Goal: Answer question/provide support: Share knowledge or assist other users

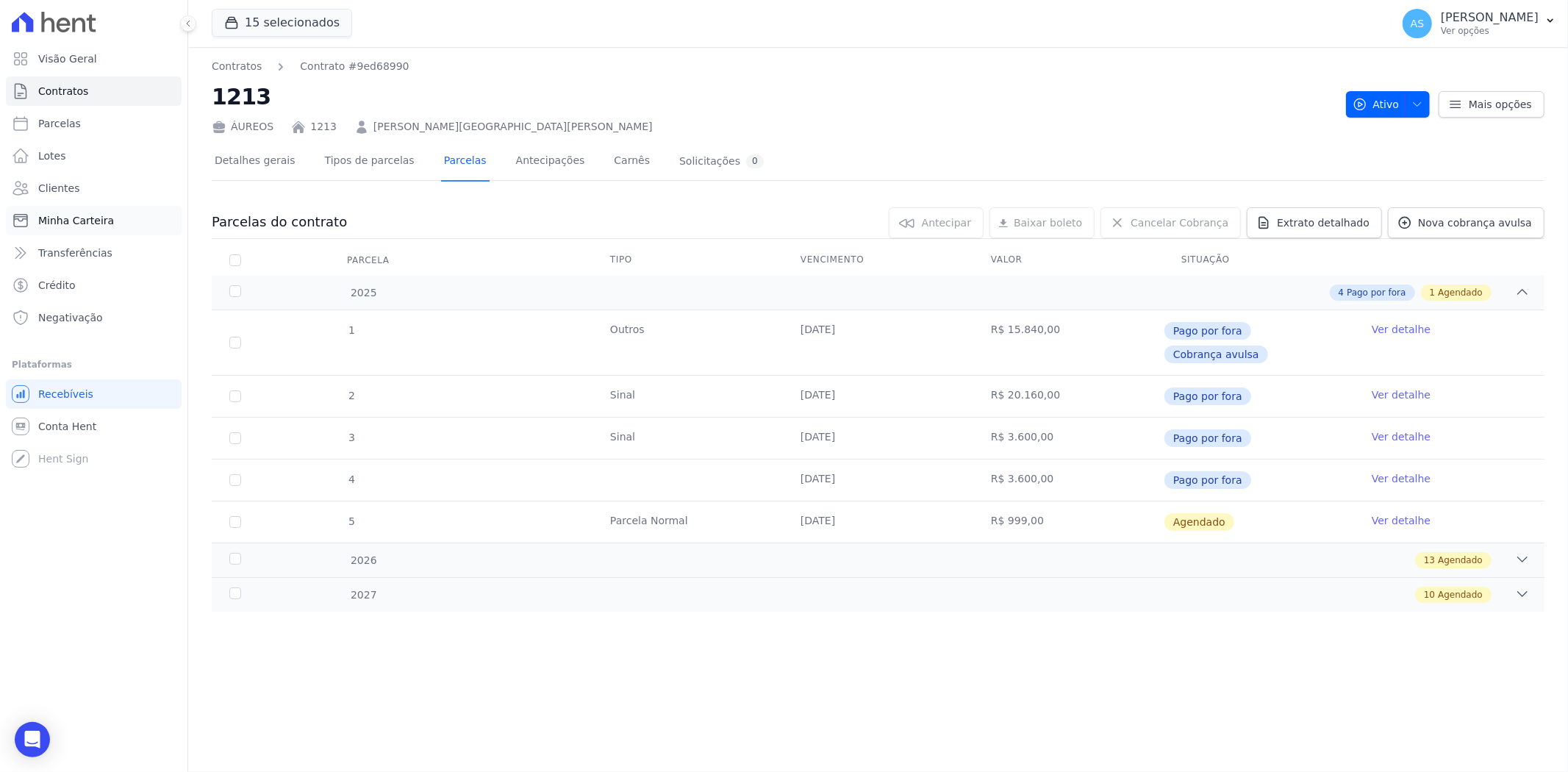
click at [62, 220] on span "Minha Carteira" at bounding box center [76, 220] width 76 height 15
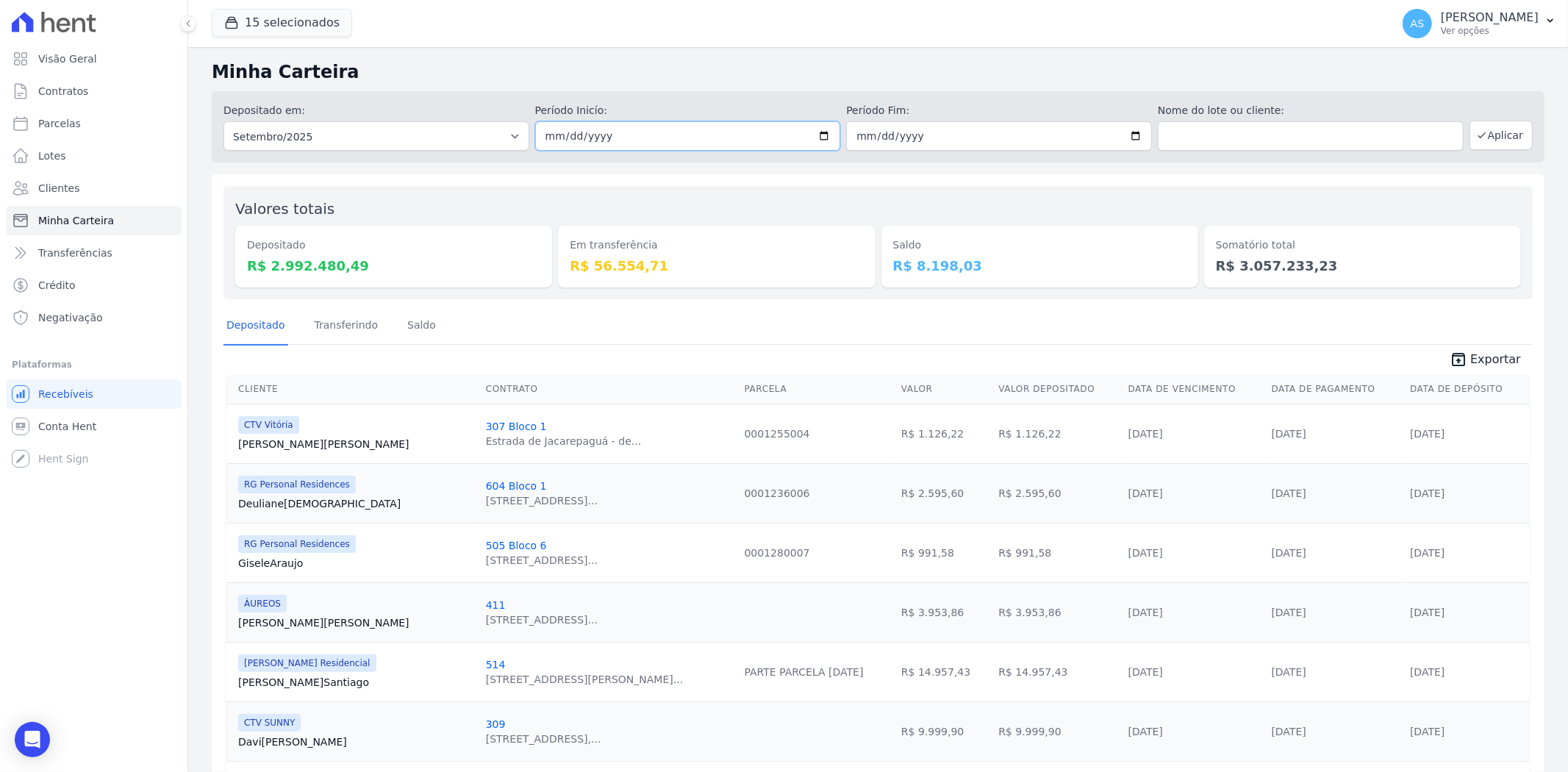
click at [810, 130] on input "2025-09-01" at bounding box center [688, 136] width 306 height 29
click at [817, 133] on input "2025-09-01" at bounding box center [688, 136] width 306 height 29
type input "[DATE]"
click at [1486, 140] on button "Aplicar" at bounding box center [1501, 135] width 63 height 29
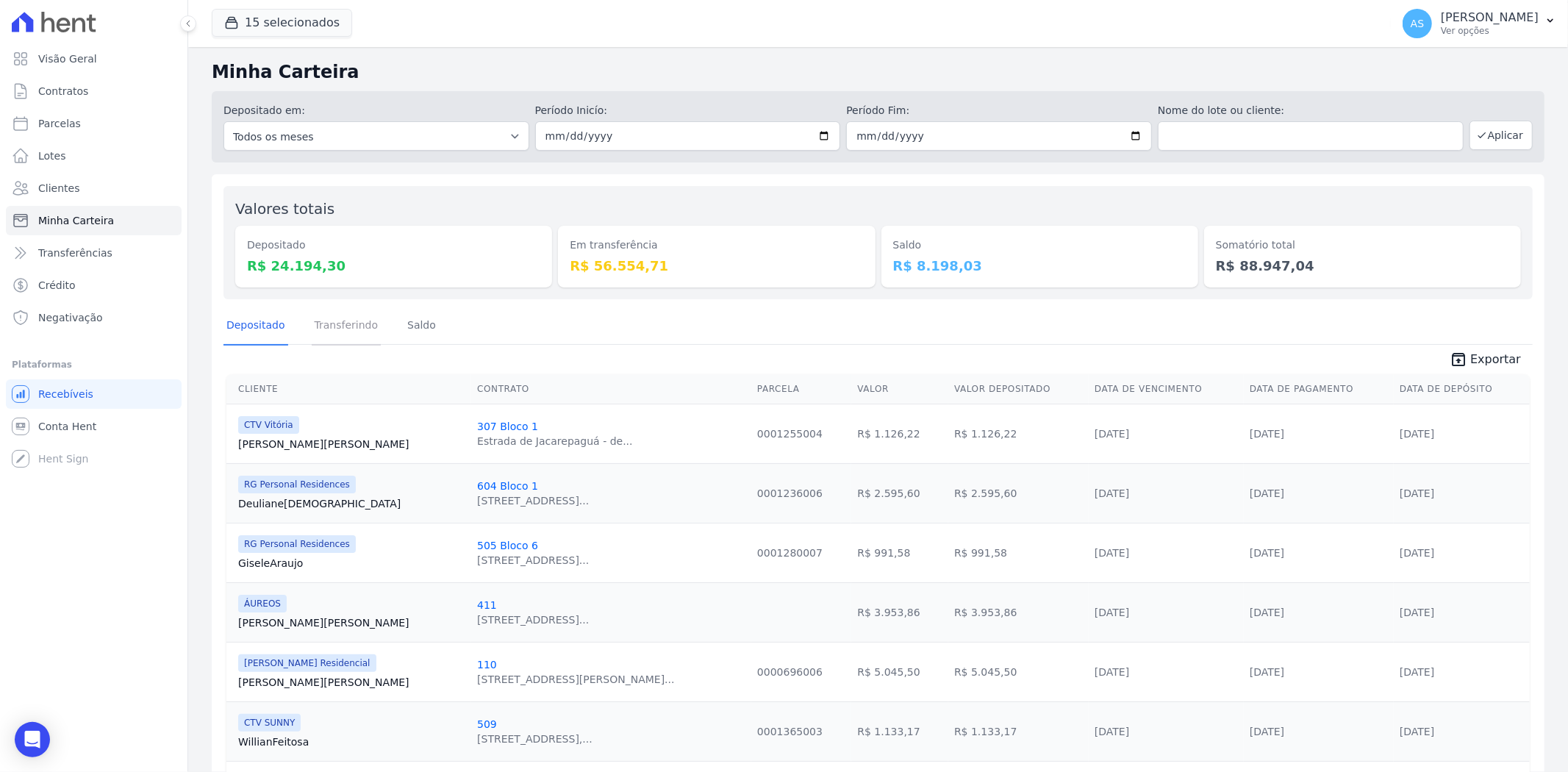
click at [329, 319] on link "Transferindo" at bounding box center [346, 326] width 70 height 38
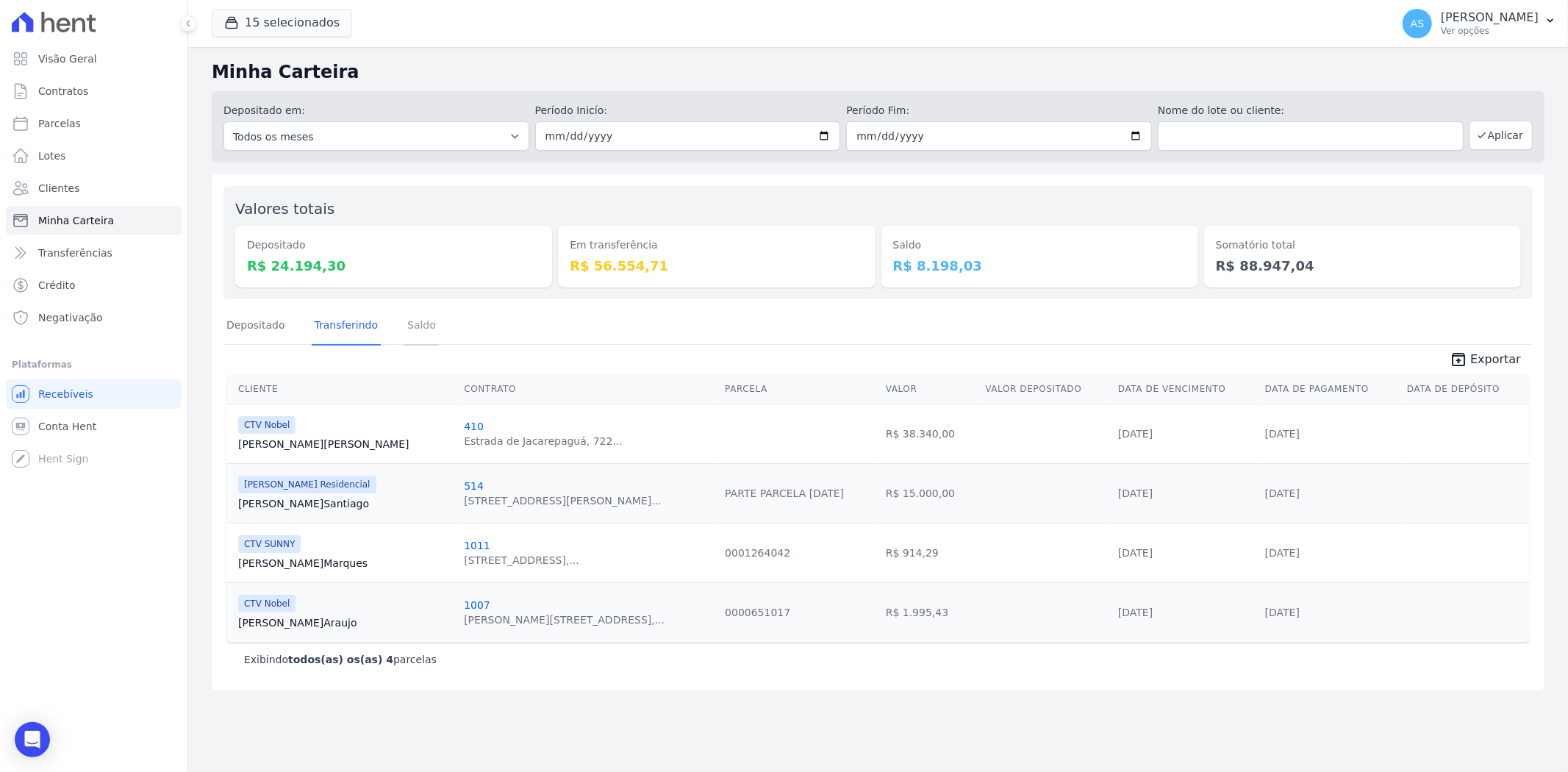
click at [416, 329] on link "Saldo" at bounding box center [421, 326] width 34 height 38
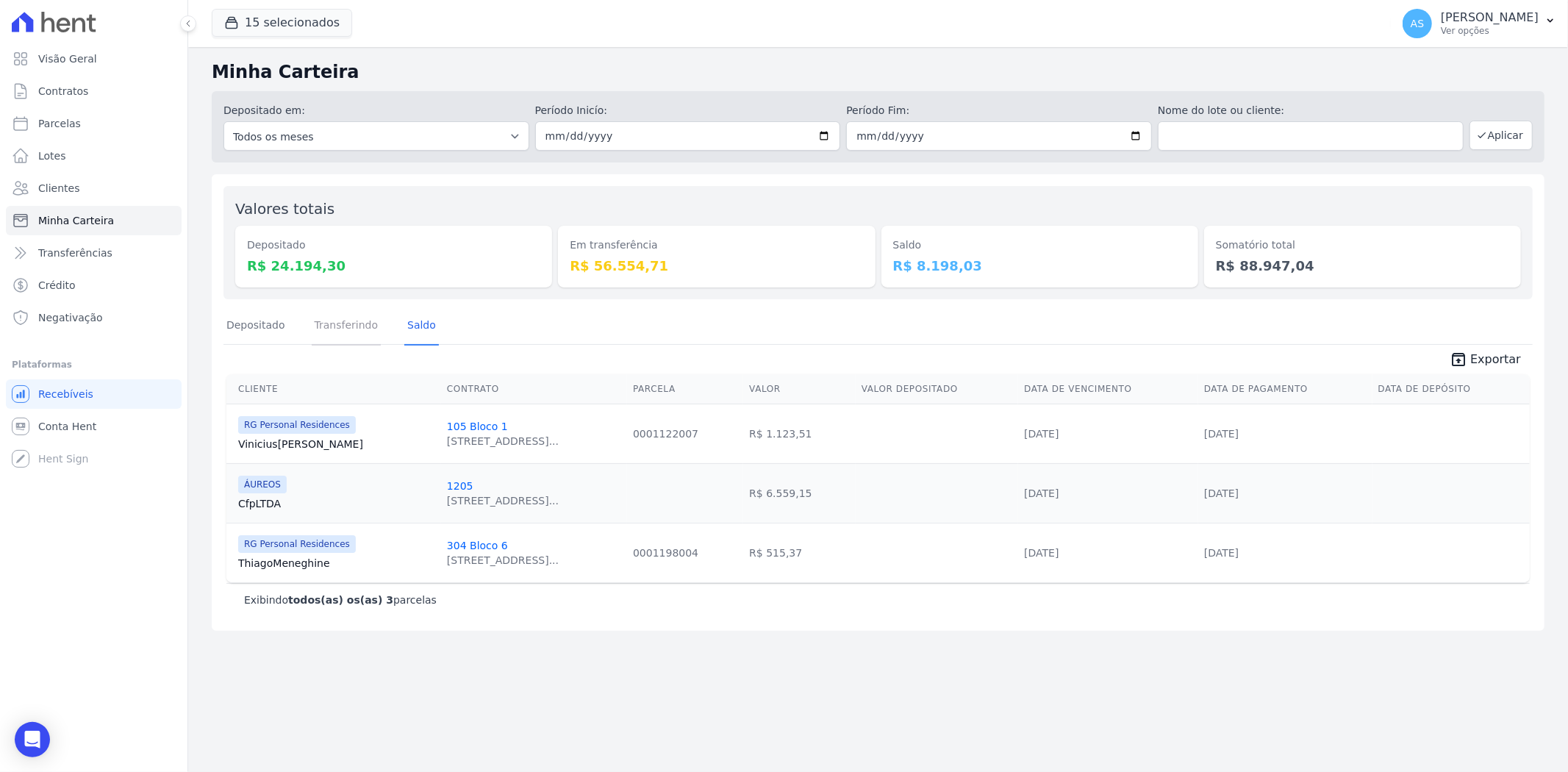
click at [319, 327] on link "Transferindo" at bounding box center [346, 326] width 70 height 38
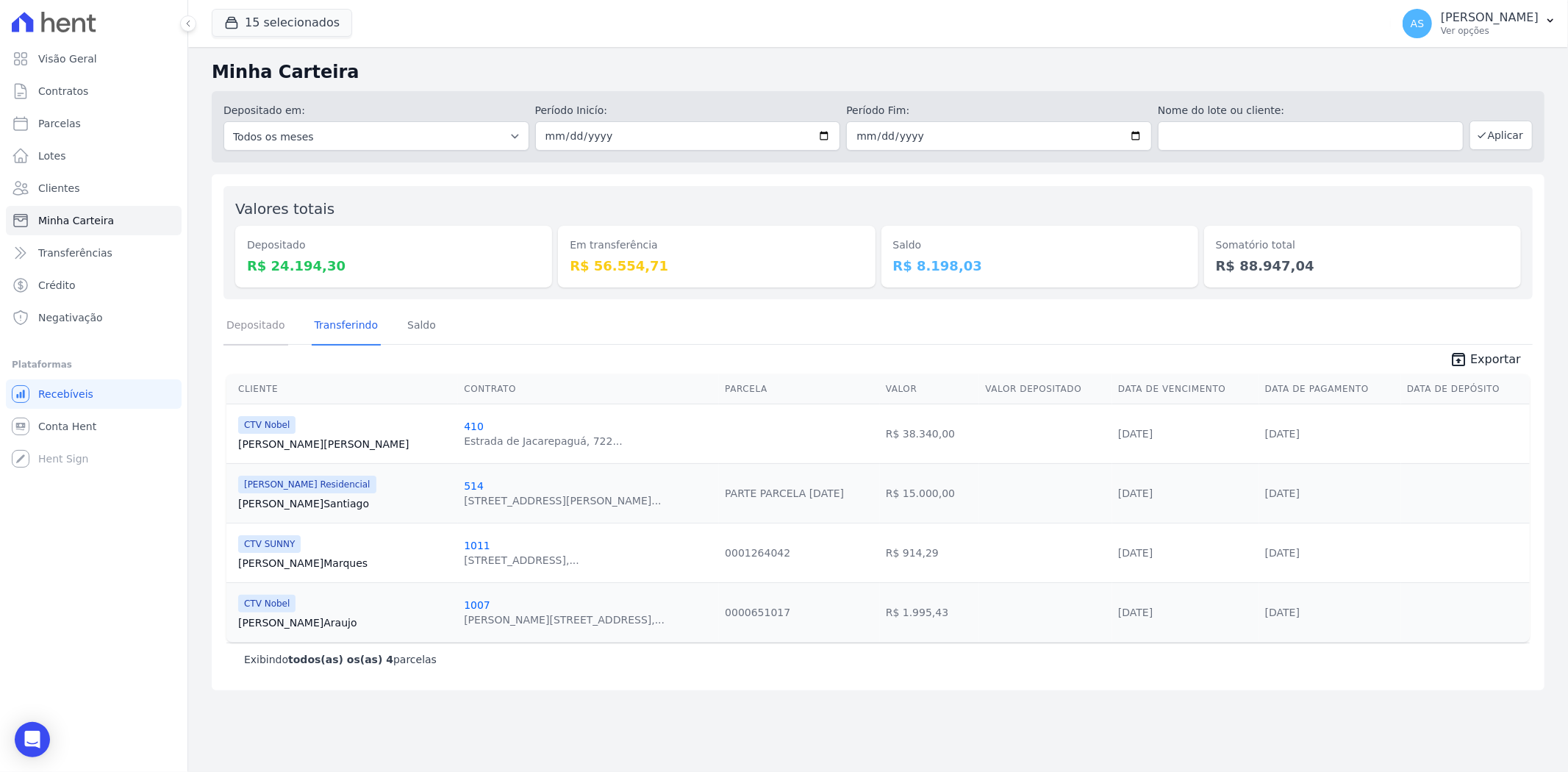
click at [237, 327] on link "Depositado" at bounding box center [256, 326] width 65 height 38
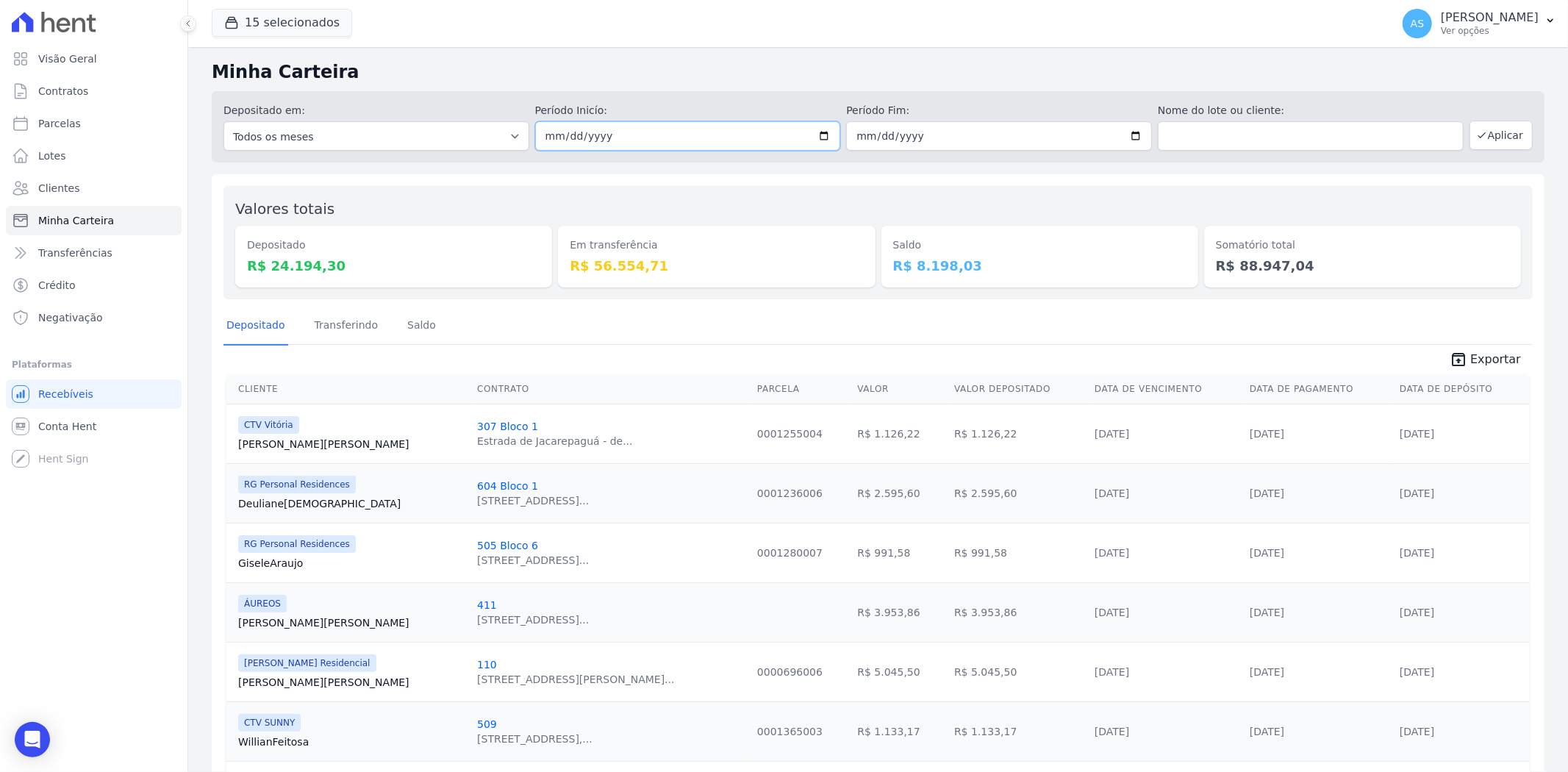
click at [814, 131] on input "[DATE]" at bounding box center [688, 136] width 306 height 29
type input "2025-09-29"
click at [1129, 133] on input "[DATE]" at bounding box center [999, 136] width 306 height 29
type input "2025-09-29"
click at [1494, 127] on button "Aplicar" at bounding box center [1501, 135] width 63 height 29
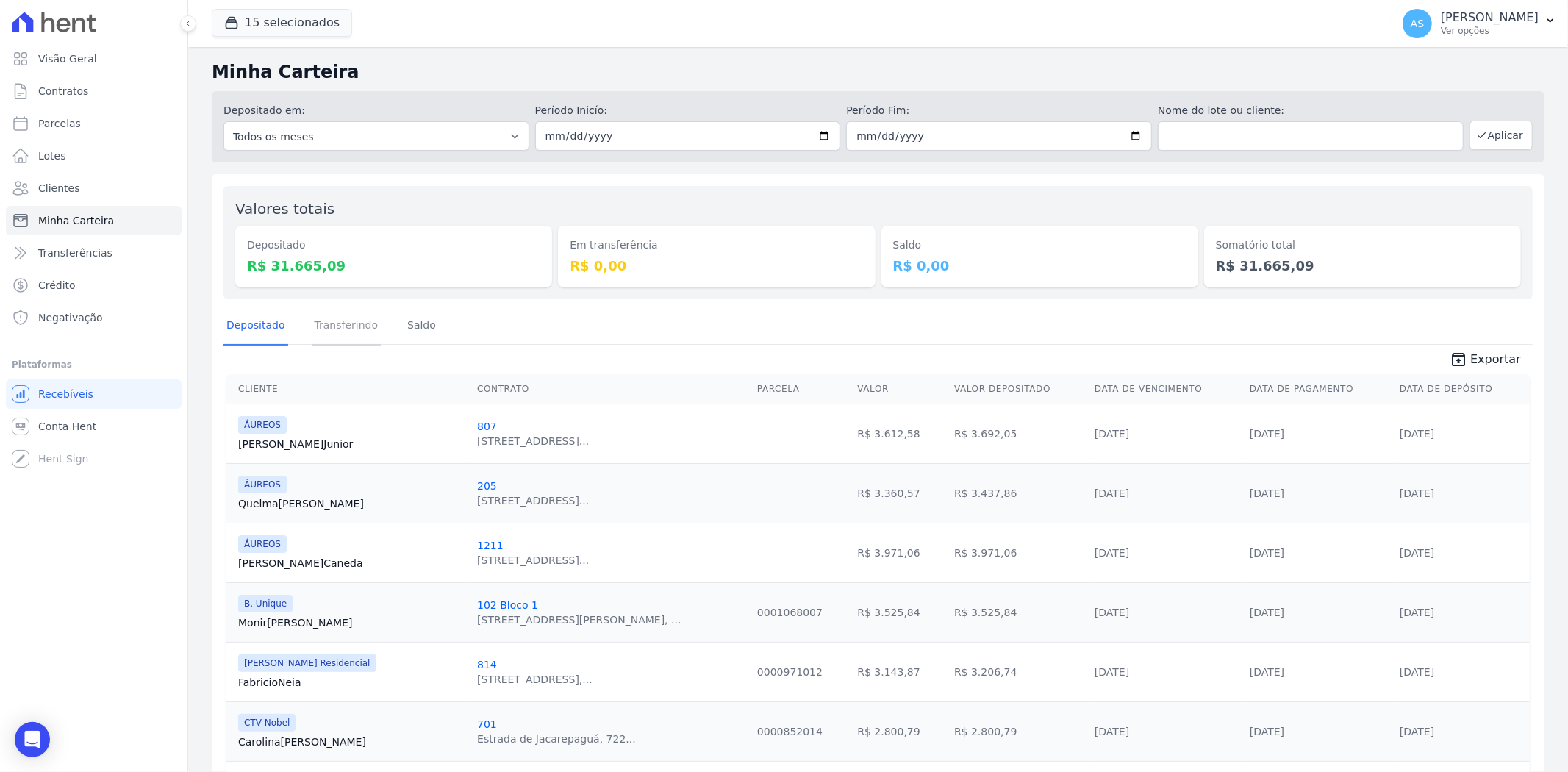
click at [355, 325] on link "Transferindo" at bounding box center [346, 326] width 70 height 38
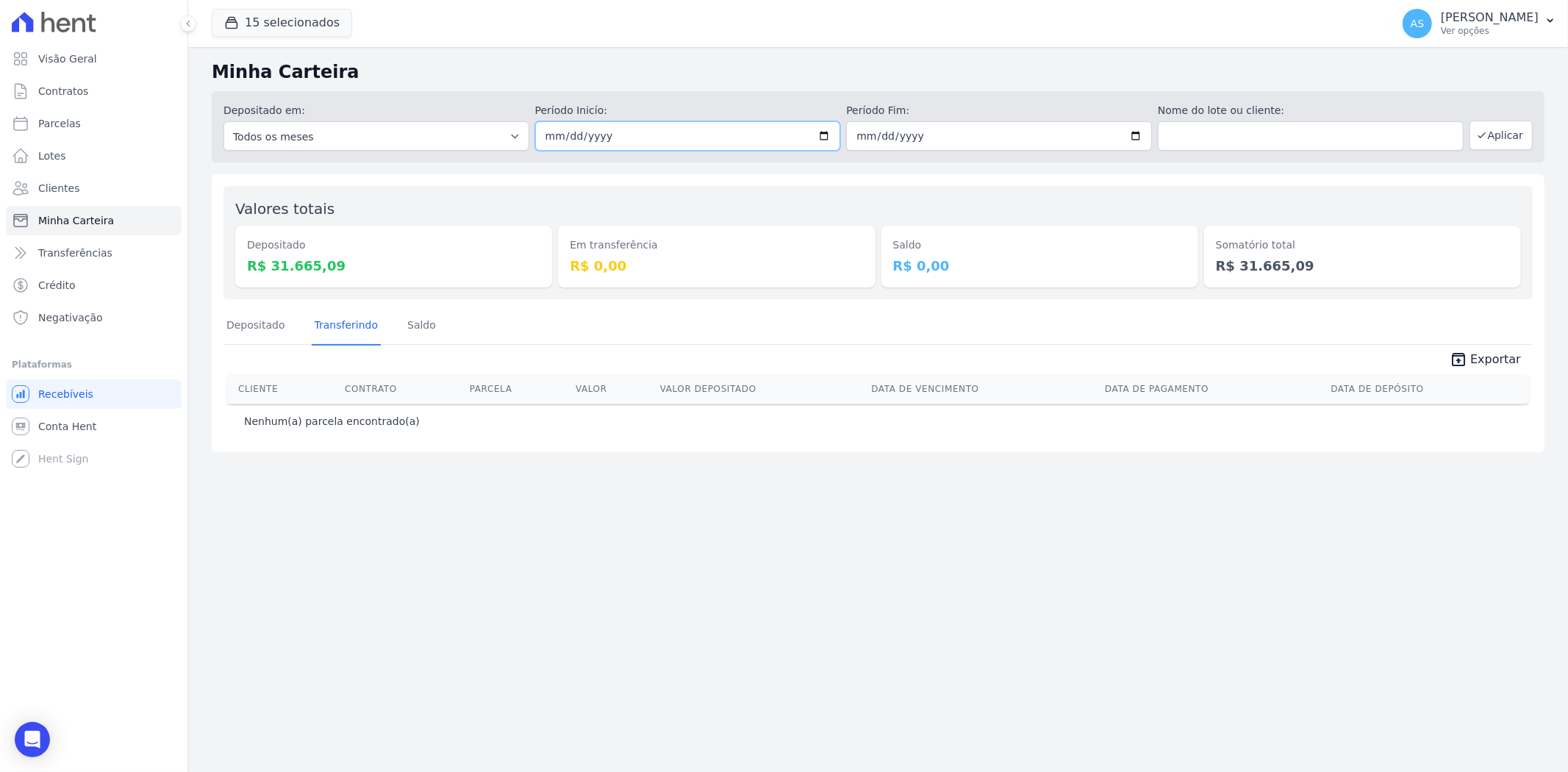
click at [825, 134] on input "2025-09-29" at bounding box center [688, 136] width 306 height 29
type input "[DATE]"
click at [1132, 137] on input "2025-09-29" at bounding box center [999, 136] width 306 height 29
type input "[DATE]"
click at [1511, 126] on button "Aplicar" at bounding box center [1501, 135] width 63 height 29
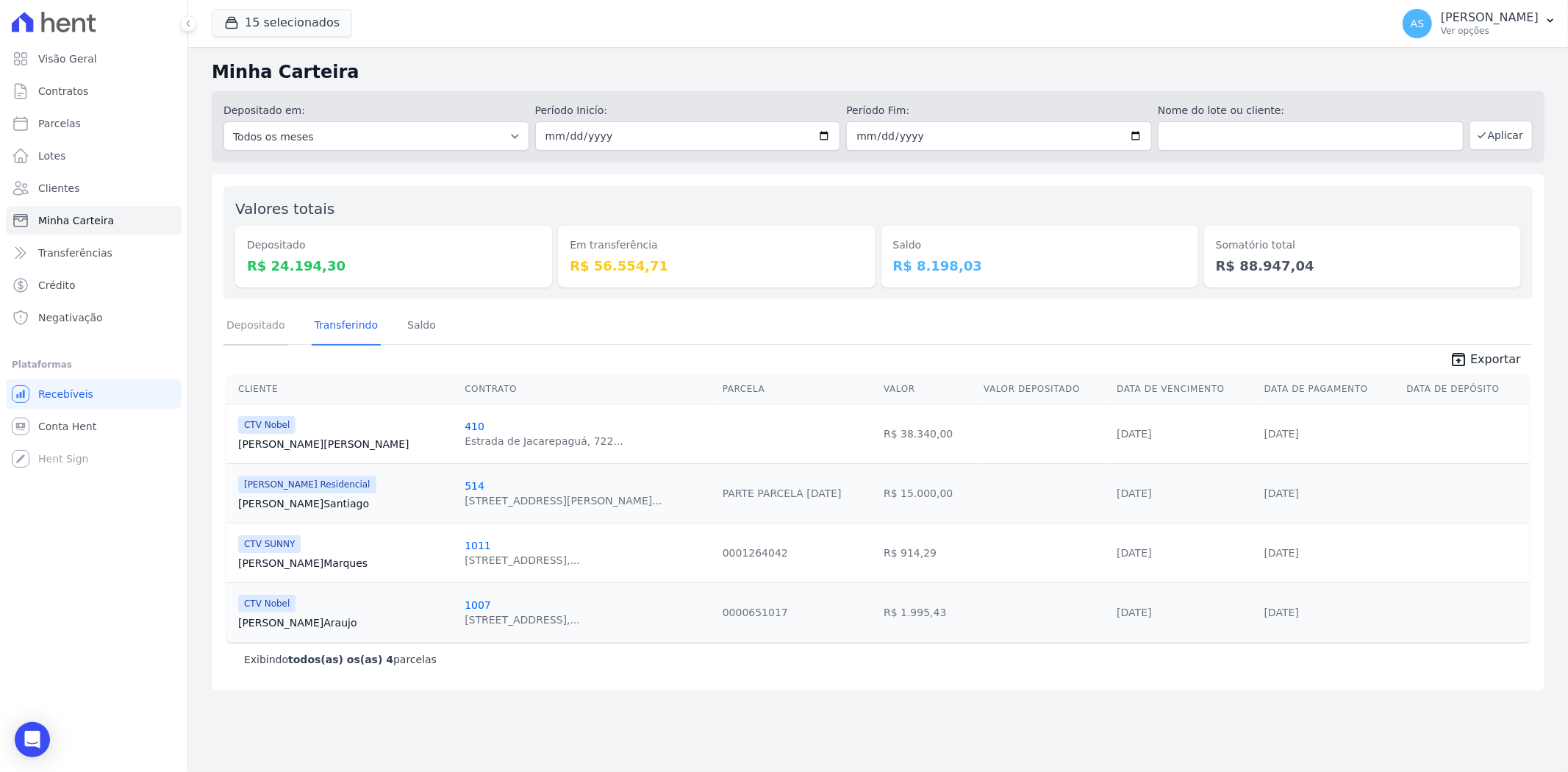
click at [268, 326] on link "Depositado" at bounding box center [256, 326] width 65 height 38
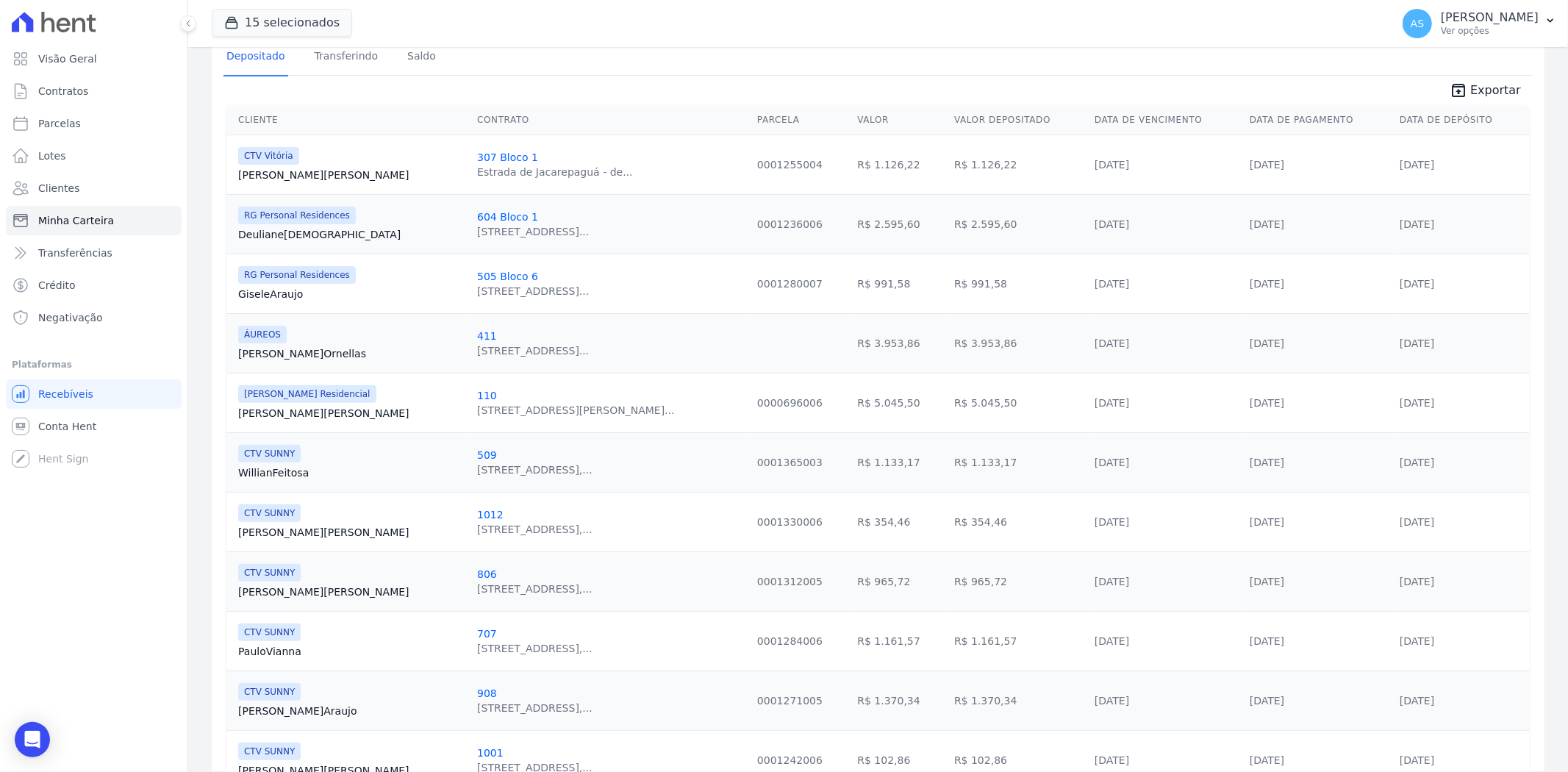
scroll to position [236, 0]
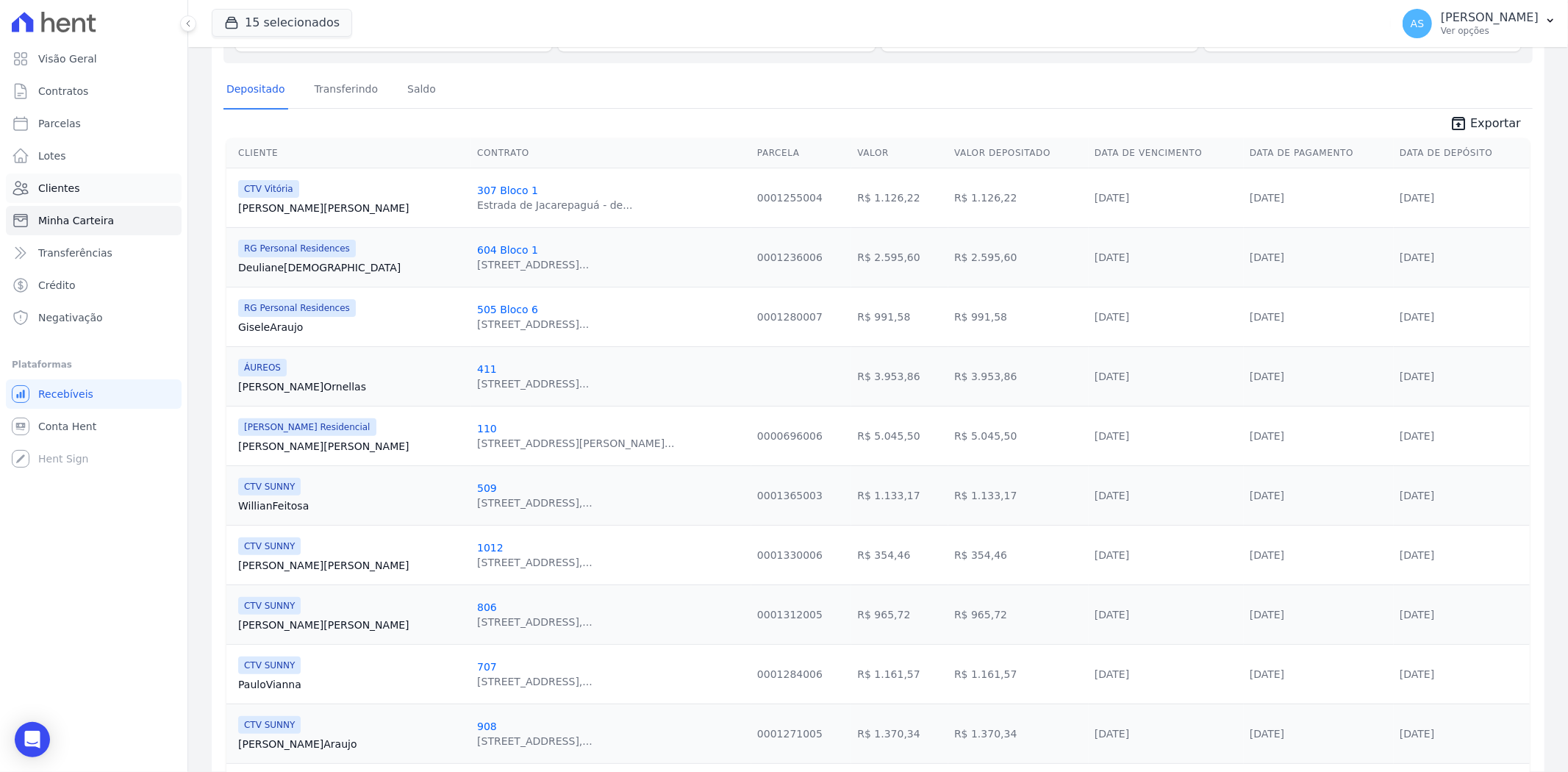
click at [50, 187] on span "Clientes" at bounding box center [59, 188] width 41 height 15
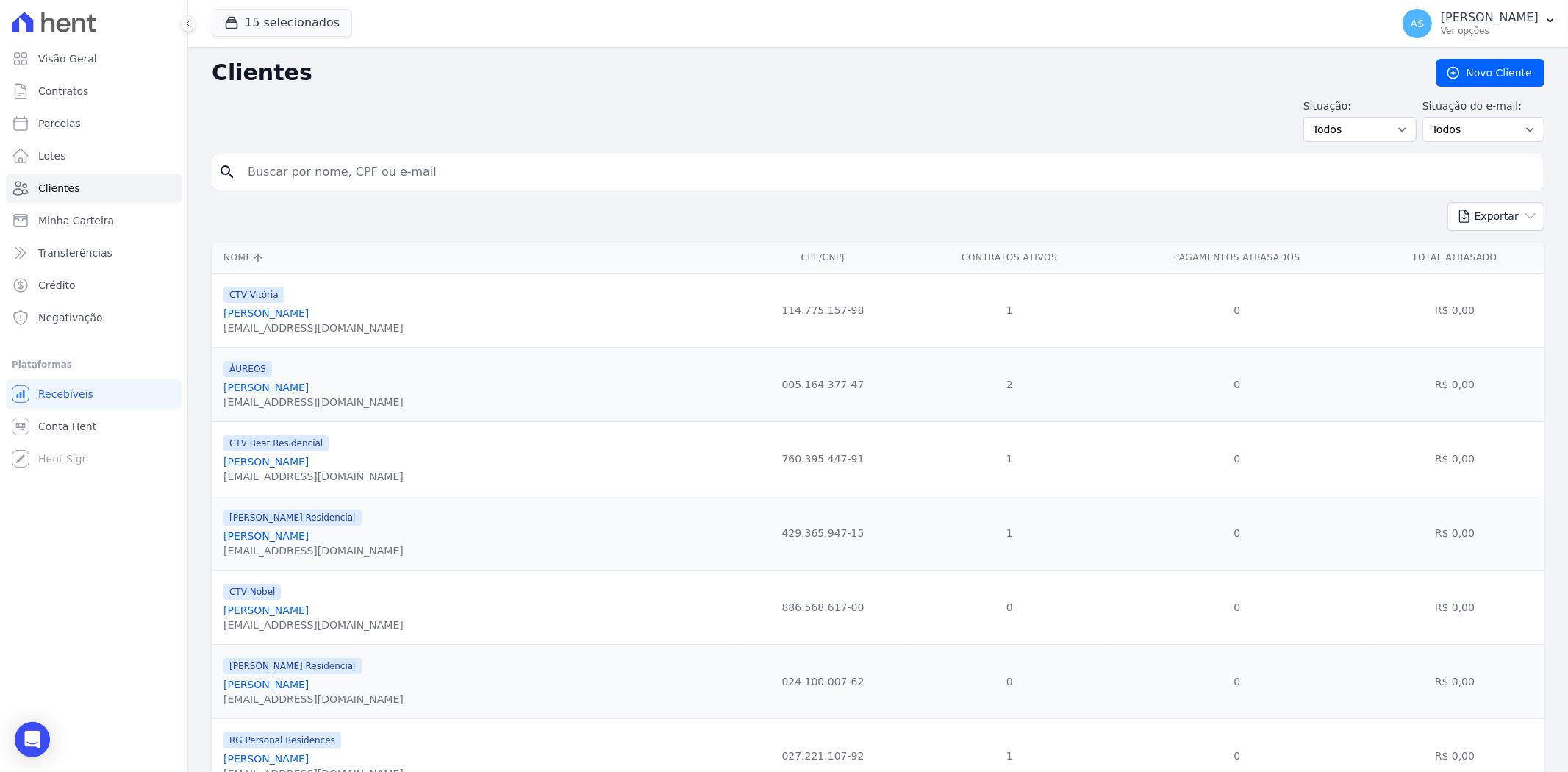
click at [266, 164] on input "search" at bounding box center [888, 172] width 1299 height 29
type input "Cristiane Alves Caxias"
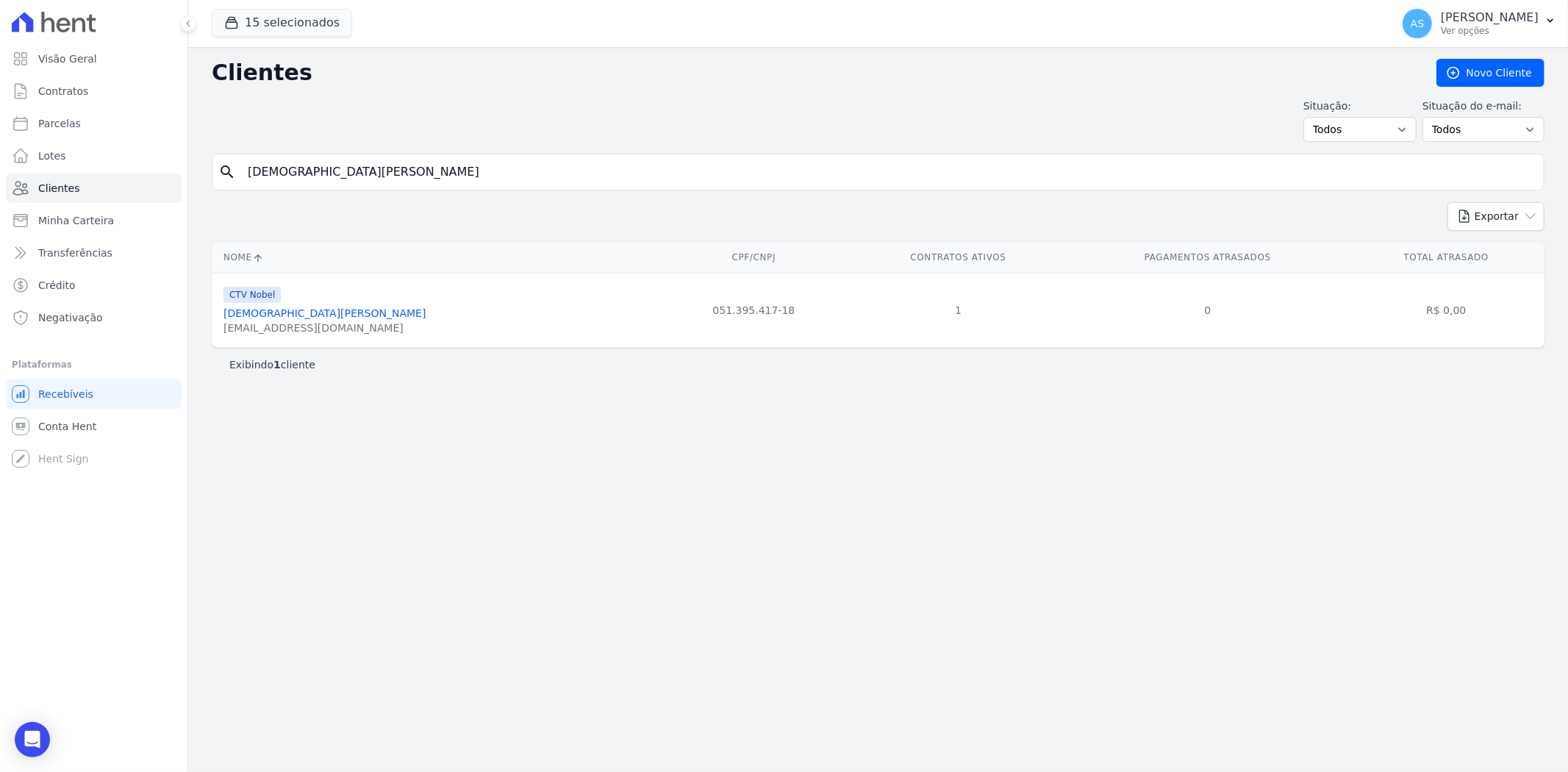
click at [237, 328] on div "crisalvesperita@gmail.com" at bounding box center [324, 328] width 203 height 15
click at [278, 316] on link "Cristiane Alves Caxias" at bounding box center [324, 313] width 203 height 11
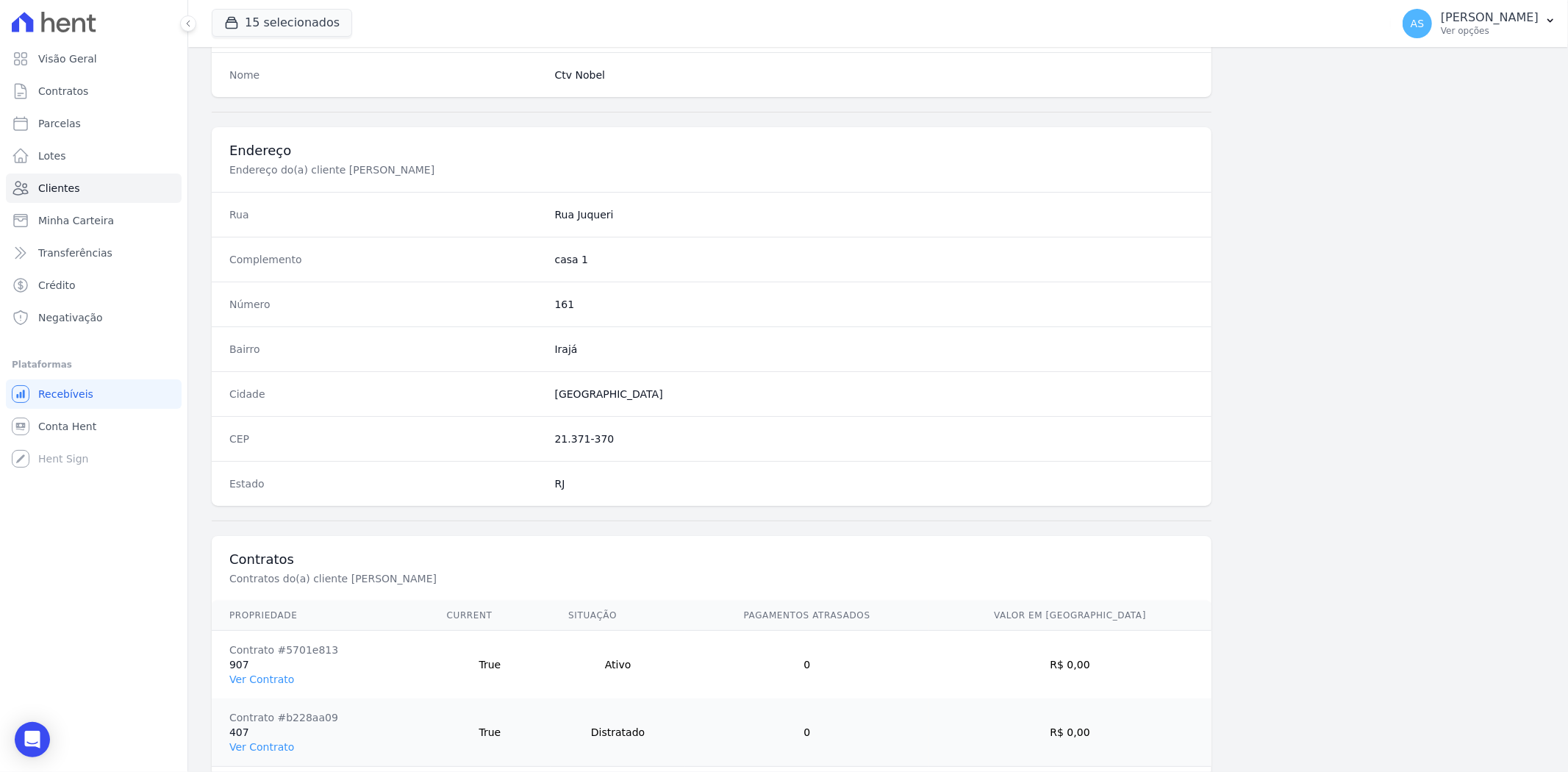
scroll to position [673, 0]
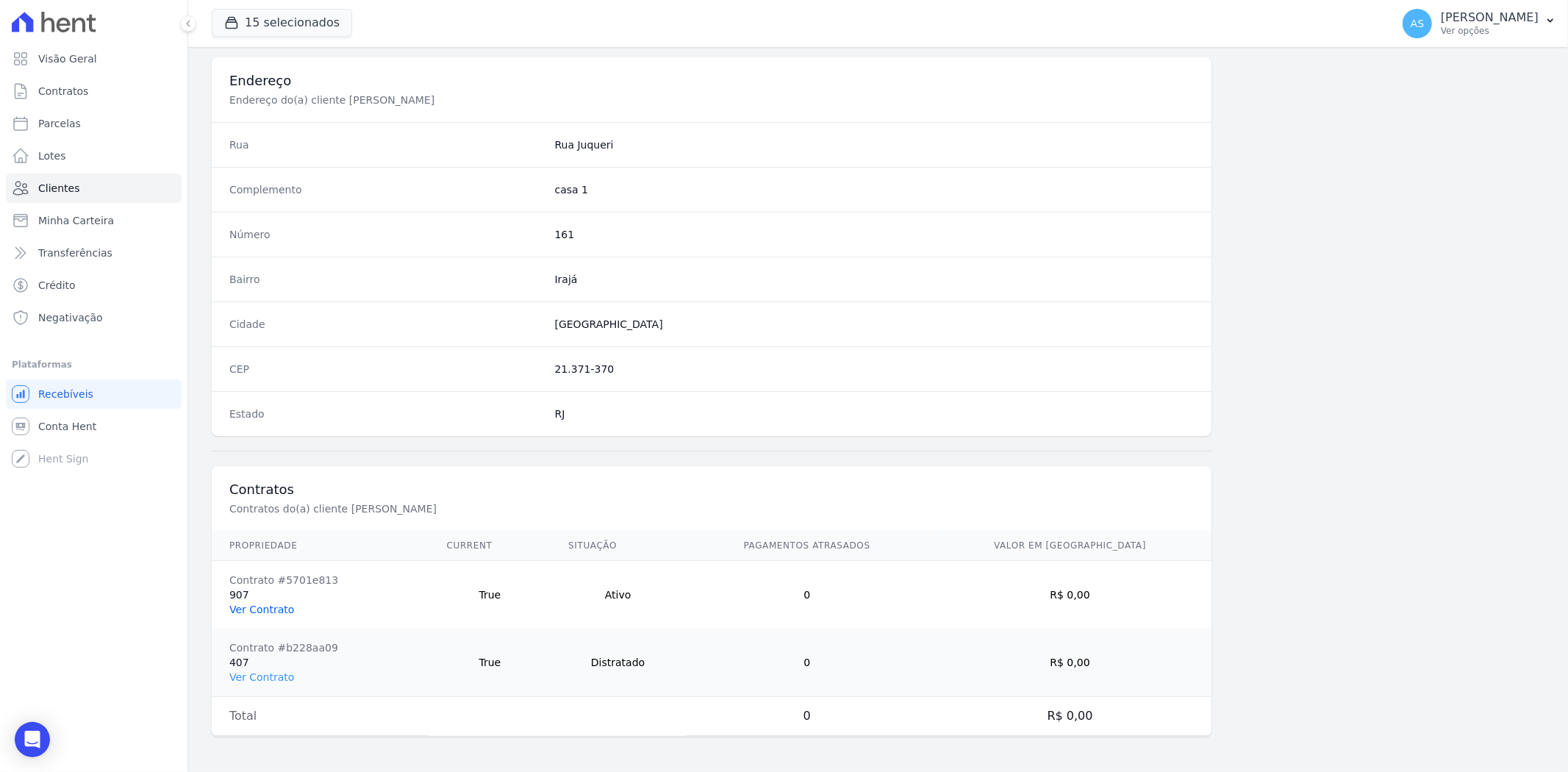
click at [250, 608] on link "Ver Contrato" at bounding box center [262, 609] width 65 height 11
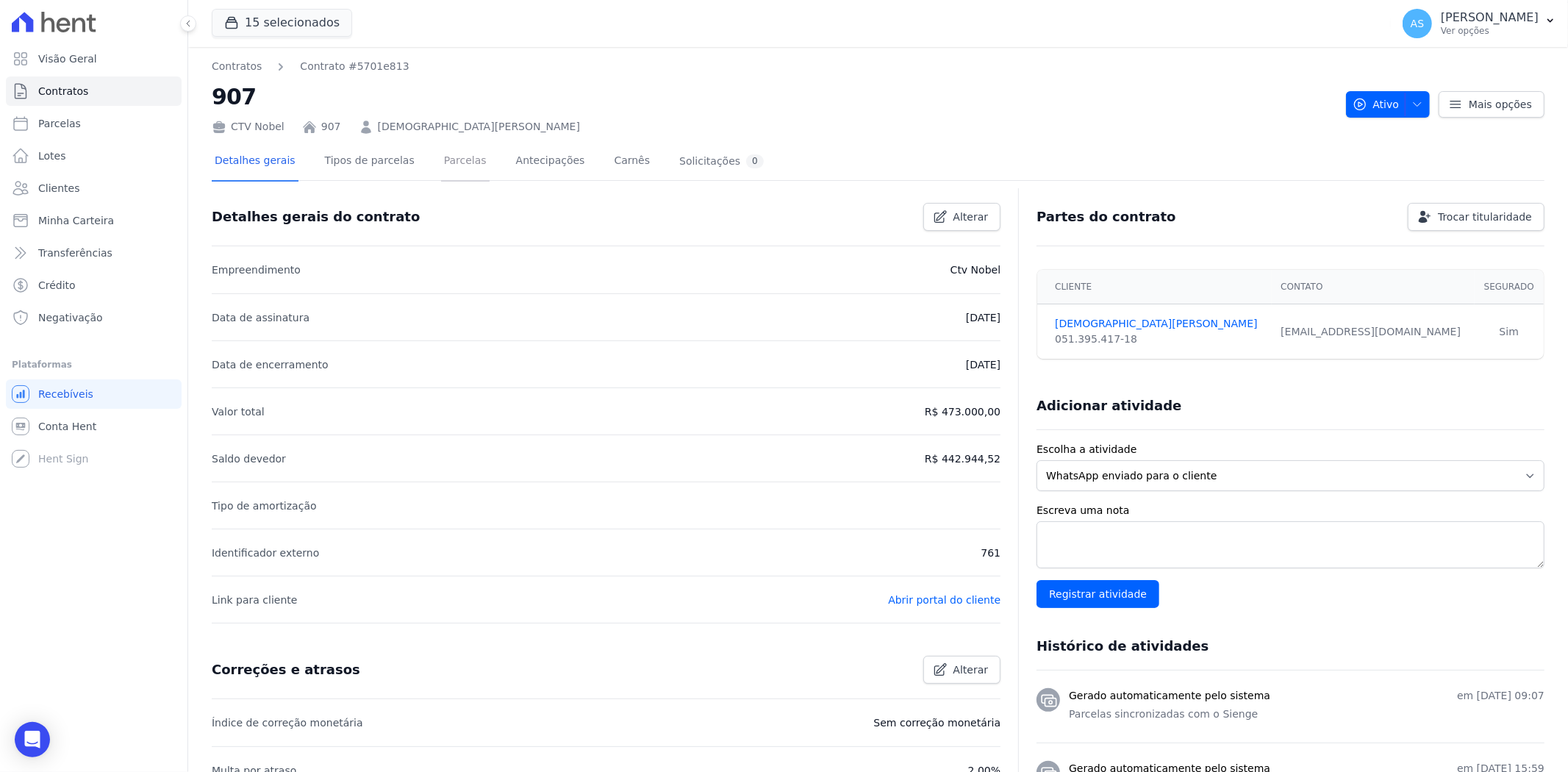
click at [446, 164] on link "Parcelas" at bounding box center [465, 162] width 49 height 39
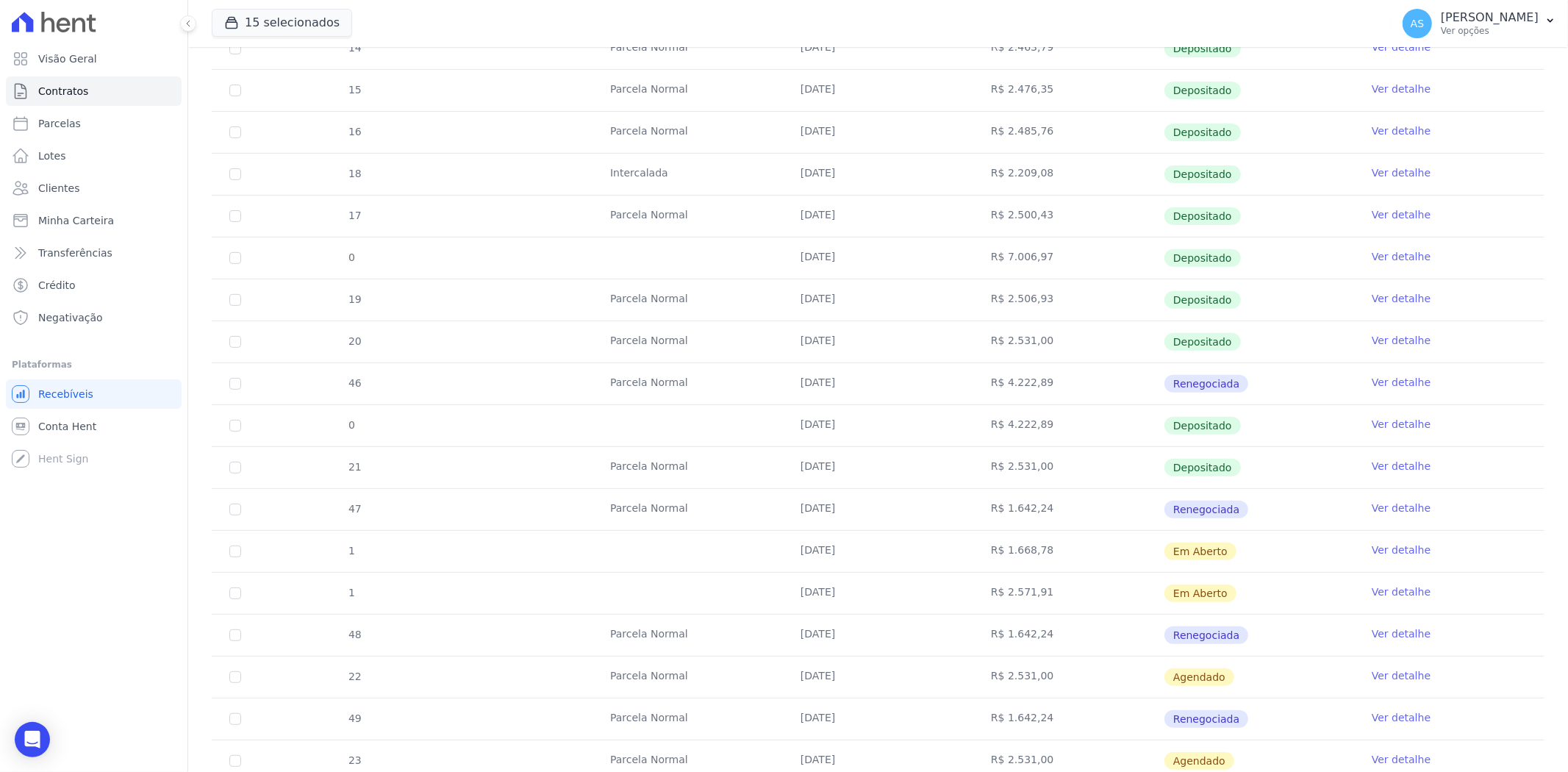
scroll to position [405, 0]
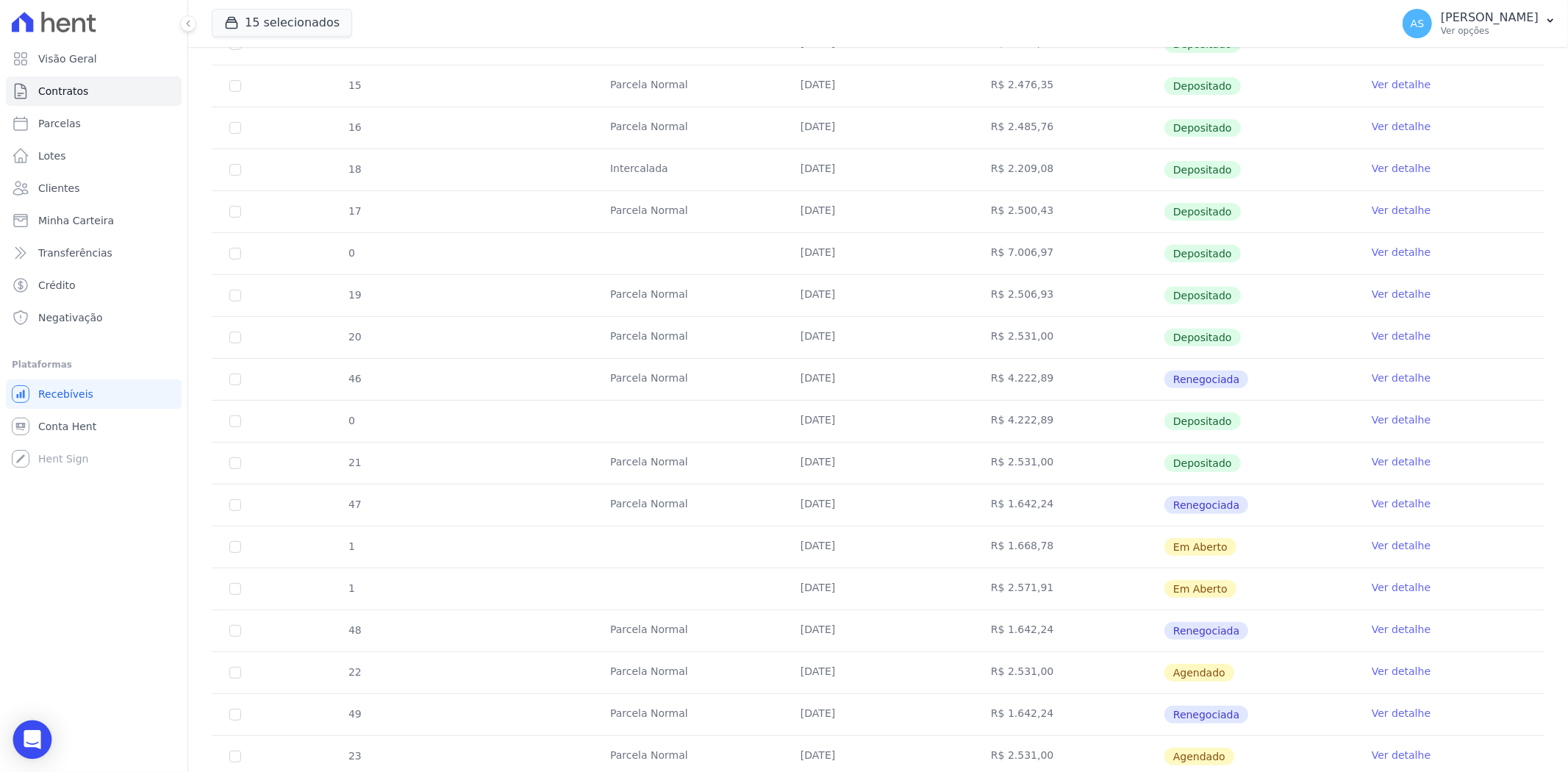
click at [31, 746] on icon "Open Intercom Messenger" at bounding box center [33, 740] width 20 height 20
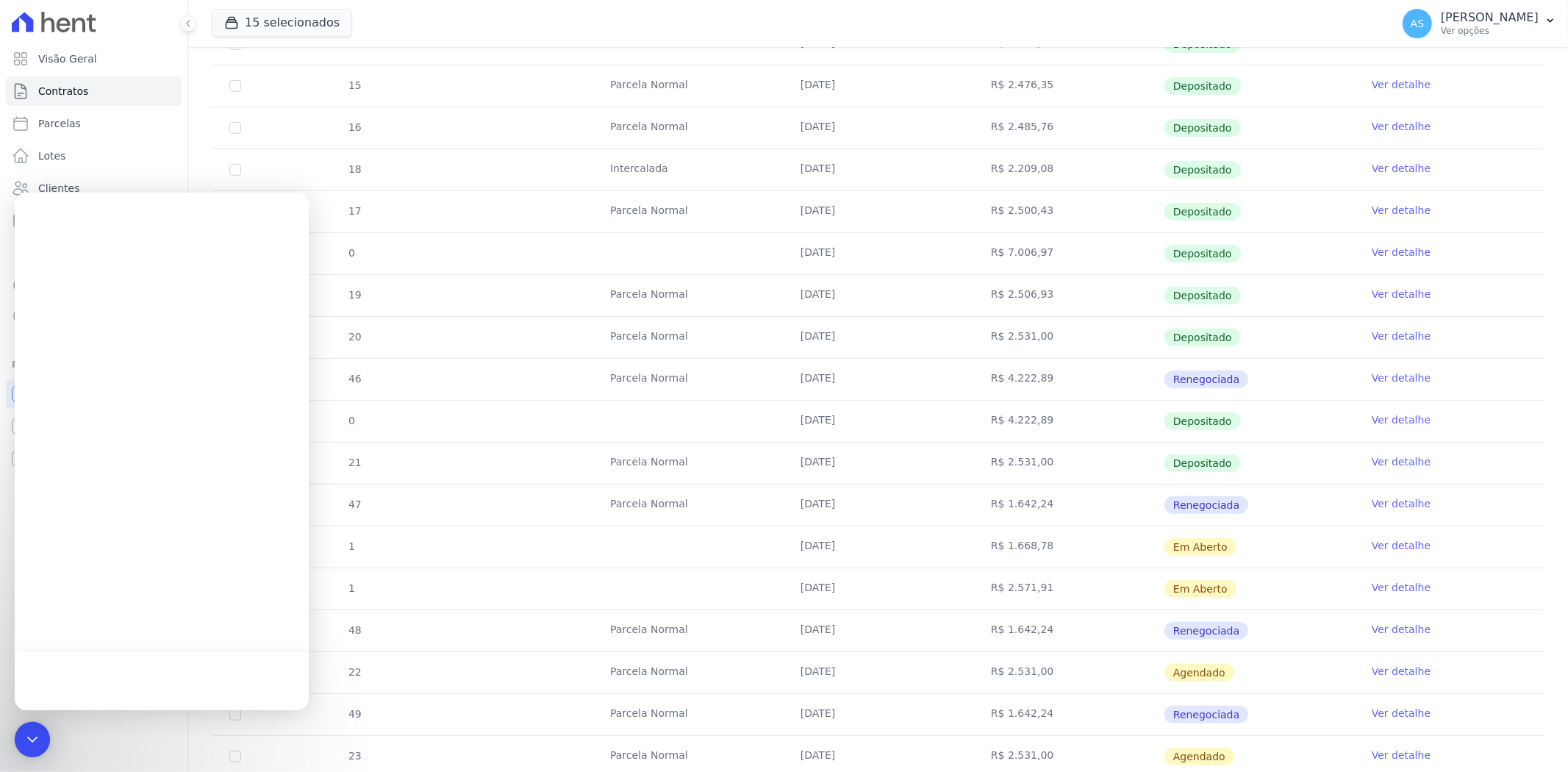
scroll to position [0, 0]
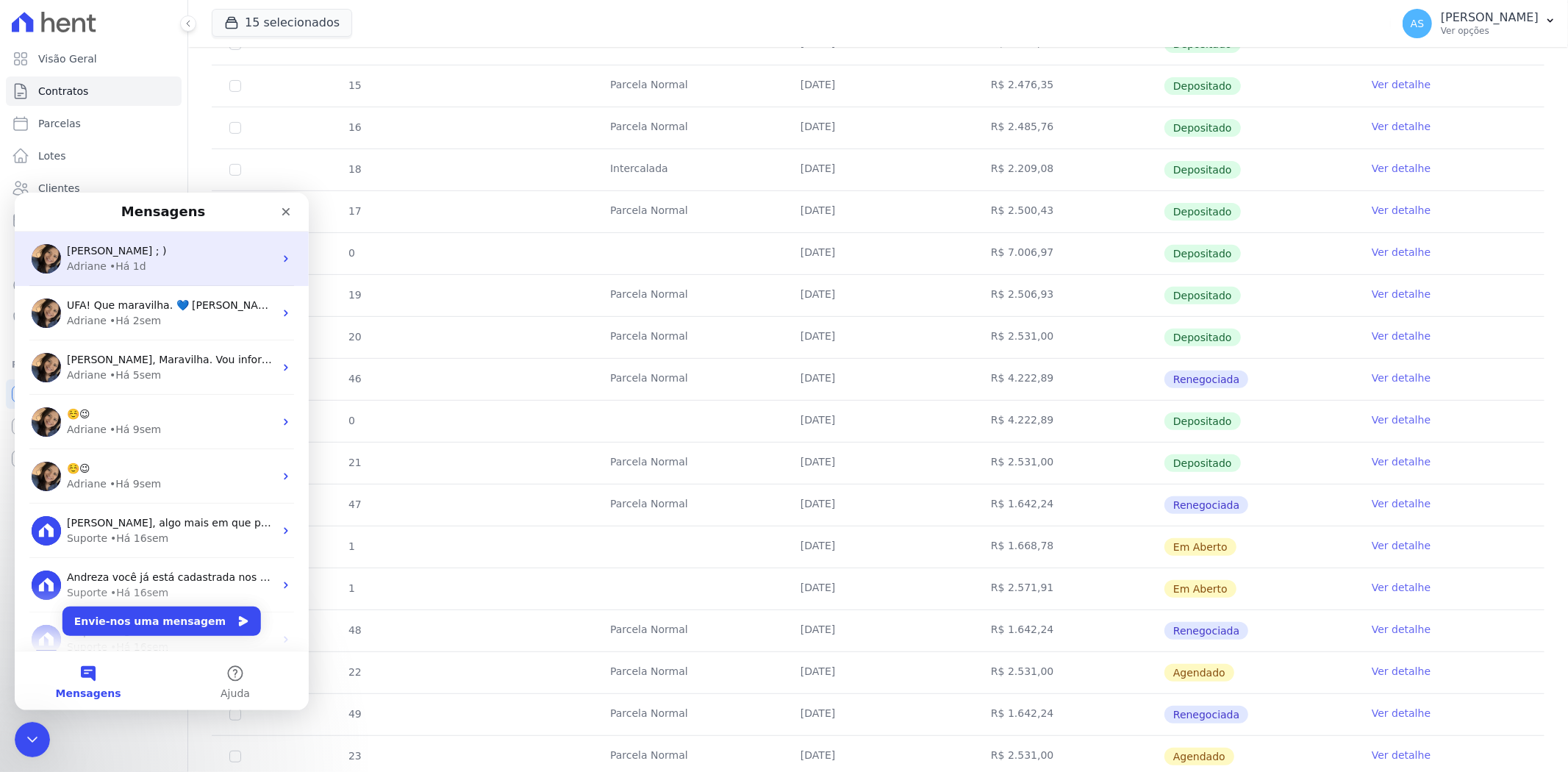
click at [111, 262] on div "• Há 1d" at bounding box center [128, 265] width 37 height 15
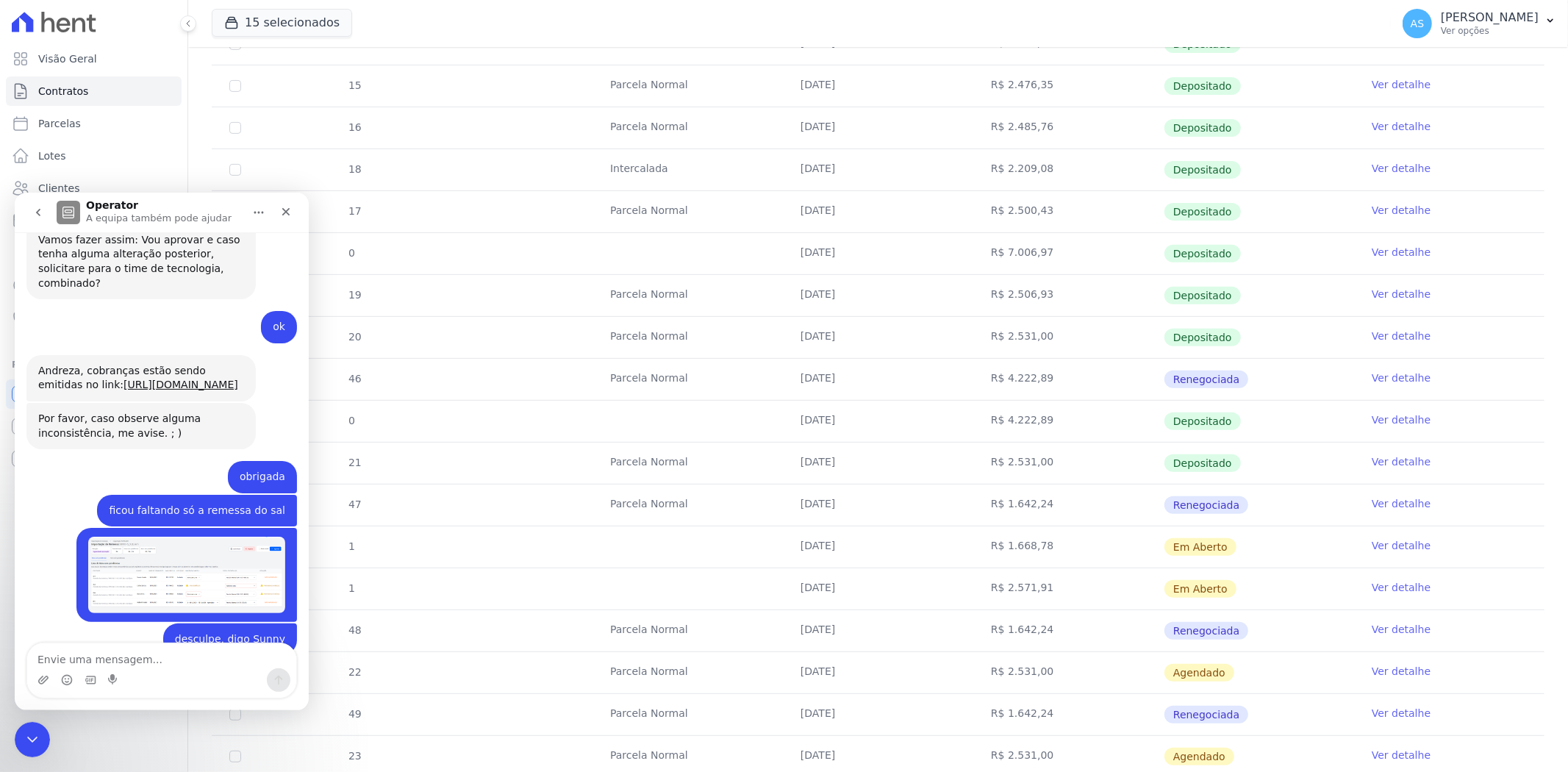
scroll to position [14238, 0]
type textarea "Boa tarde! por favor poderia excluir essa parcela?"
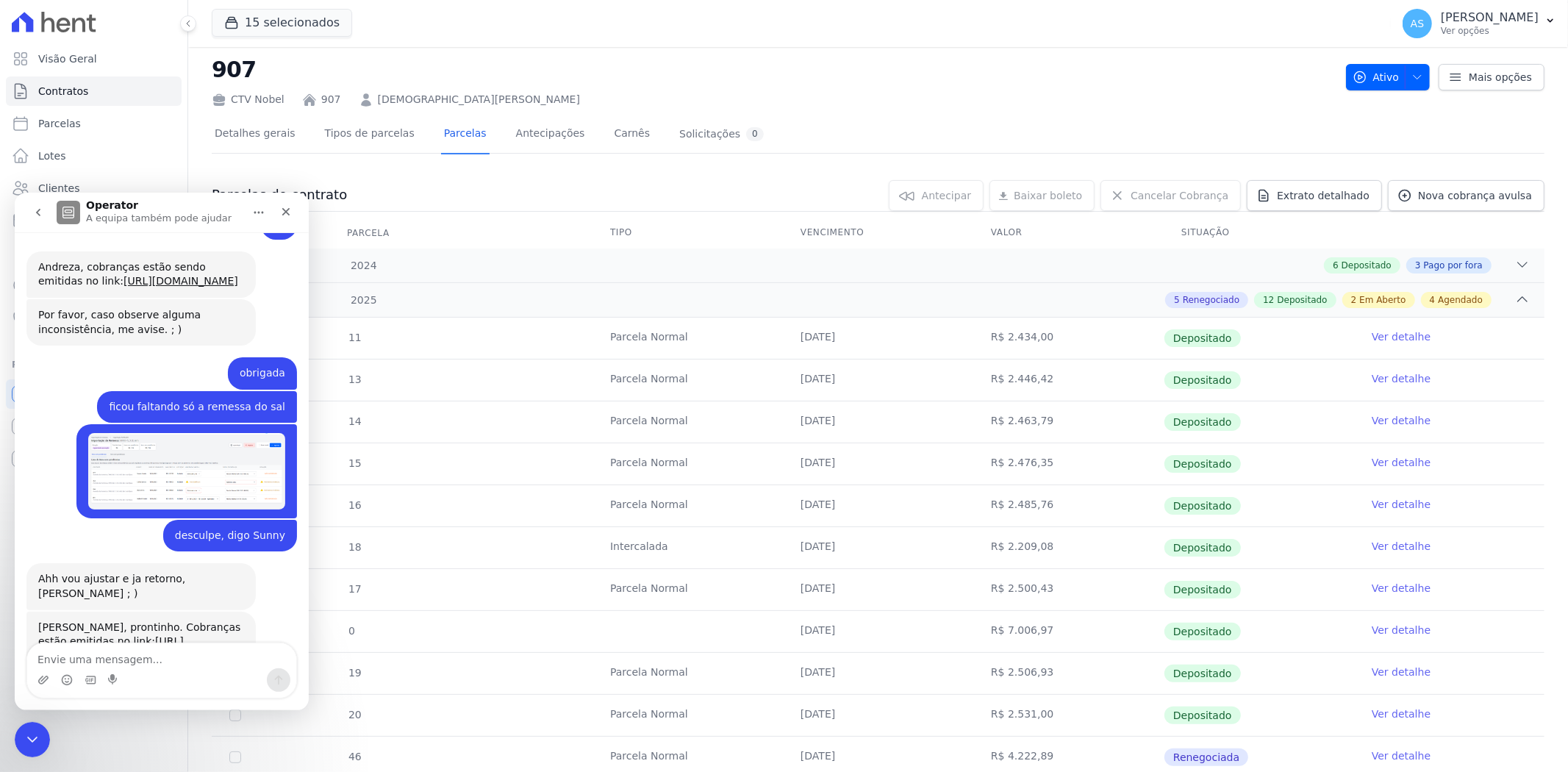
scroll to position [0, 0]
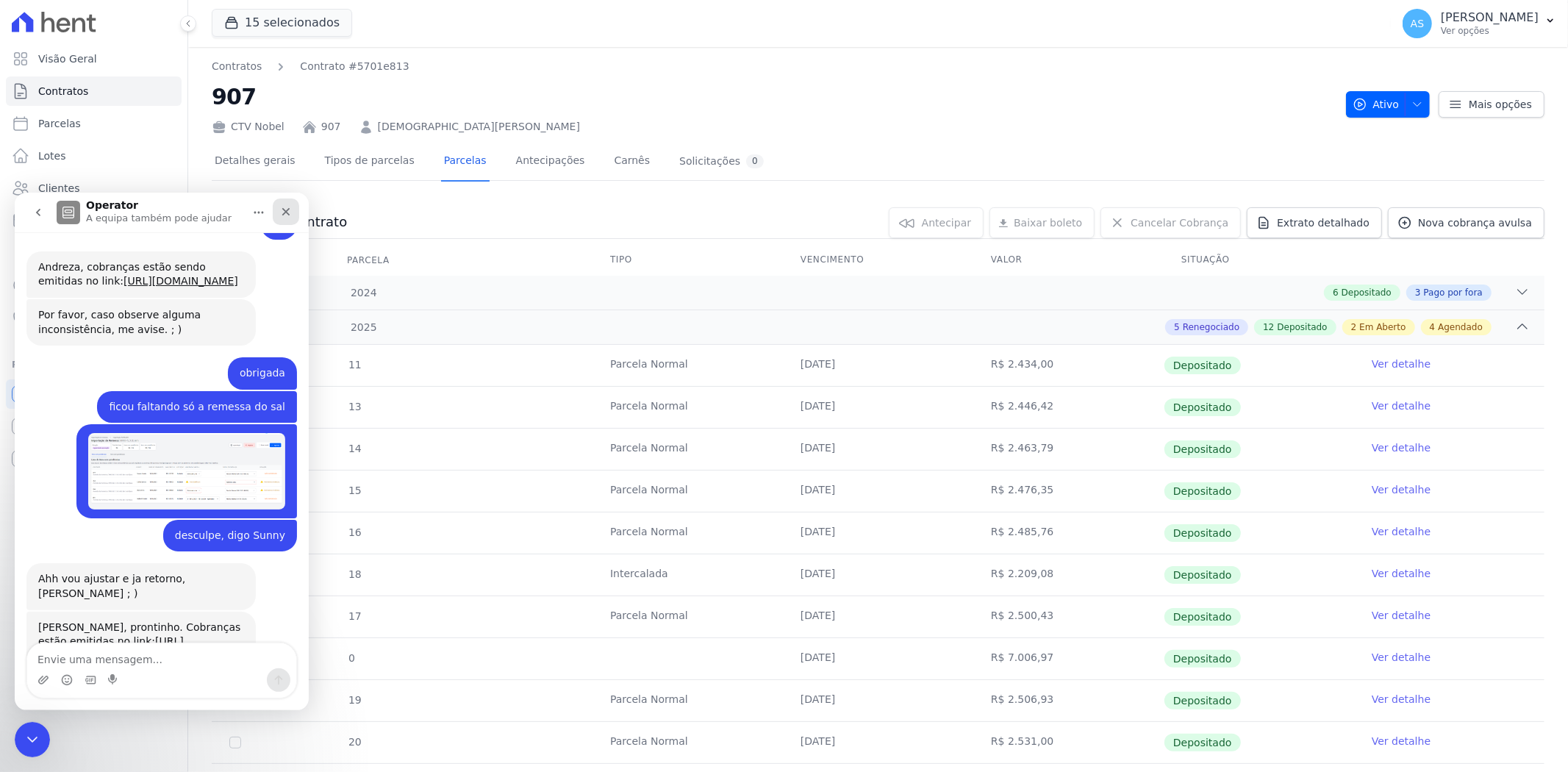
click at [281, 212] on icon "Fechar" at bounding box center [285, 211] width 11 height 11
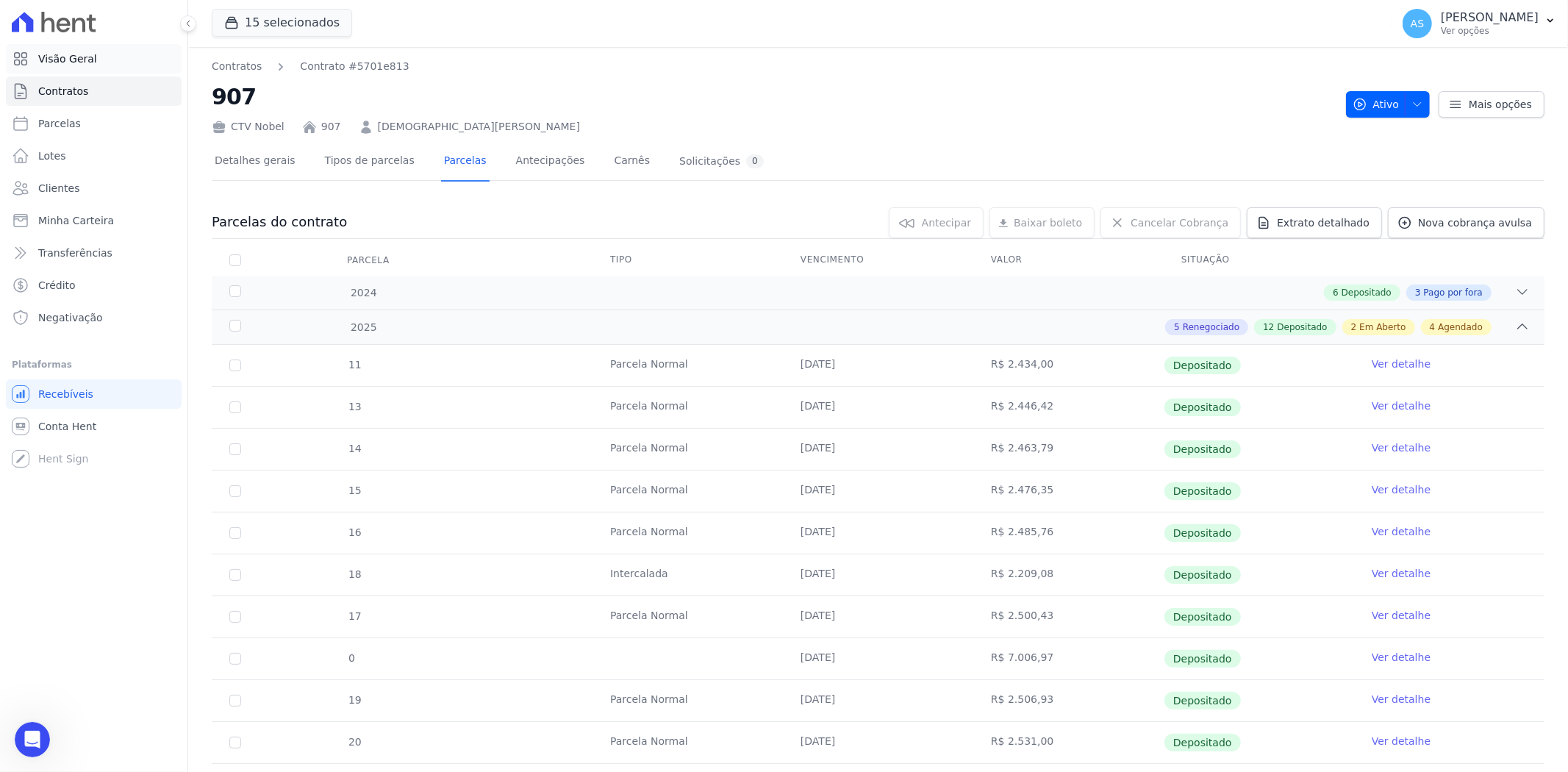
scroll to position [14341, 0]
click at [31, 738] on icon "Abrir mensagem da Intercom" at bounding box center [31, 738] width 24 height 24
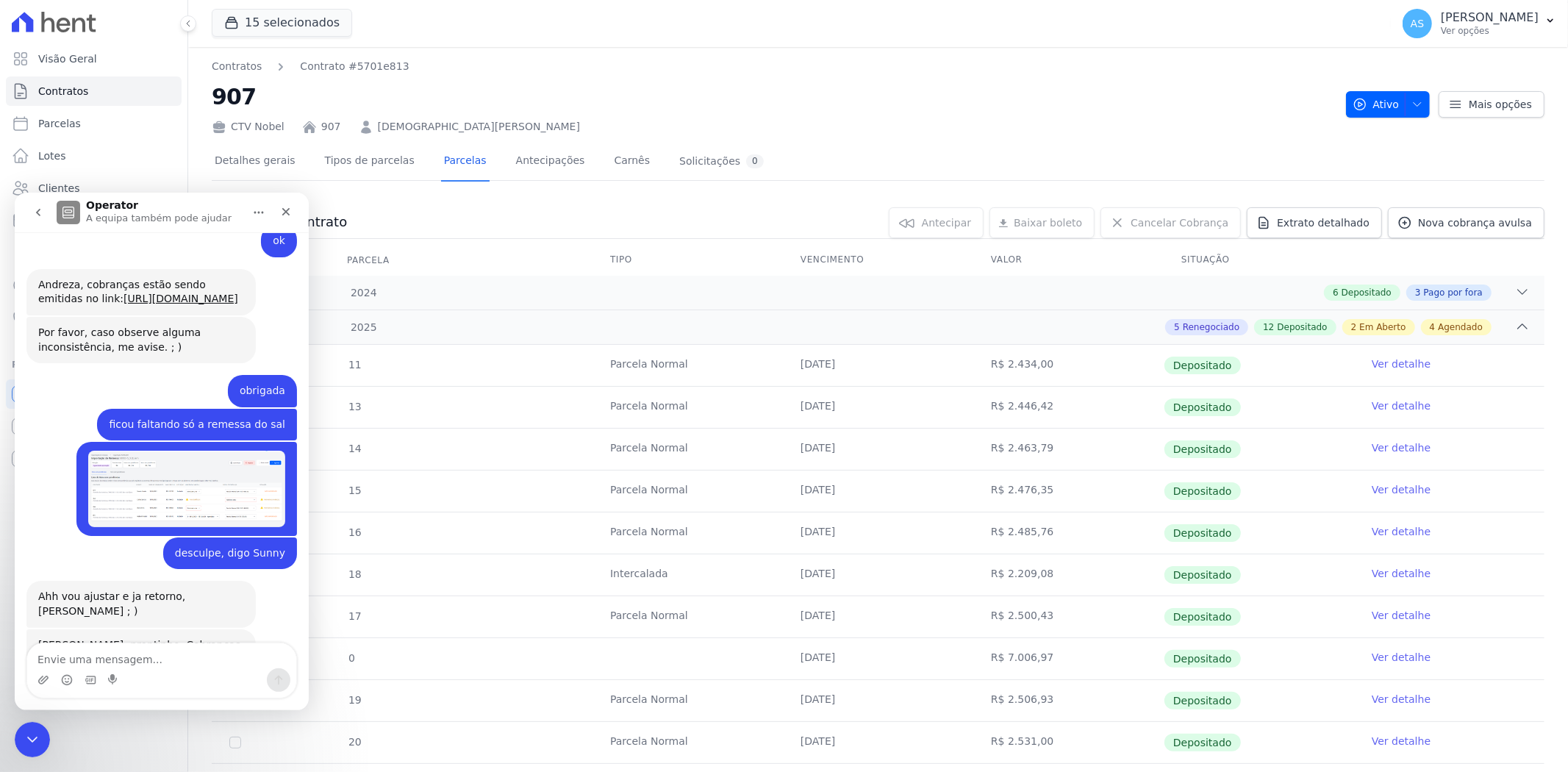
scroll to position [14342, 0]
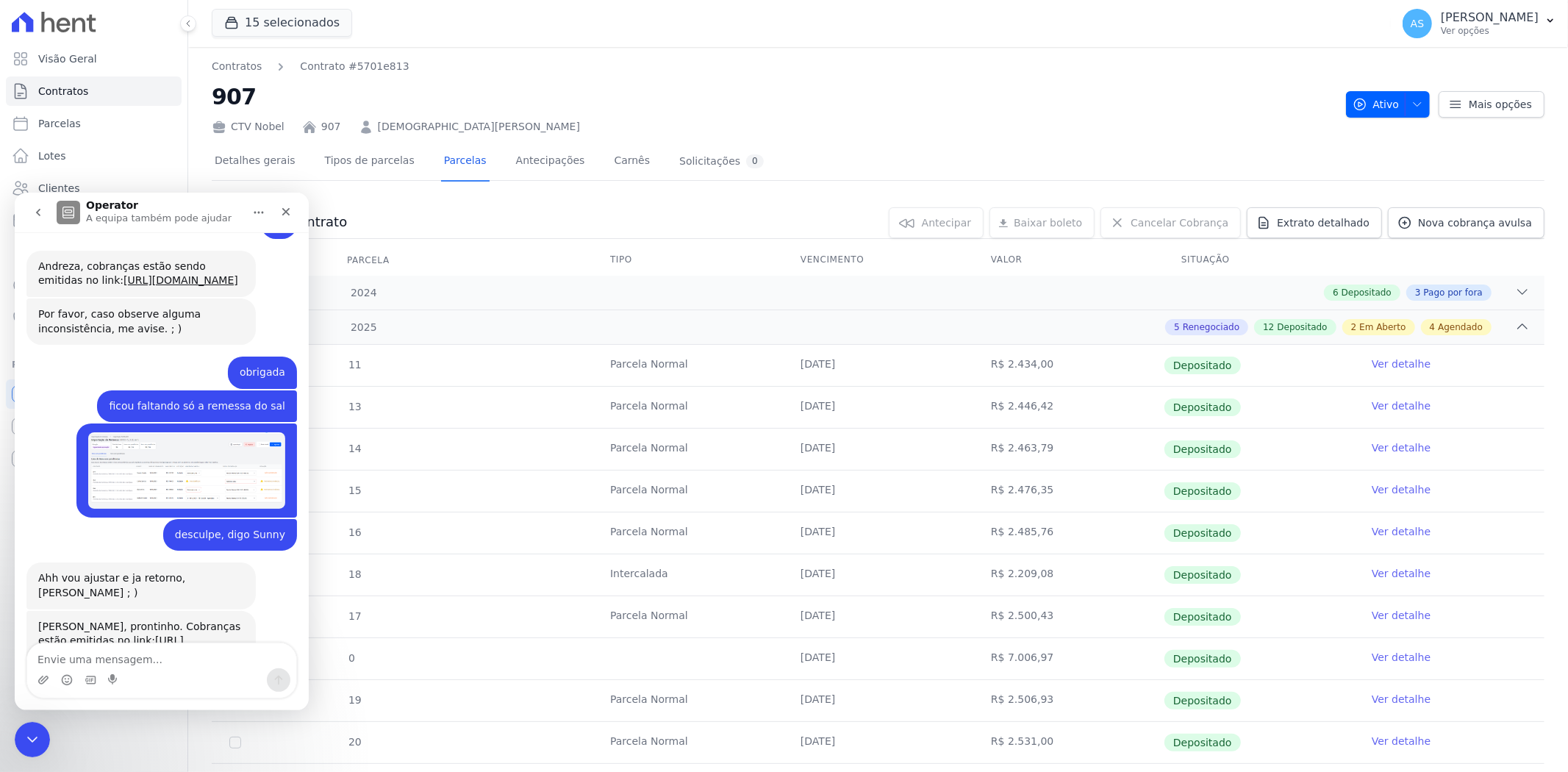
click at [87, 659] on textarea "Envie uma mensagem..." at bounding box center [161, 655] width 269 height 25
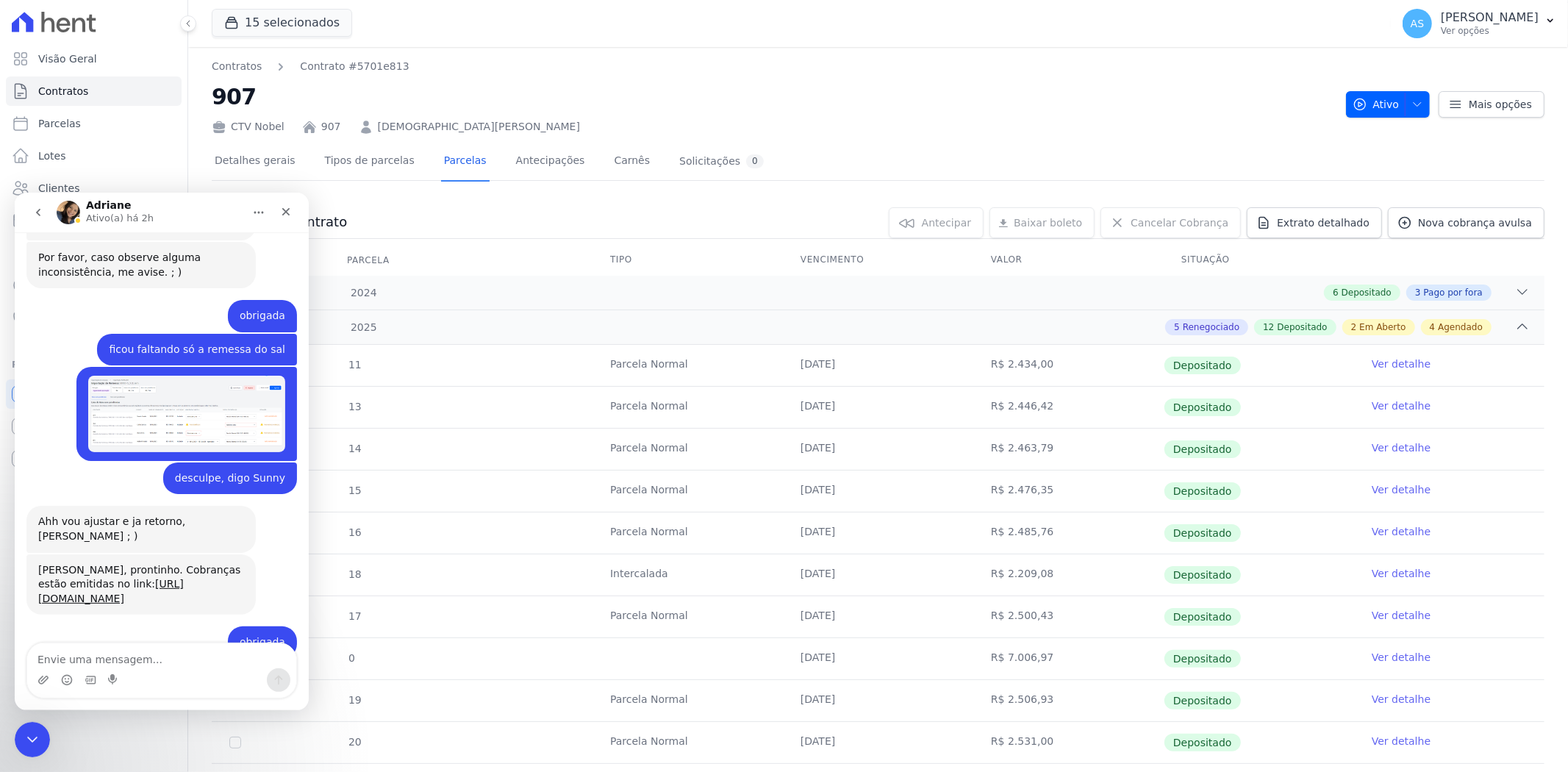
scroll to position [14431, 0]
click at [37, 735] on icon "Fechar mensagem da Intercom" at bounding box center [30, 738] width 18 height 18
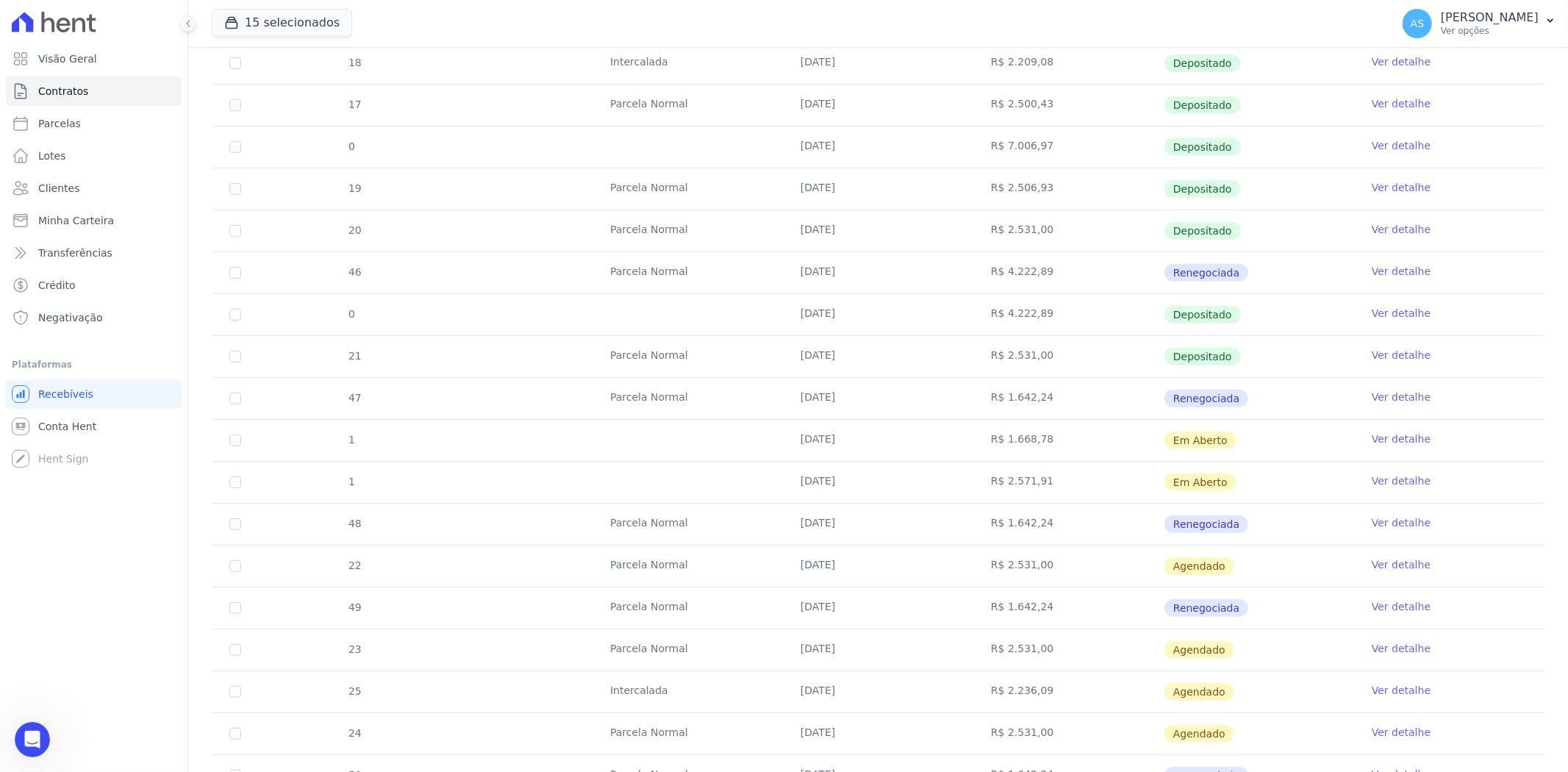
scroll to position [486, 0]
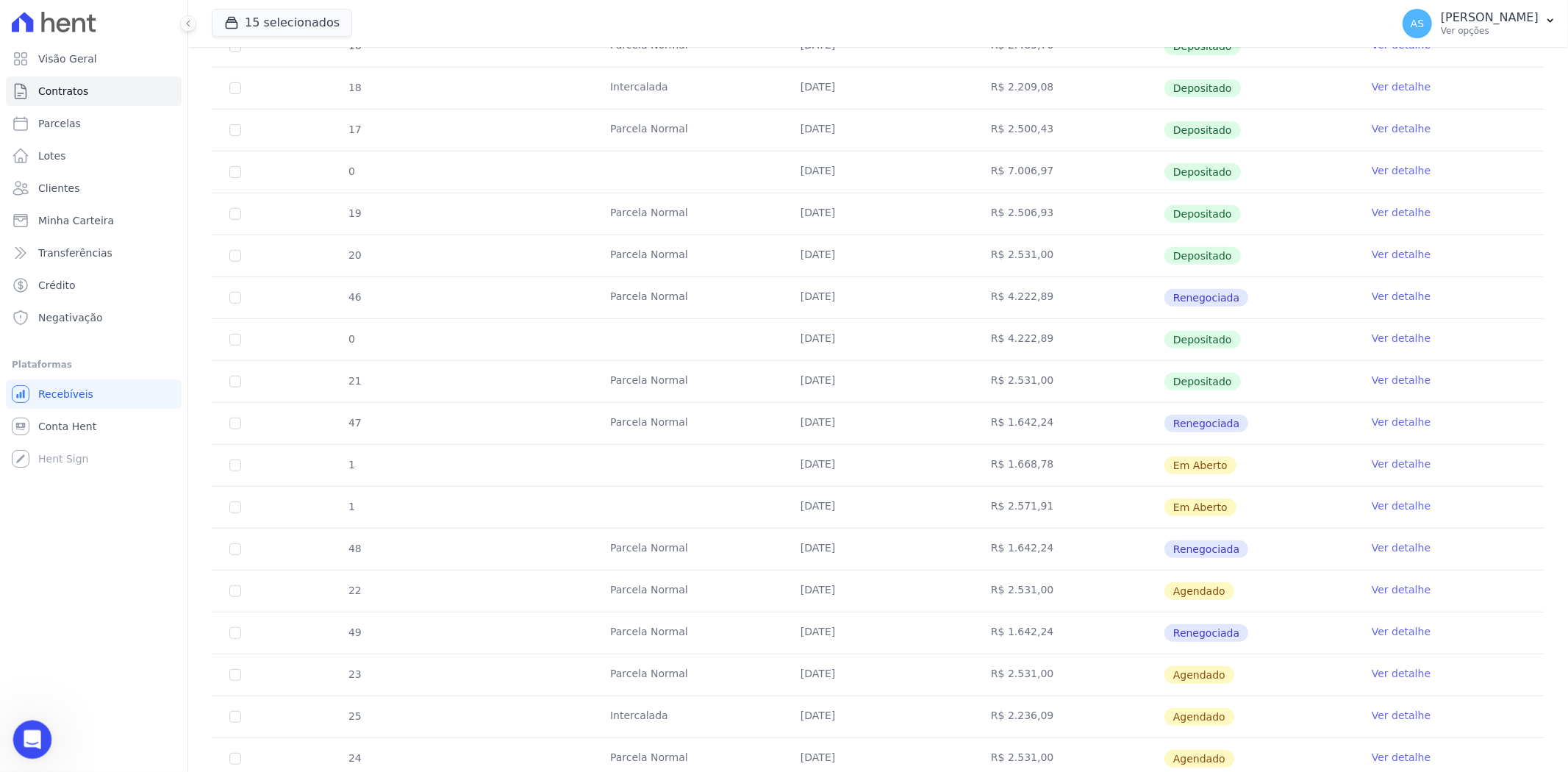
click at [33, 737] on icon "Abrir mensagem da Intercom" at bounding box center [31, 738] width 24 height 24
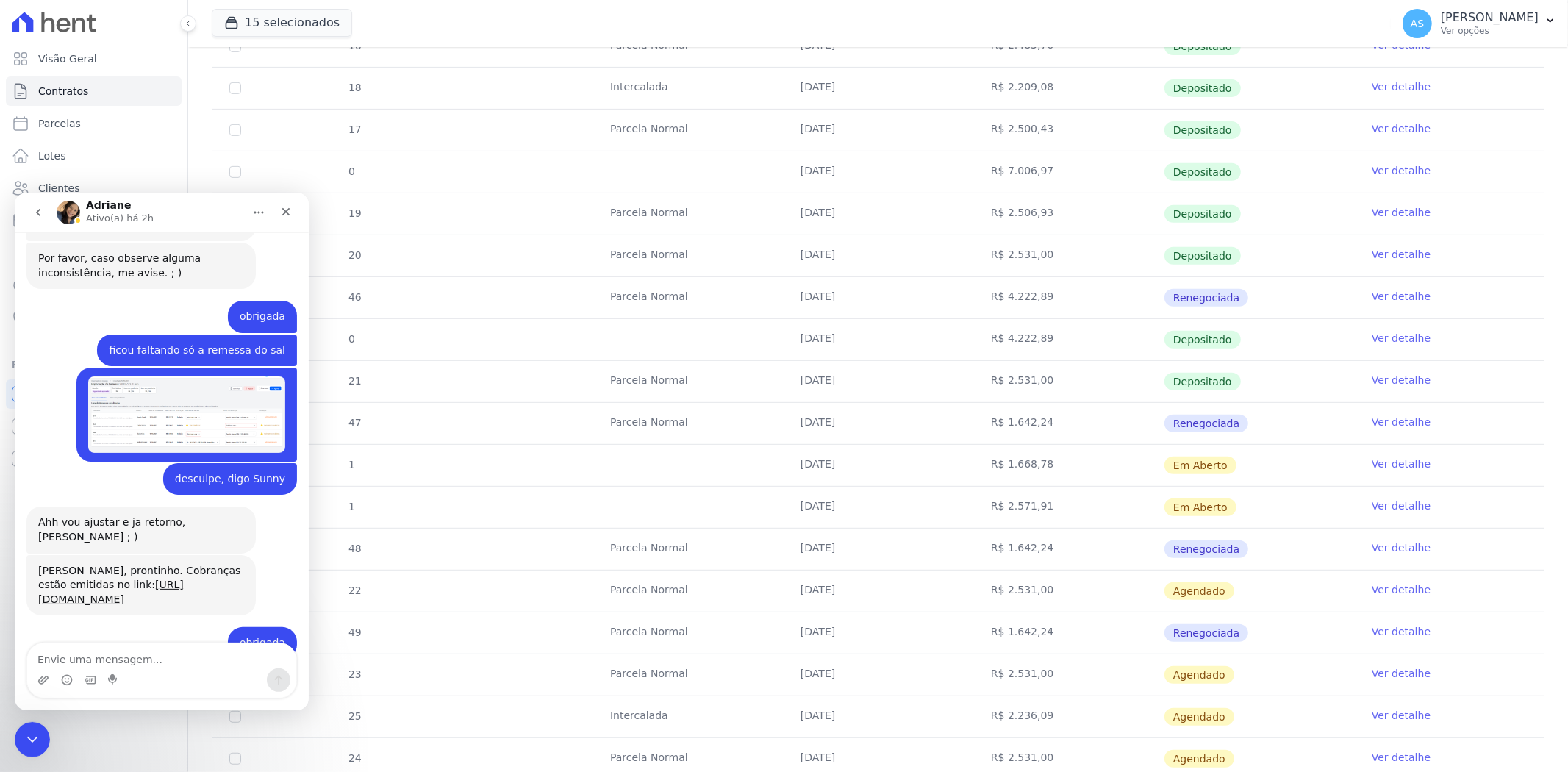
scroll to position [14432, 0]
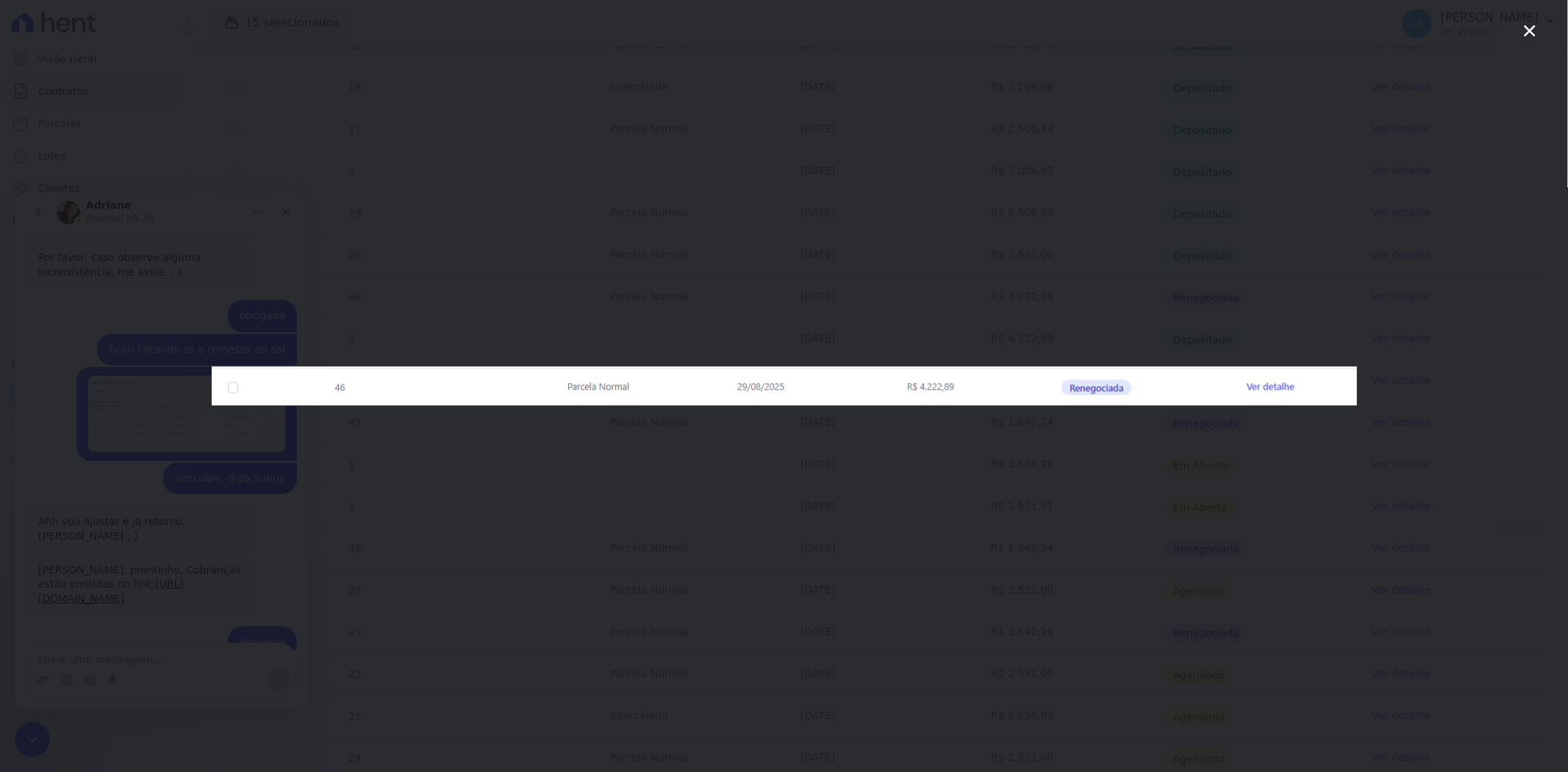
click at [1527, 24] on icon "Fechar" at bounding box center [1530, 31] width 18 height 18
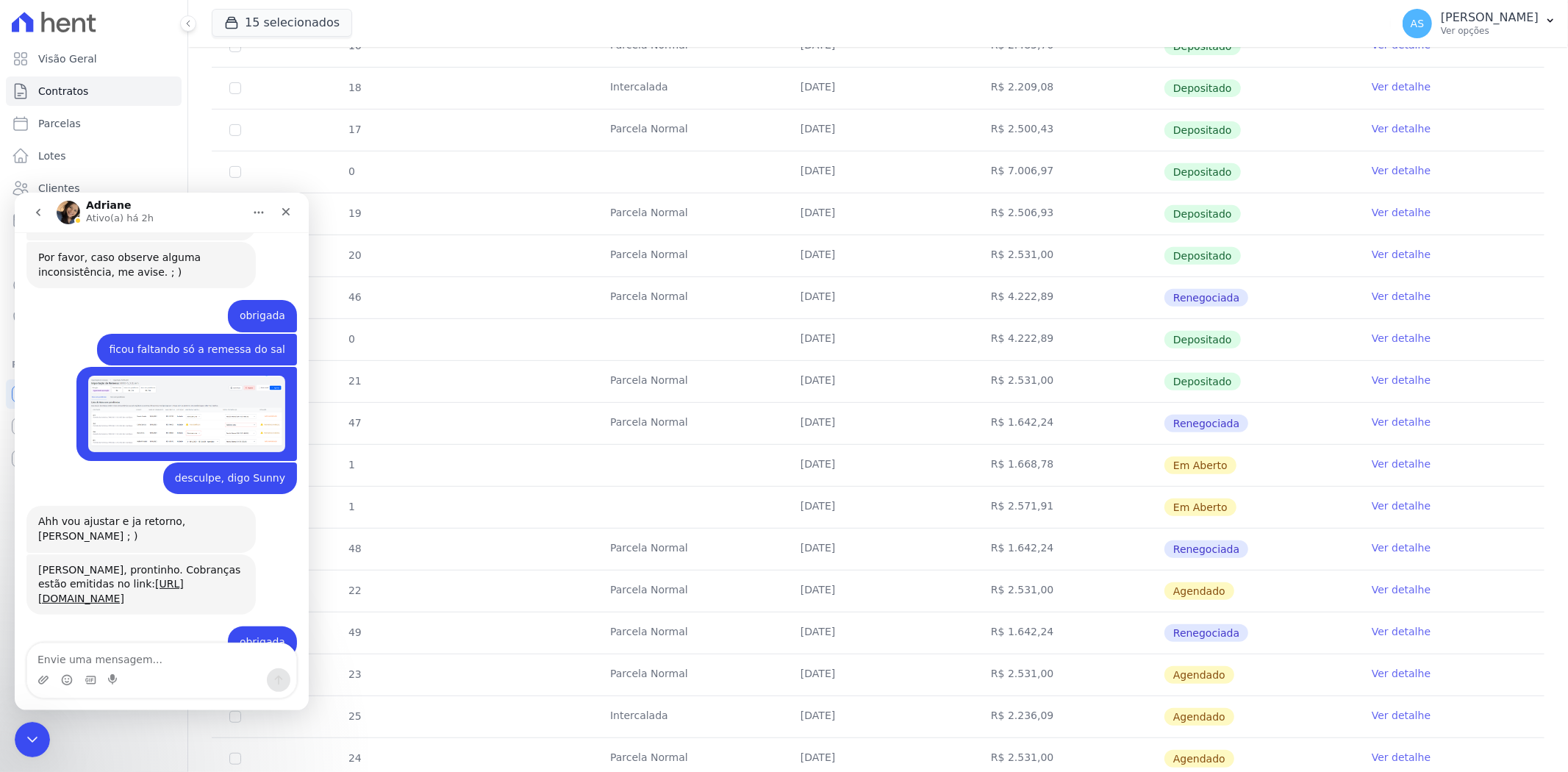
click at [1387, 294] on link "Ver detalhe" at bounding box center [1401, 296] width 59 height 15
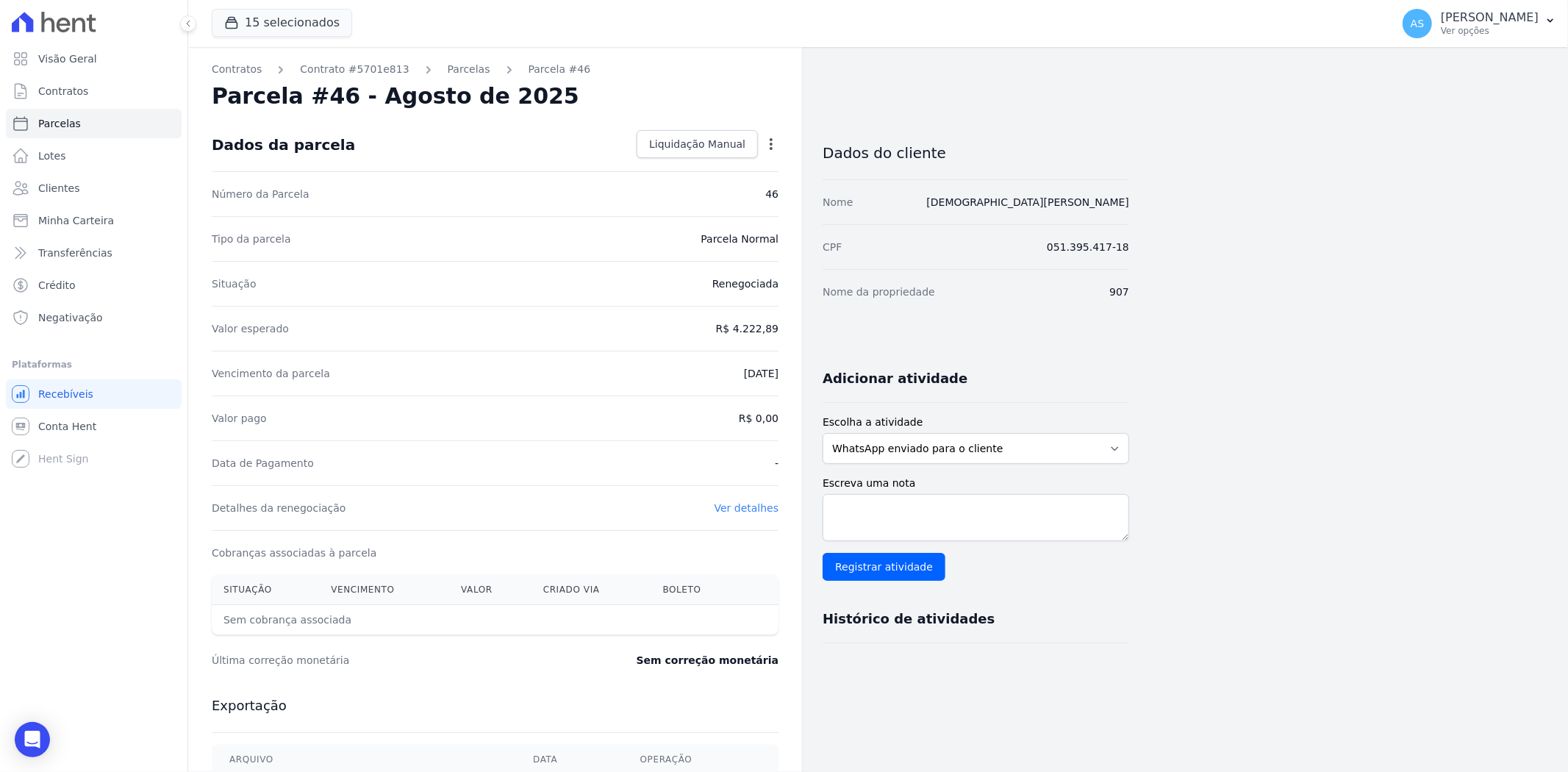
click at [448, 75] on link "Parcelas" at bounding box center [469, 69] width 42 height 15
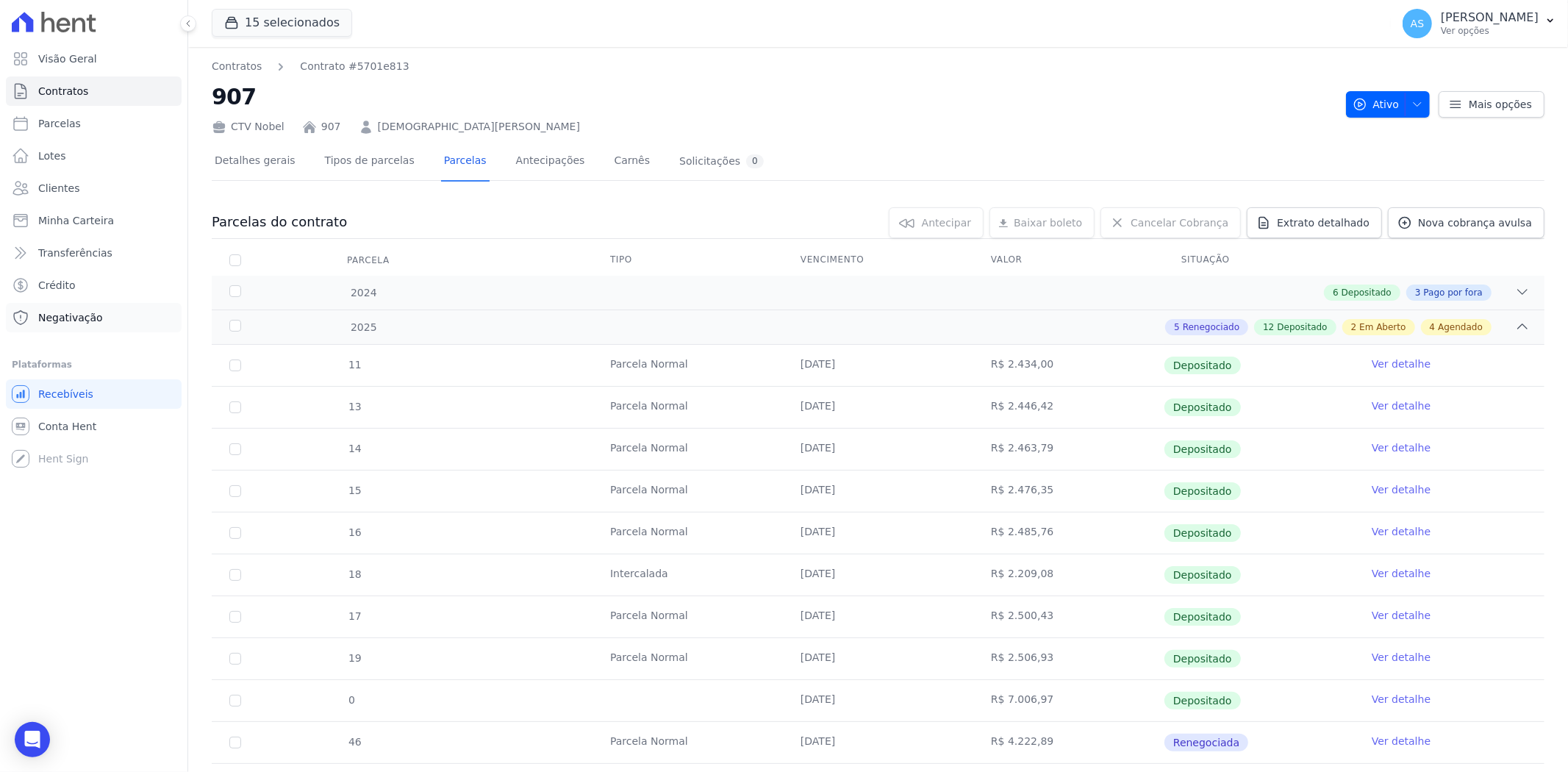
click at [53, 312] on span "Negativação" at bounding box center [71, 317] width 65 height 15
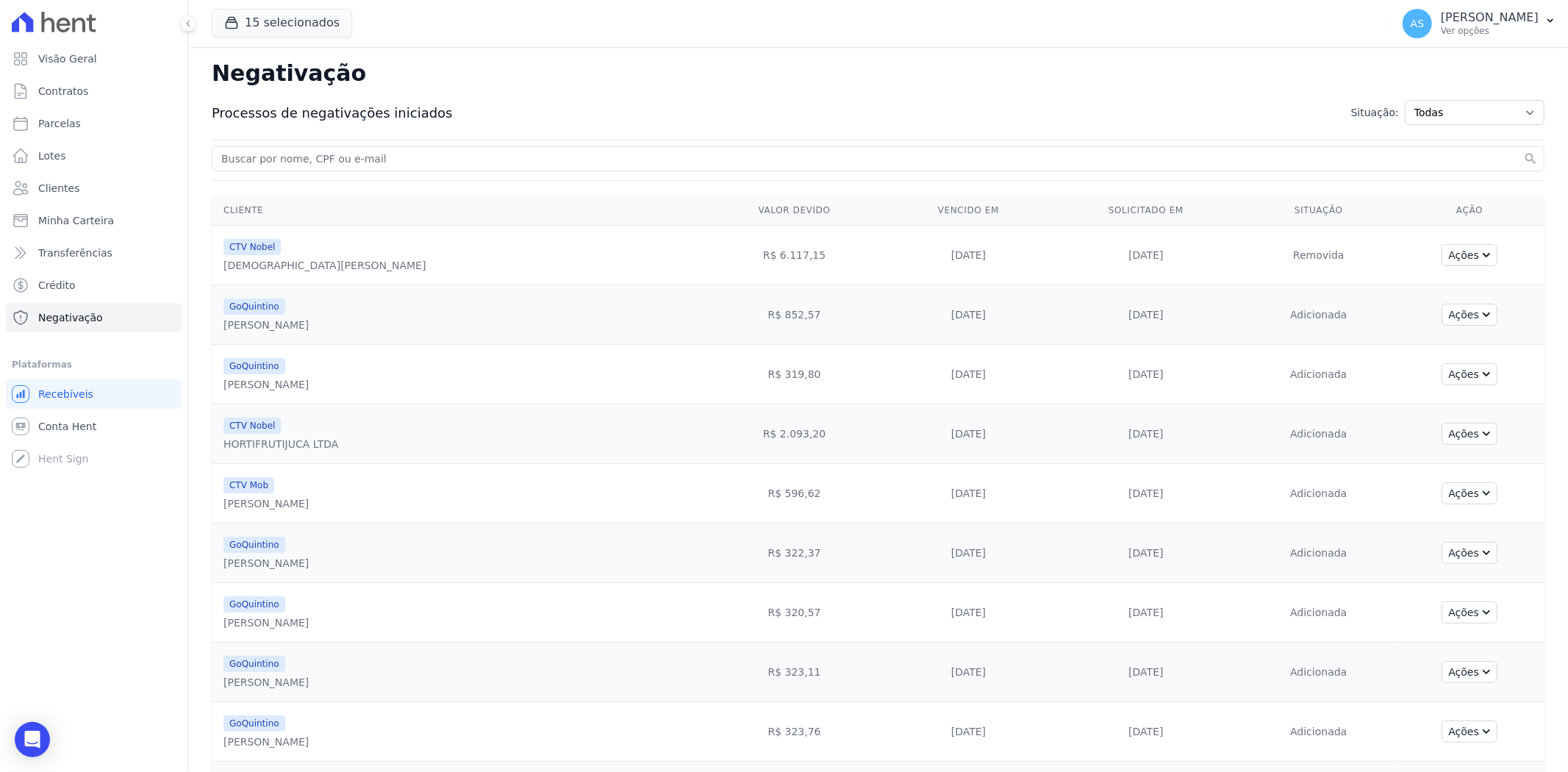
click at [272, 157] on input "search" at bounding box center [869, 159] width 1302 height 18
type input "[DEMOGRAPHIC_DATA][PERSON_NAME]"
click at [1523, 151] on button "search" at bounding box center [1531, 159] width 15 height 15
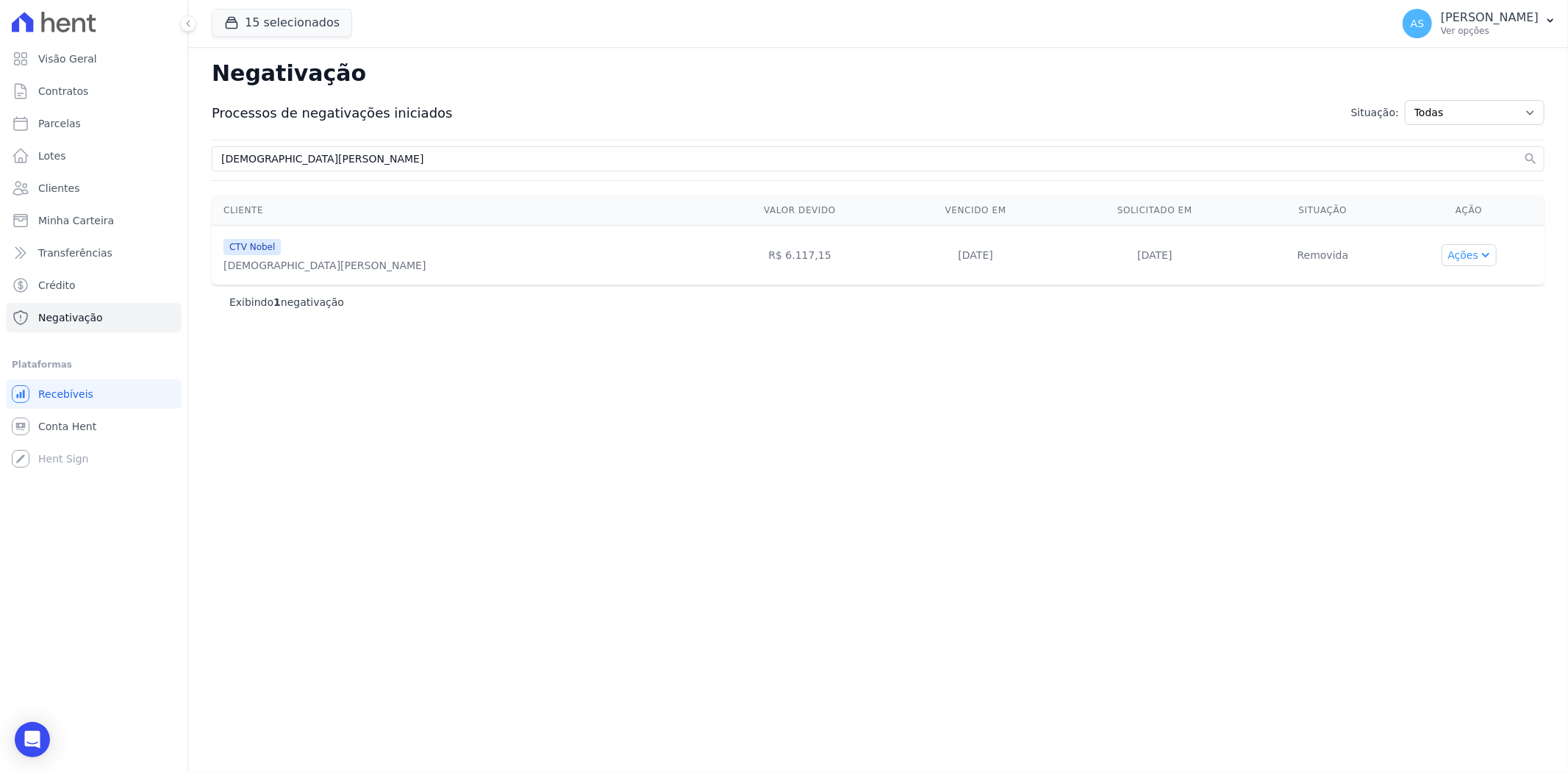
click at [1474, 255] on button "Ações" at bounding box center [1470, 255] width 56 height 22
click at [1122, 383] on div "Negativação Processos de negativações iniciados Situação: Todas Adição solicita…" at bounding box center [878, 409] width 1380 height 725
click at [1474, 260] on button "Ações" at bounding box center [1470, 255] width 56 height 22
click at [1449, 364] on link "Excluir negativação" at bounding box center [1474, 364] width 188 height 20
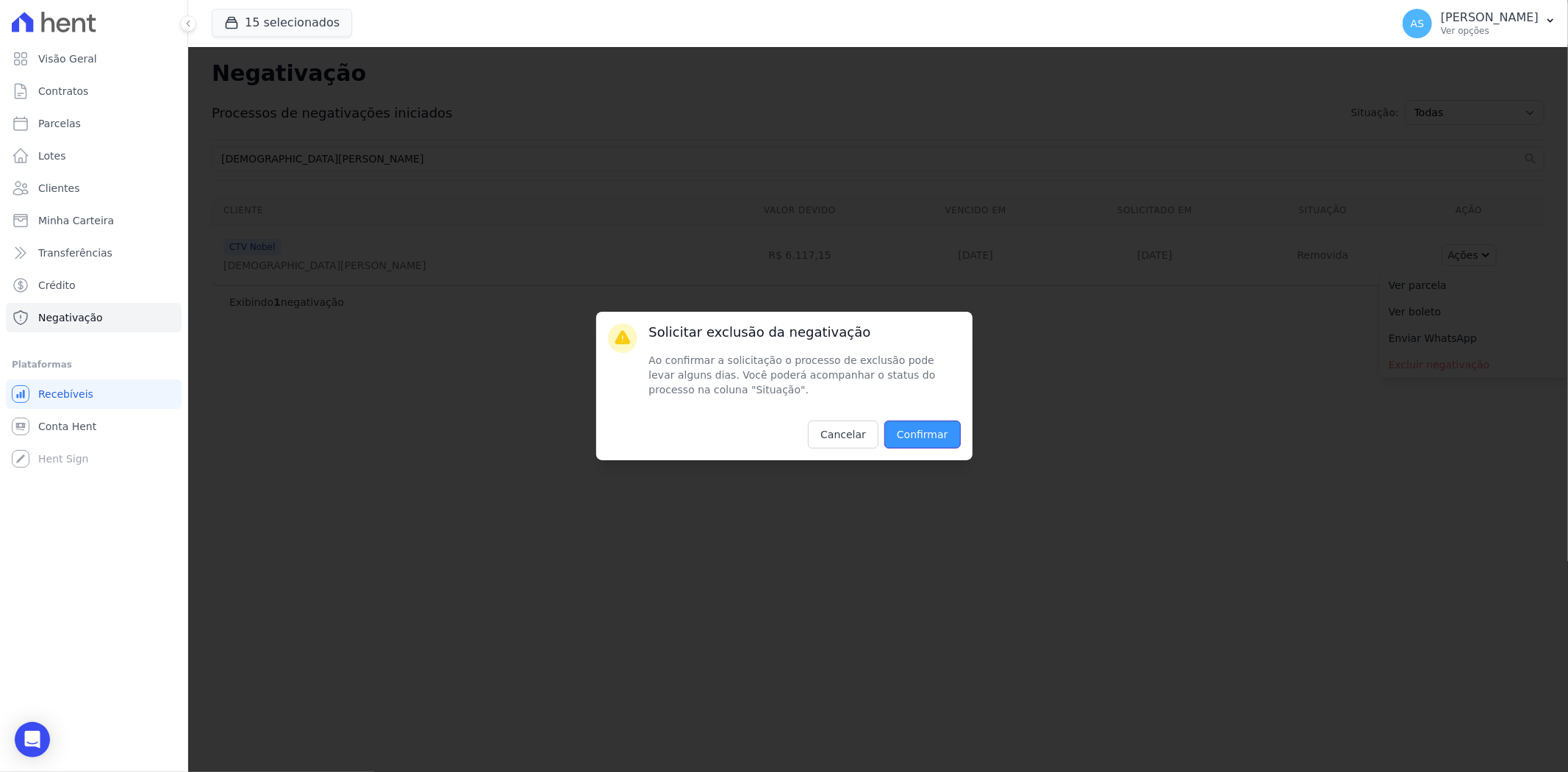
click at [921, 438] on input "Confirmar" at bounding box center [922, 434] width 76 height 28
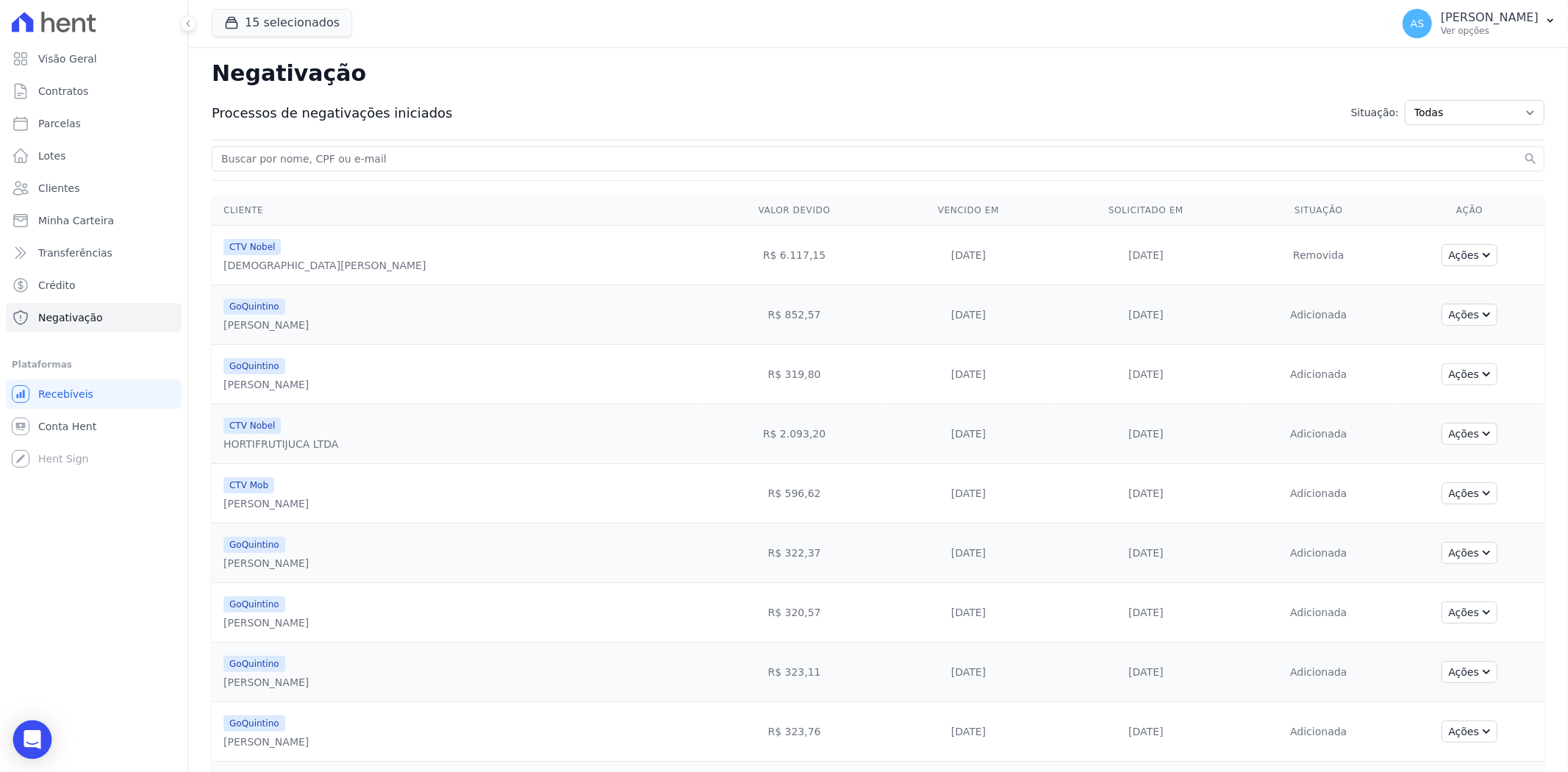
click at [34, 743] on icon "Open Intercom Messenger" at bounding box center [32, 740] width 17 height 20
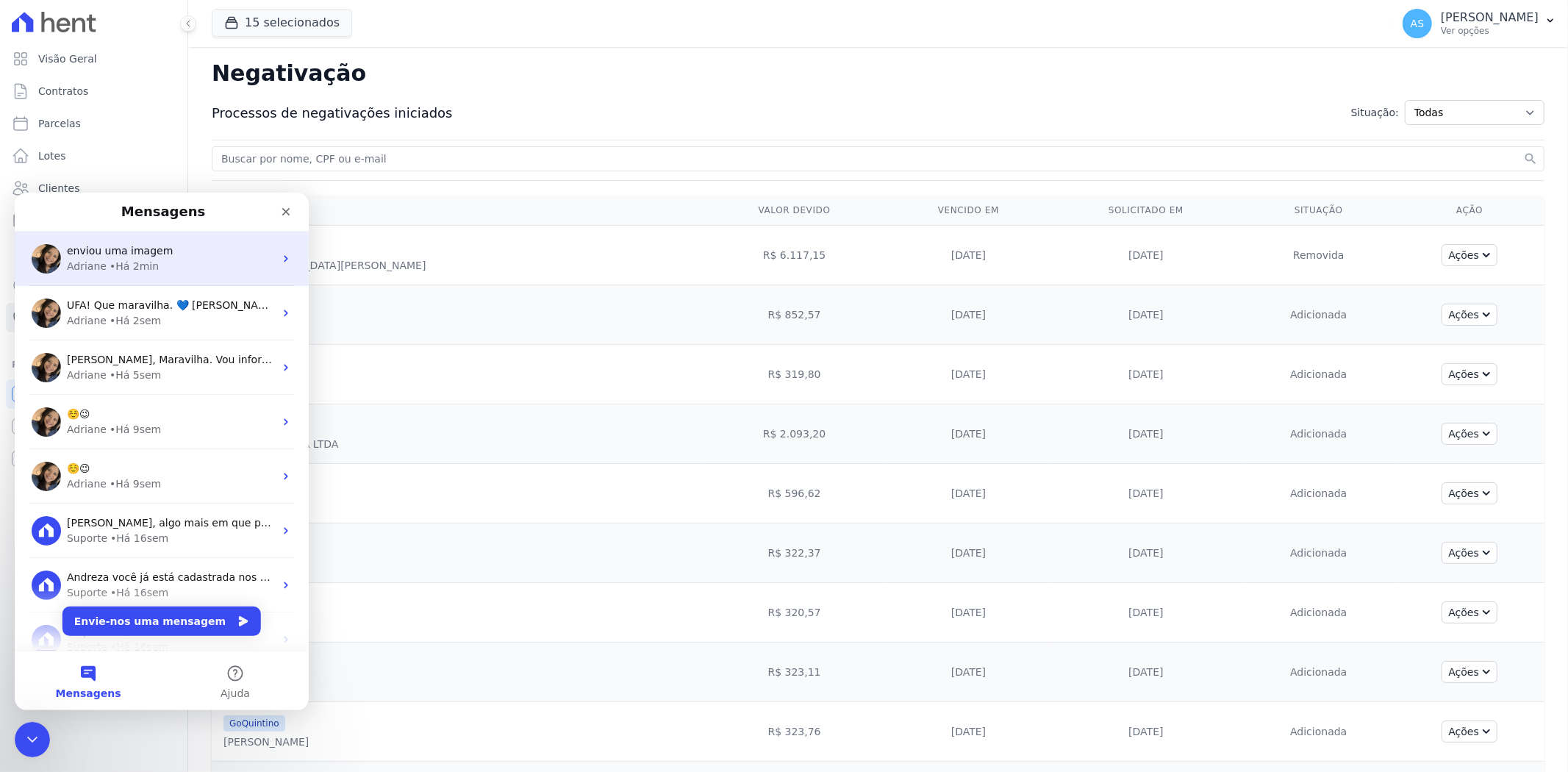
click at [122, 253] on span "enviou uma imagem" at bounding box center [120, 250] width 106 height 11
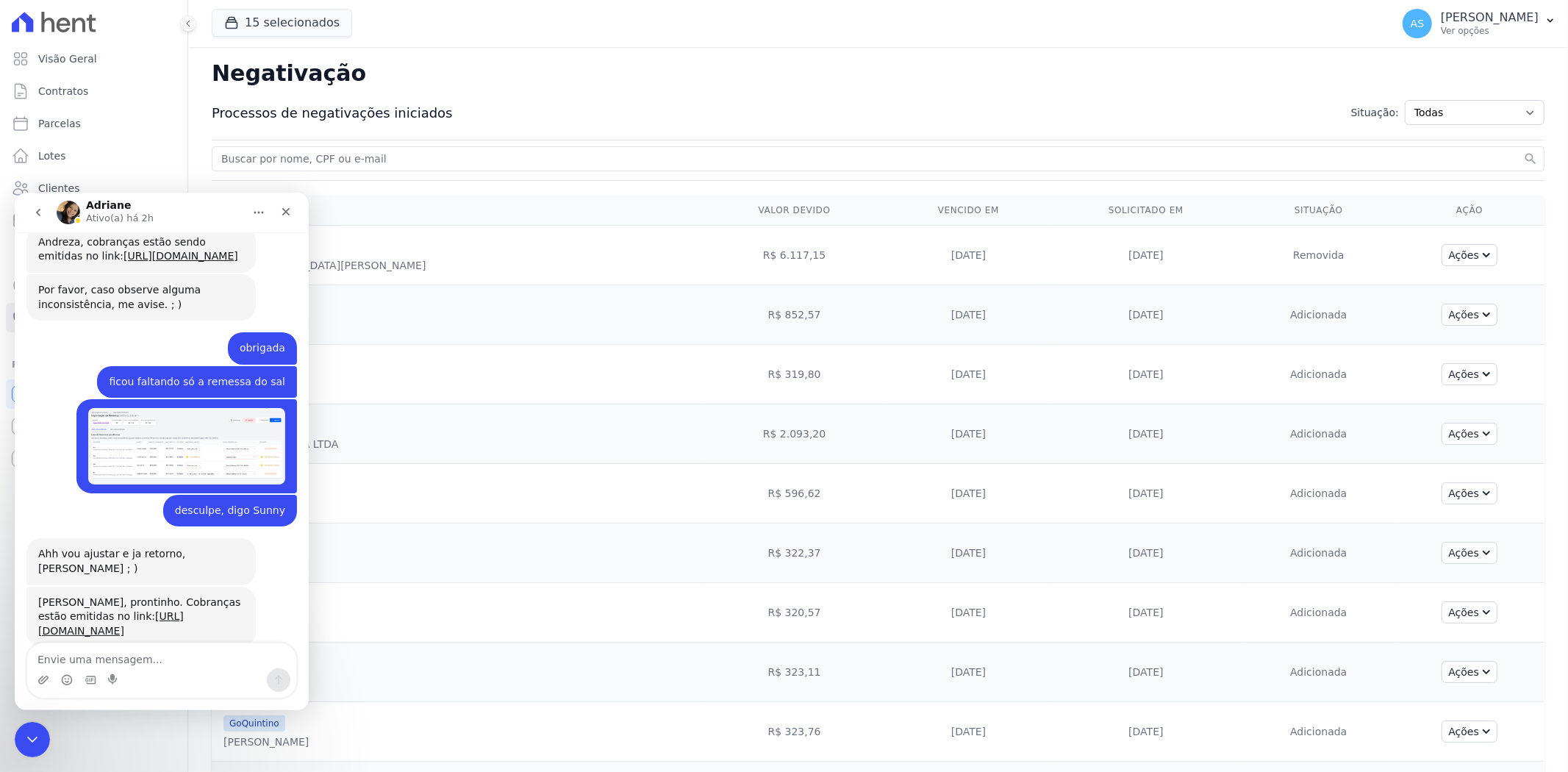
scroll to position [14238, 0]
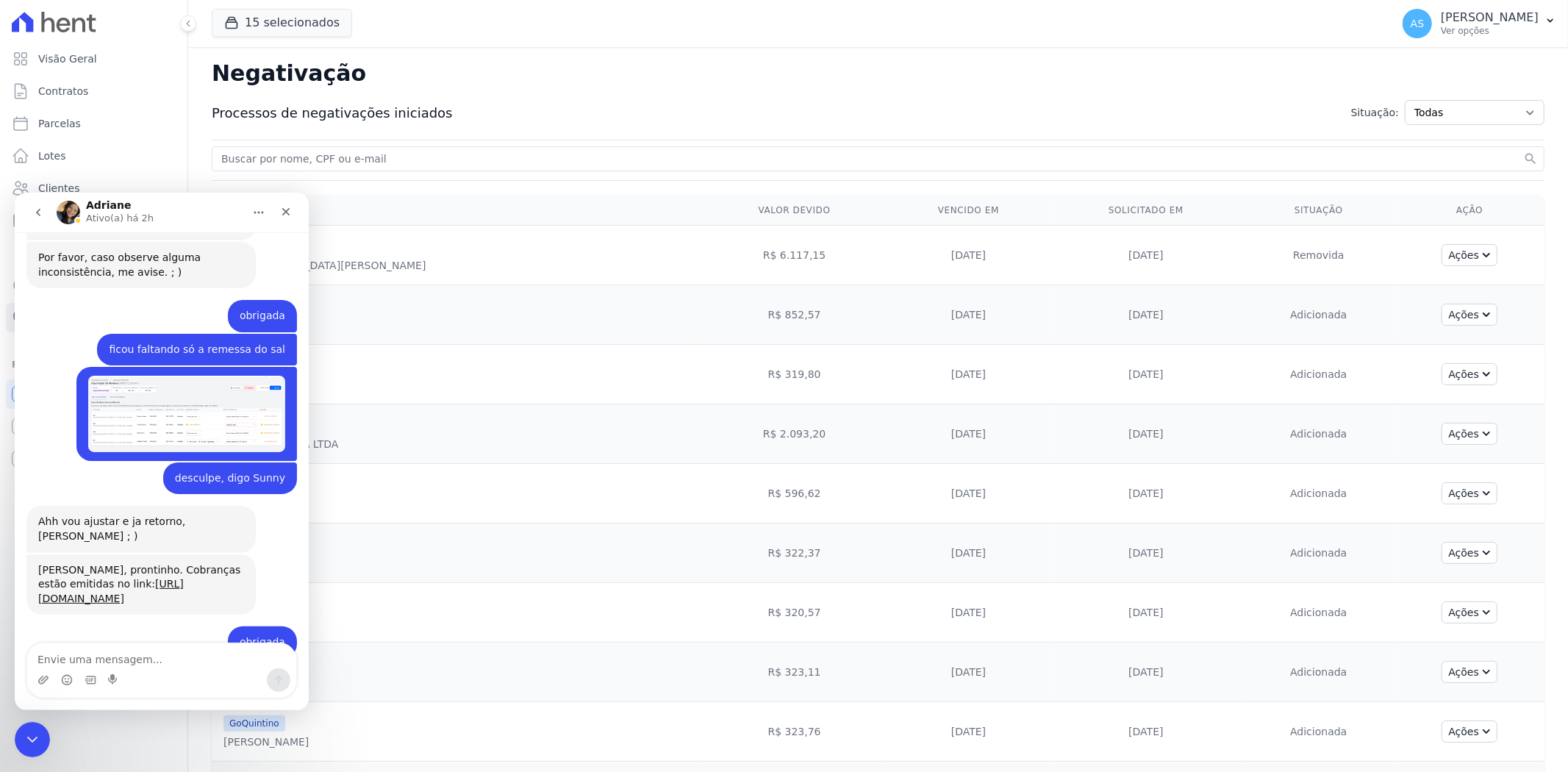
click at [945, 86] on h2 "Negativação" at bounding box center [878, 73] width 1333 height 29
click at [945, 84] on h2 "Negativação" at bounding box center [878, 73] width 1333 height 29
click at [63, 665] on textarea "Envie uma mensagem..." at bounding box center [161, 655] width 269 height 25
type textarea "essa cliente foi excluida do Serasa correto ?"
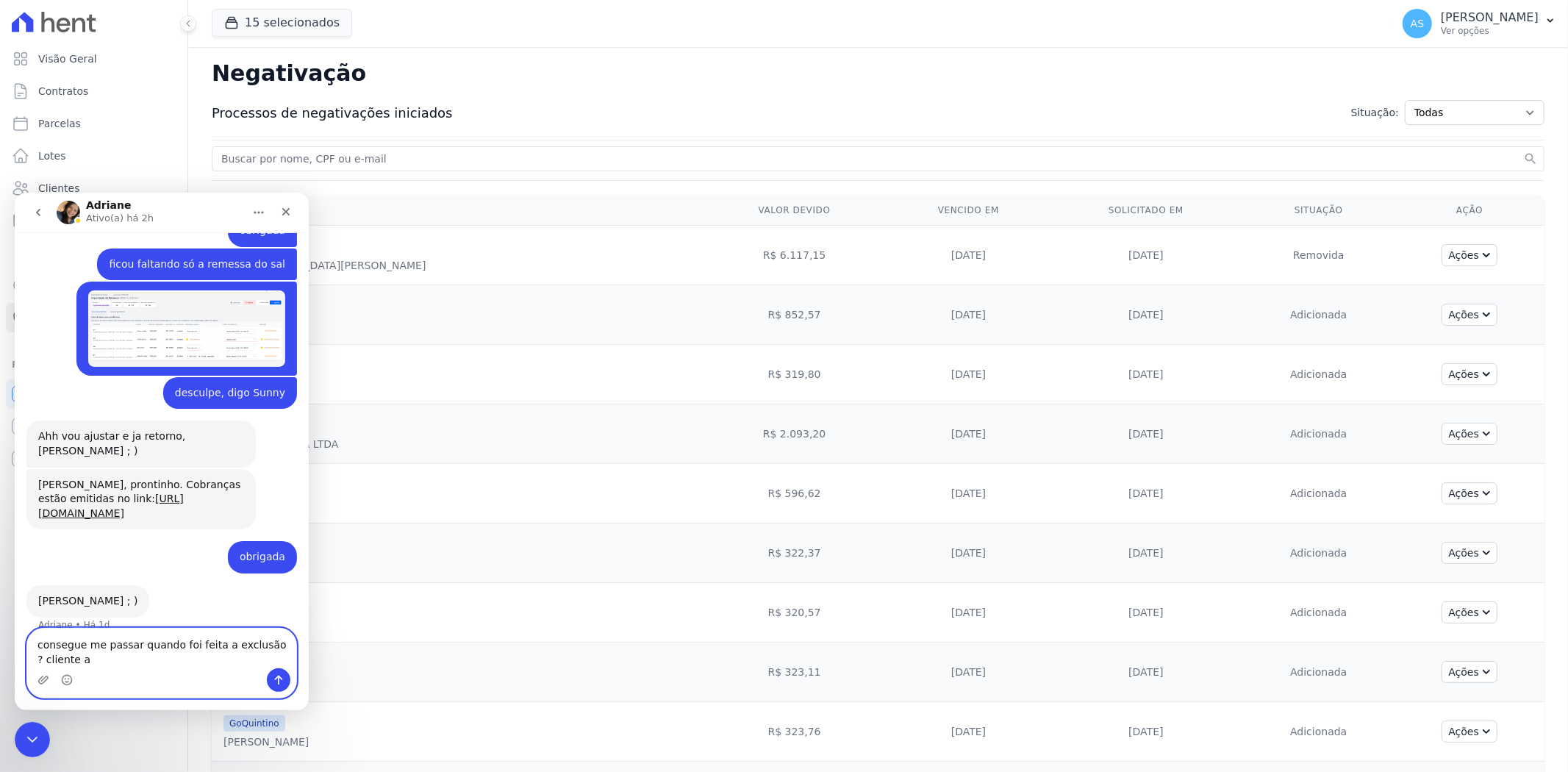
scroll to position [14372, 0]
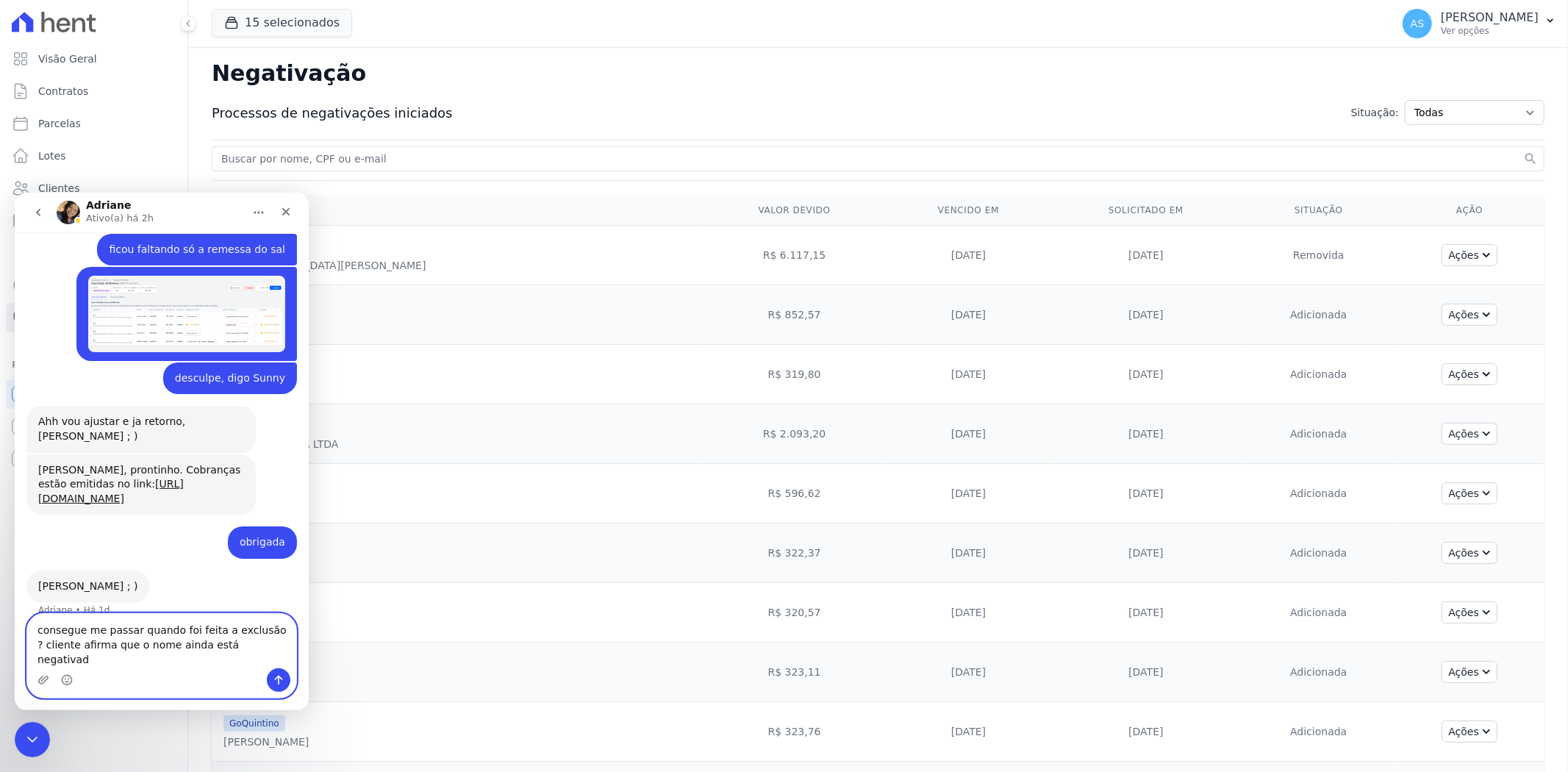
type textarea "consegue me passar quando foi feita a exclusão ? cliente afirma que o nome aind…"
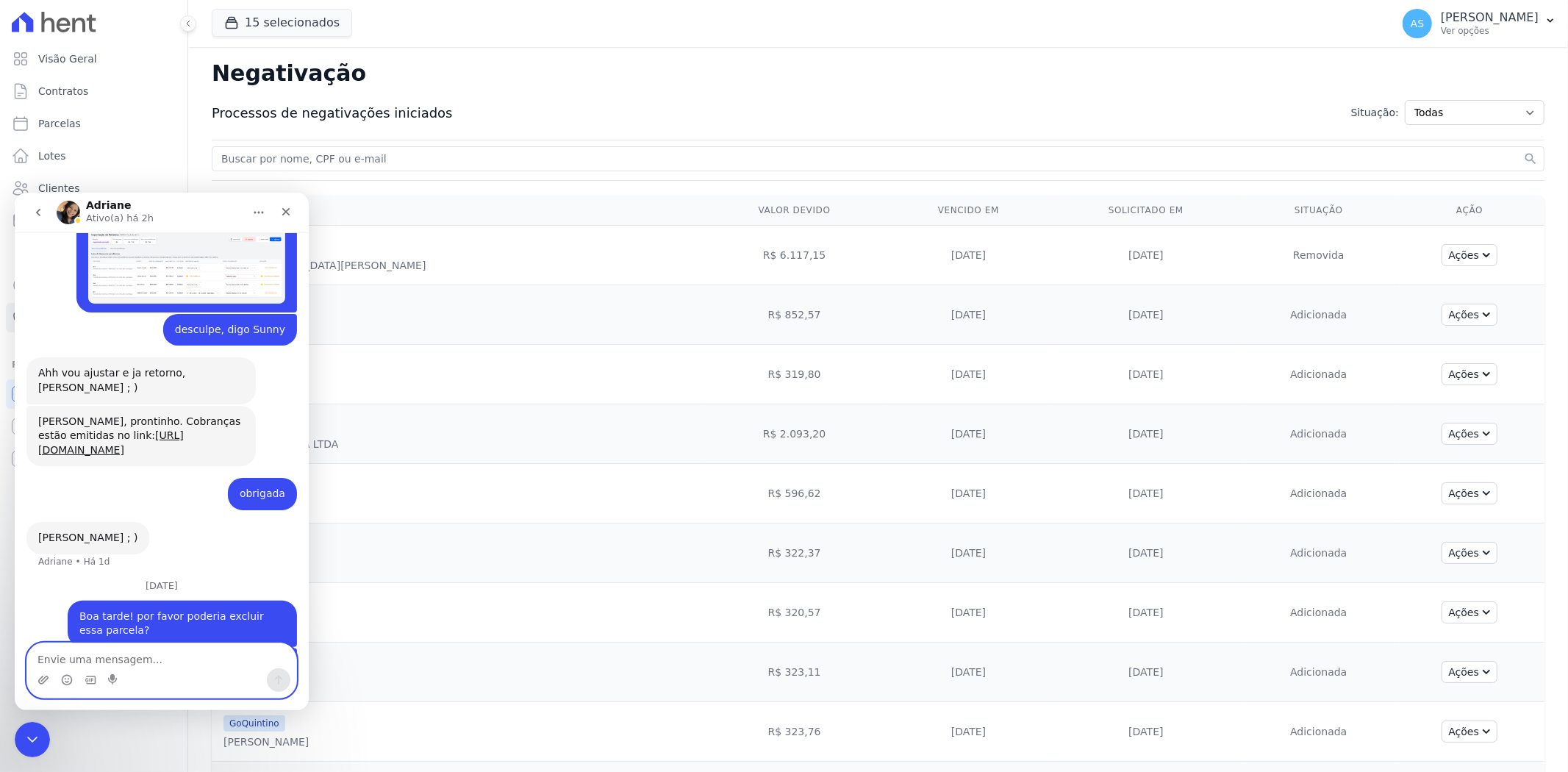
scroll to position [14419, 0]
click at [20, 732] on div "Fechar mensagem da Intercom" at bounding box center [29, 737] width 35 height 35
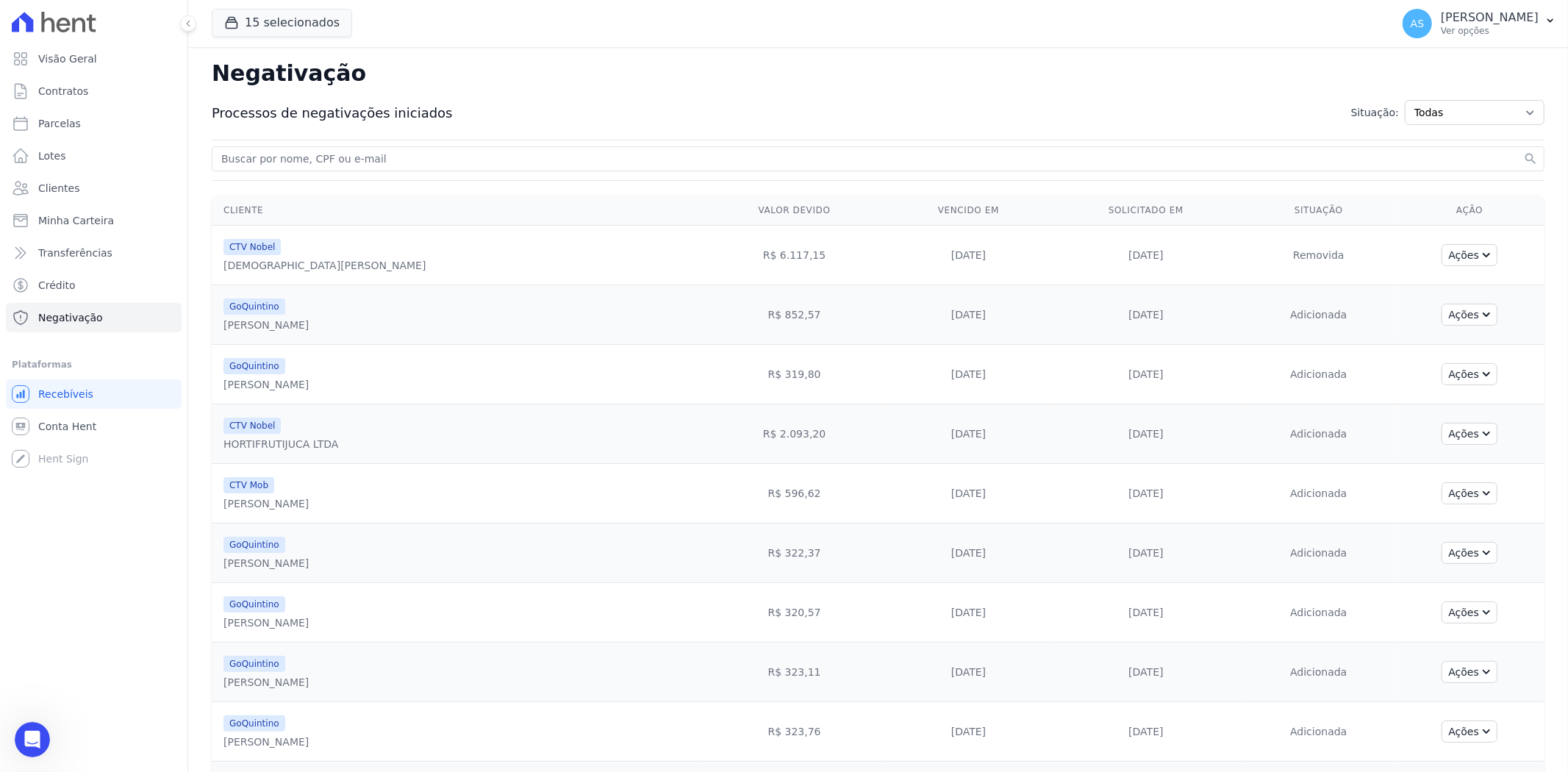
click at [280, 163] on input "search" at bounding box center [869, 159] width 1302 height 18
type input "[DEMOGRAPHIC_DATA][PERSON_NAME]"
click at [1523, 151] on button "search" at bounding box center [1531, 159] width 15 height 15
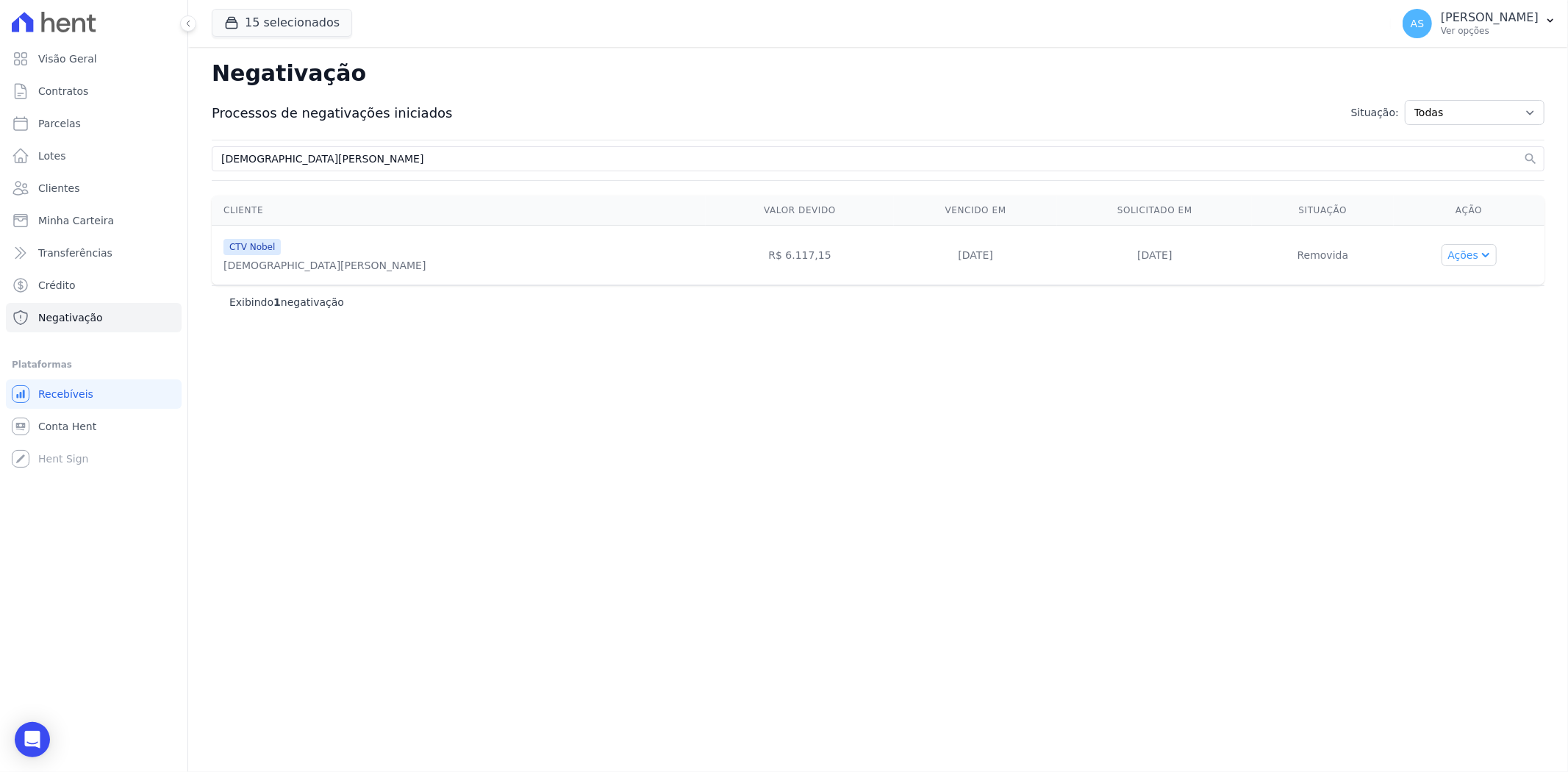
click at [1473, 255] on button "Ações" at bounding box center [1470, 255] width 56 height 22
click at [1417, 284] on link "Ver parcela" at bounding box center [1474, 285] width 188 height 20
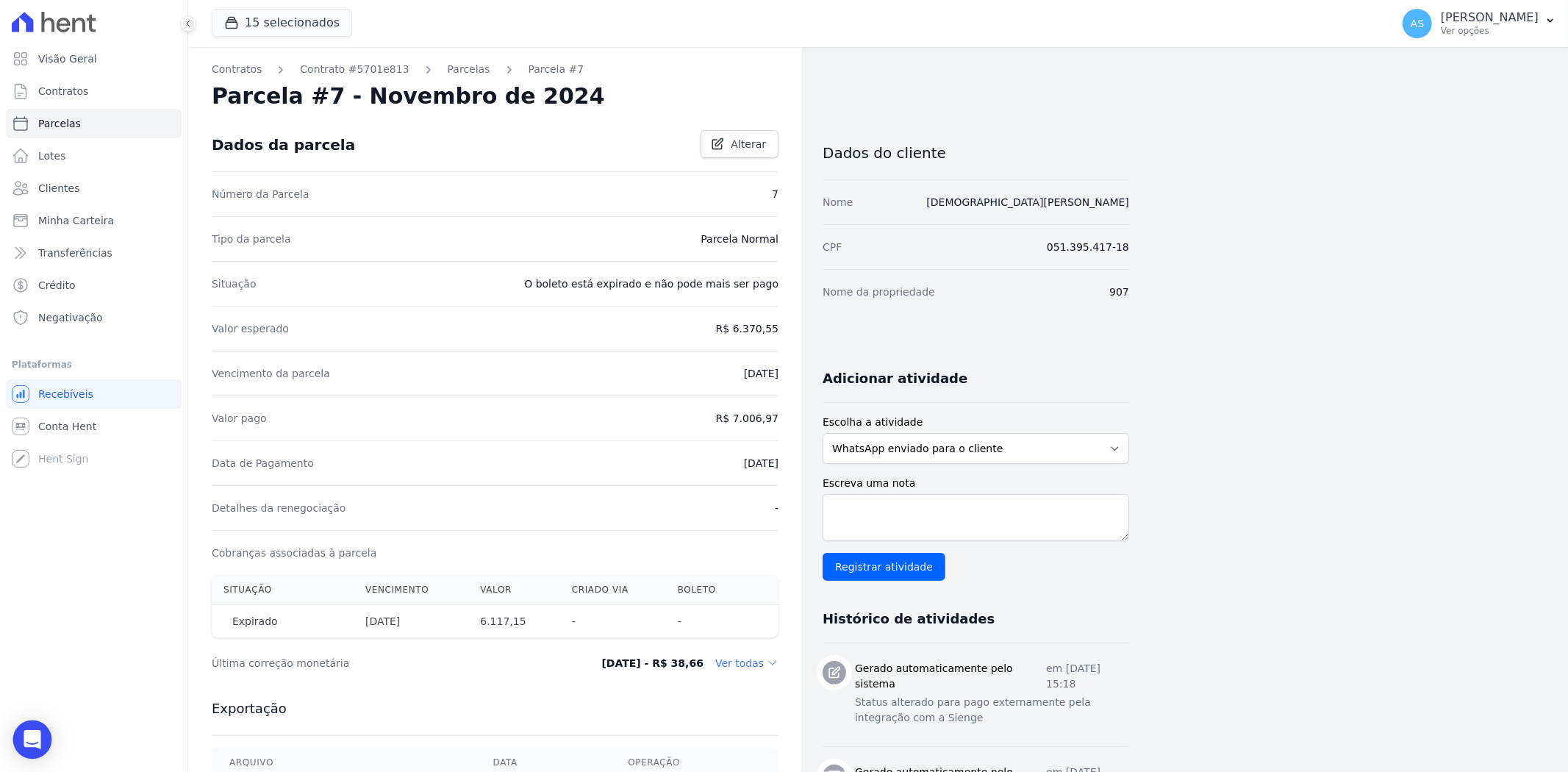
click at [27, 746] on icon "Open Intercom Messenger" at bounding box center [32, 740] width 17 height 20
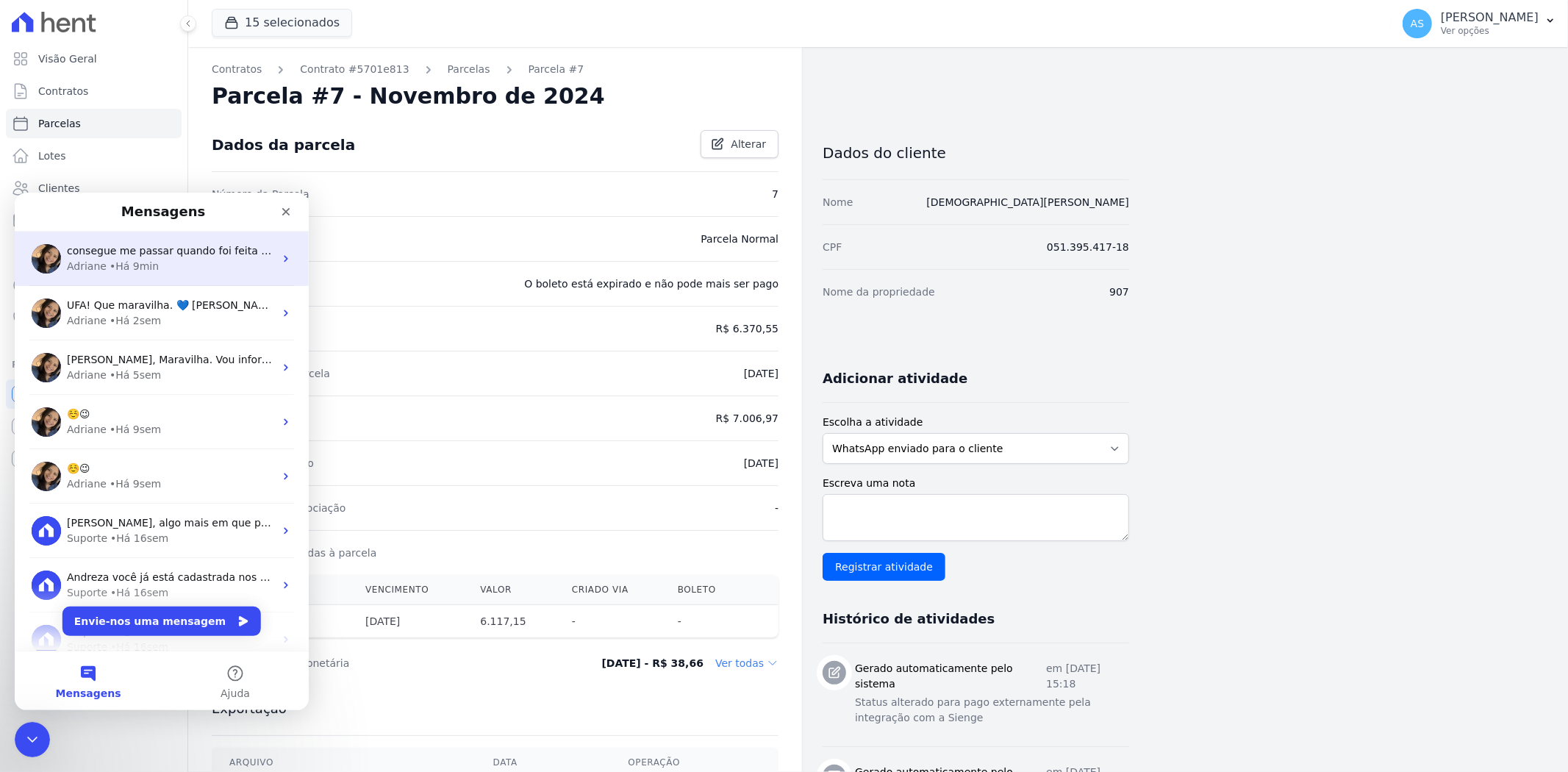
click at [226, 260] on div "Adriane • Há 9min" at bounding box center [170, 265] width 207 height 15
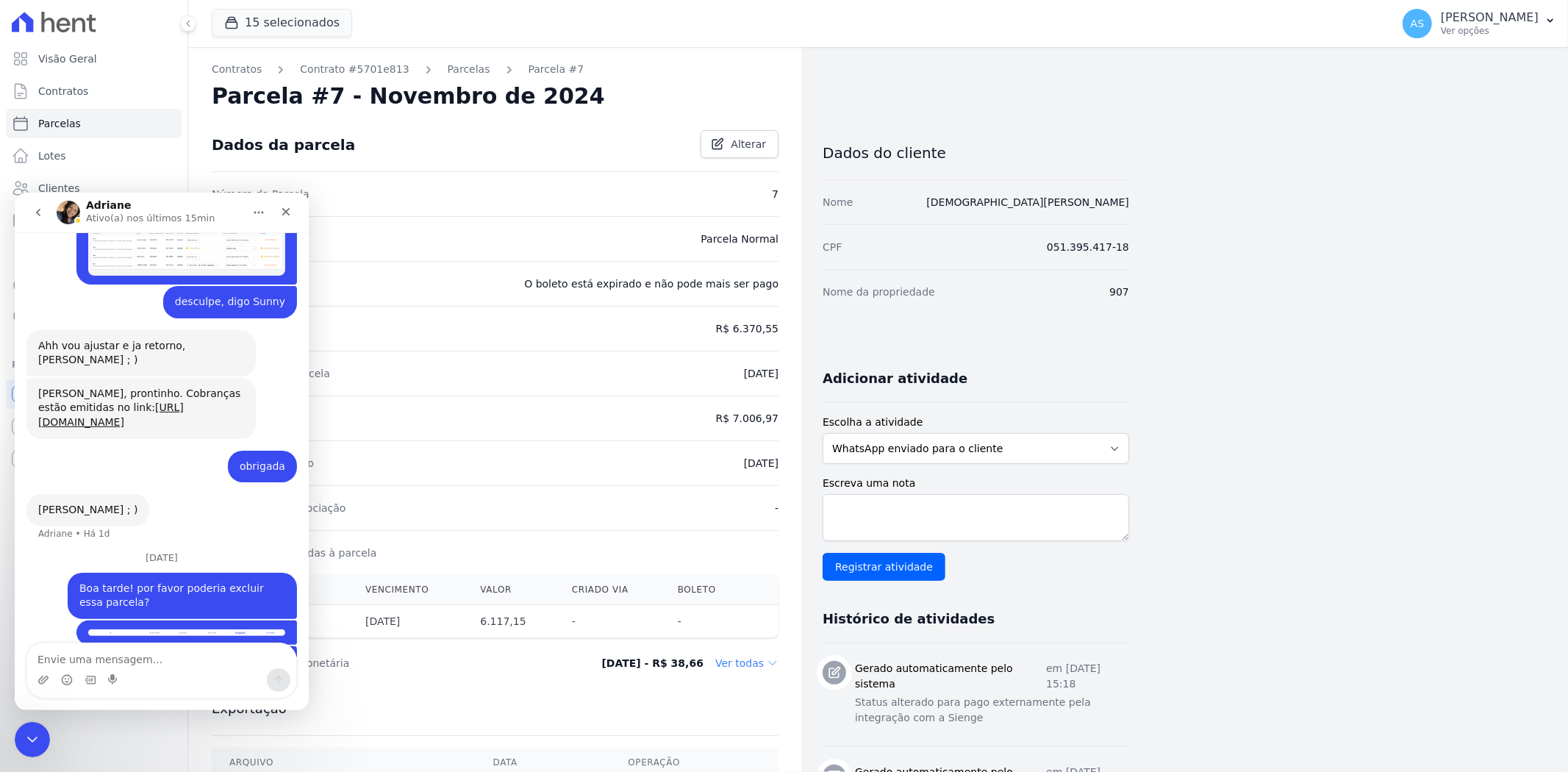
scroll to position [14239, 0]
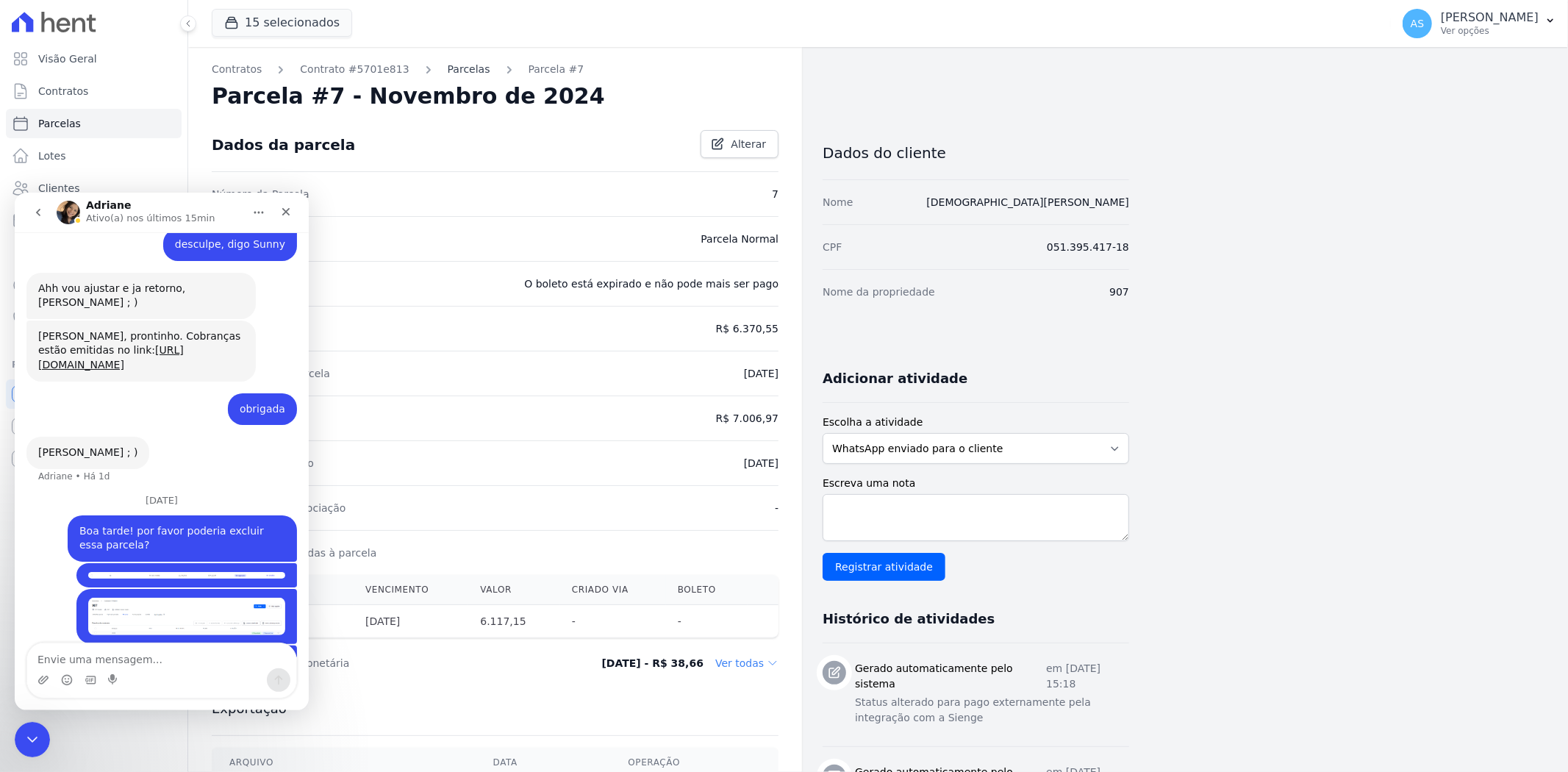
click at [448, 71] on link "Parcelas" at bounding box center [469, 69] width 42 height 15
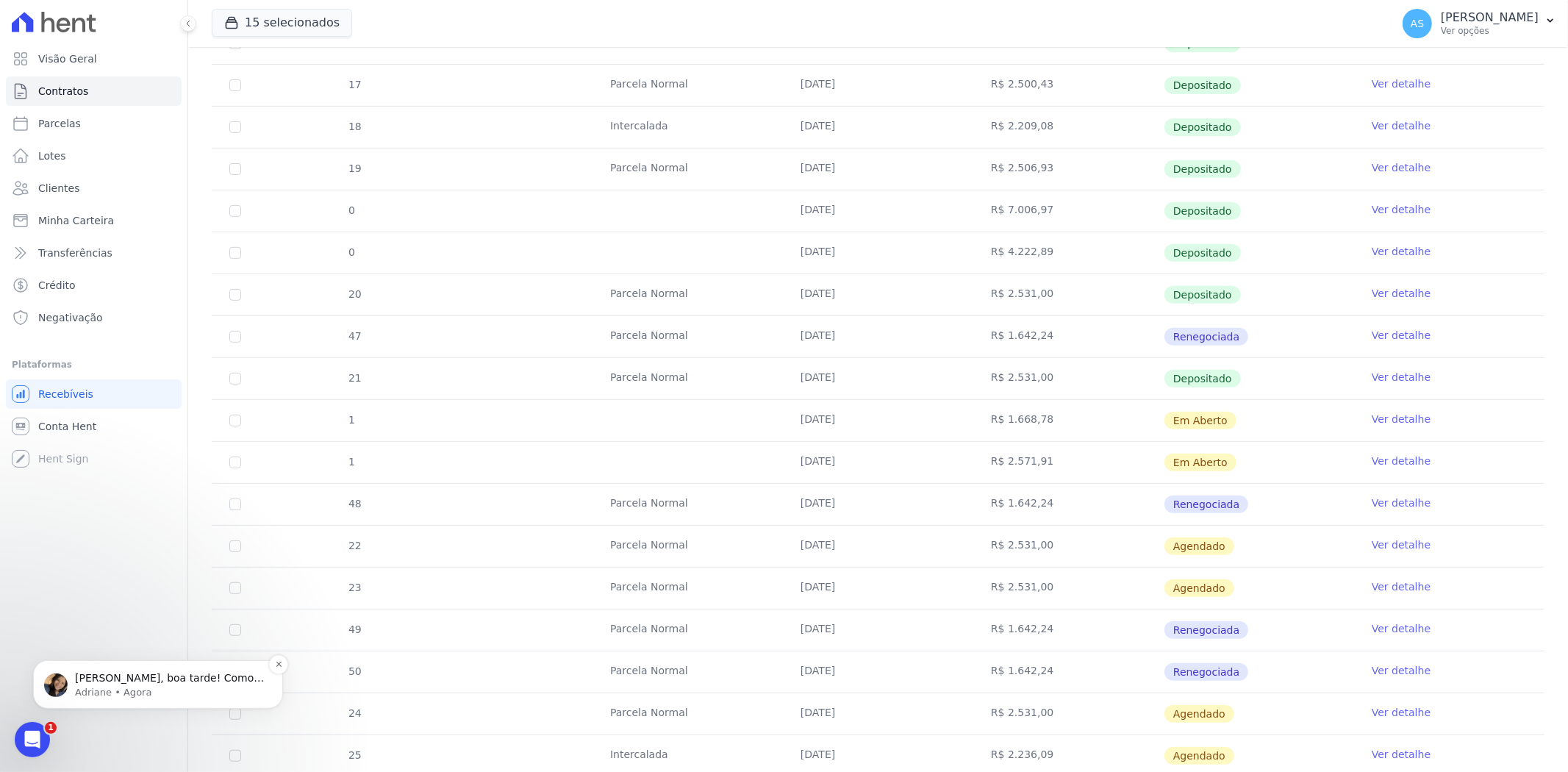
click at [75, 690] on p "Adriane • Agora" at bounding box center [169, 691] width 189 height 13
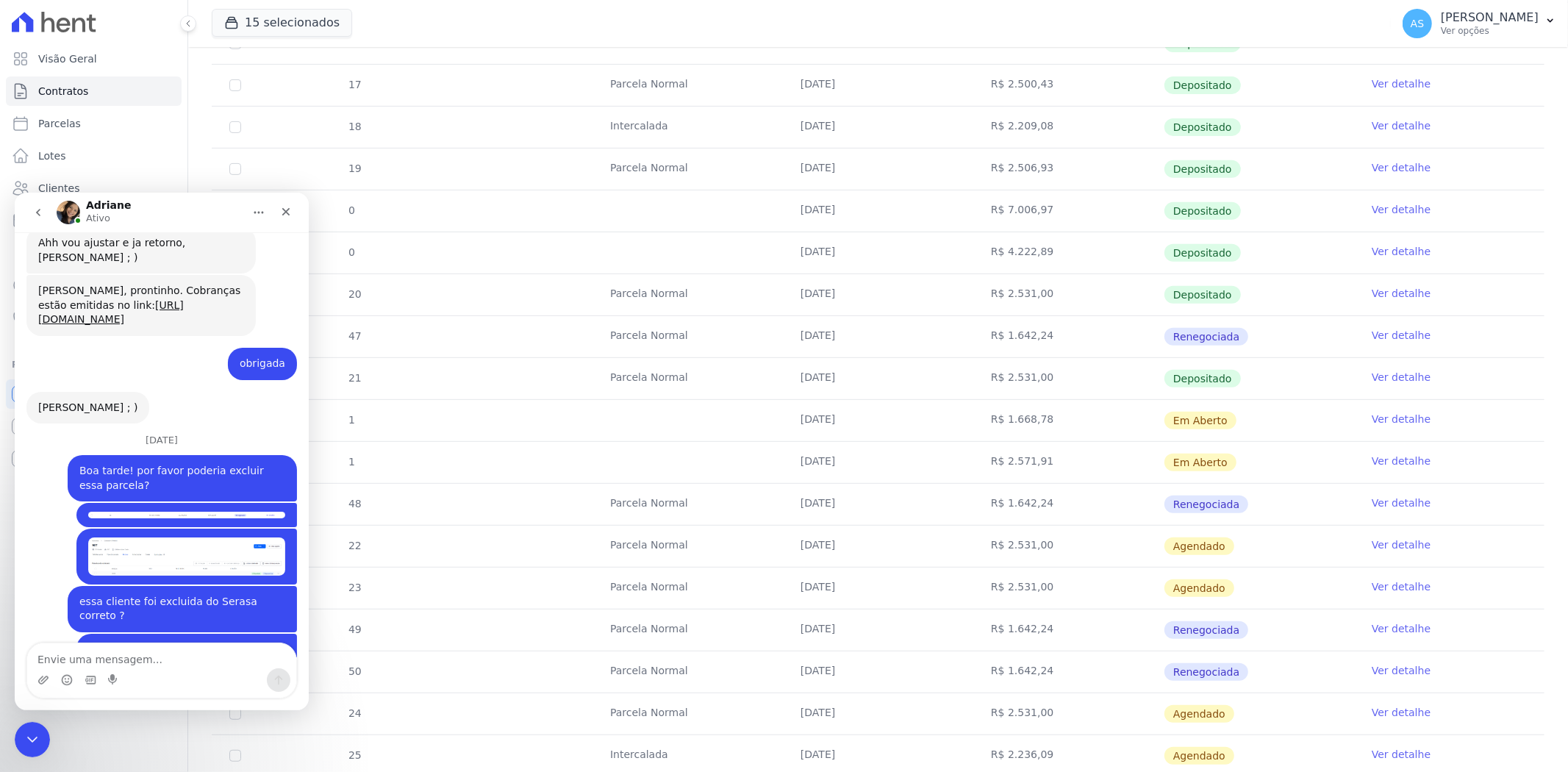
scroll to position [14307, 0]
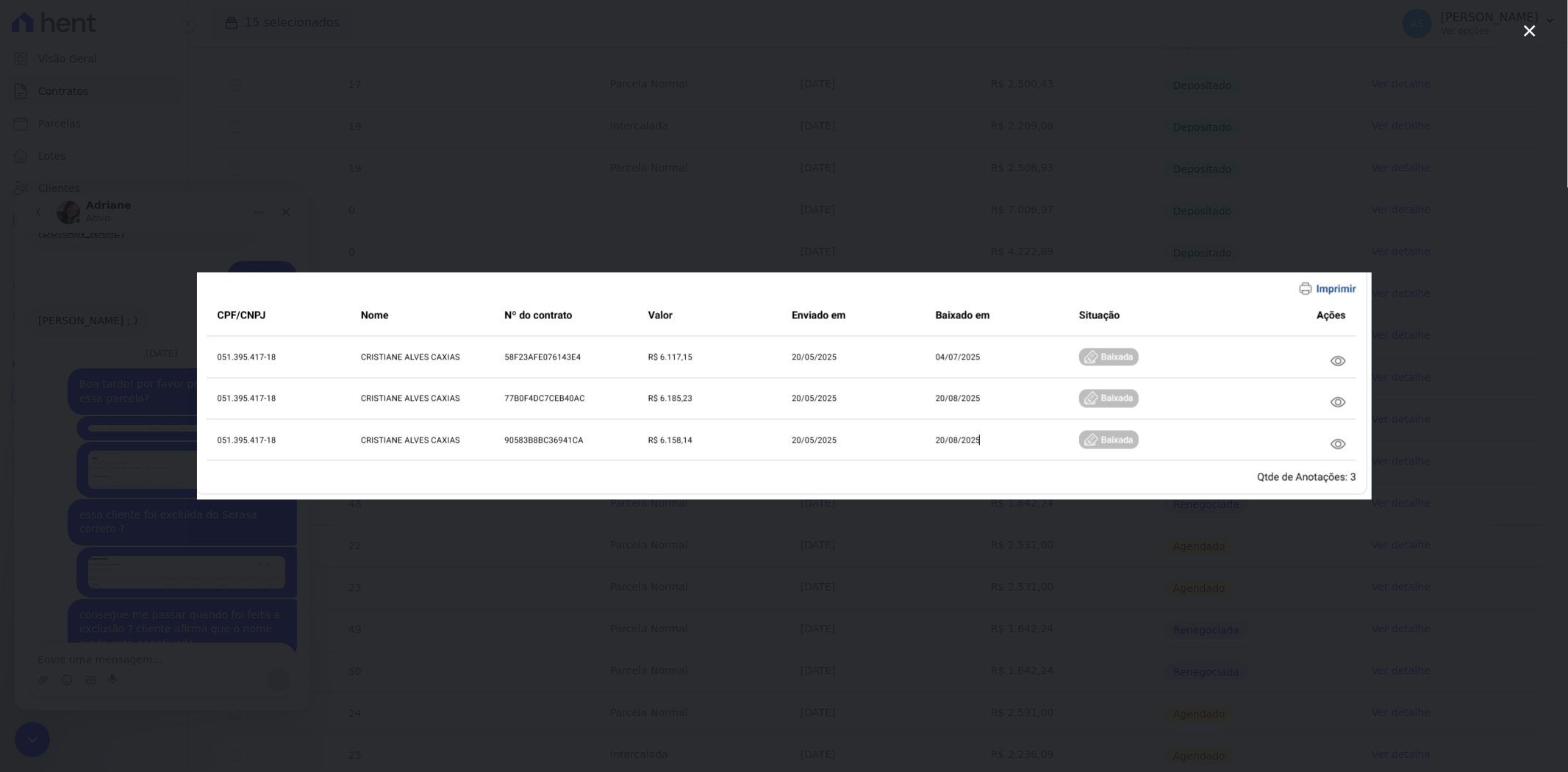
scroll to position [0, 0]
click at [1529, 22] on icon "Fechar" at bounding box center [1530, 31] width 18 height 18
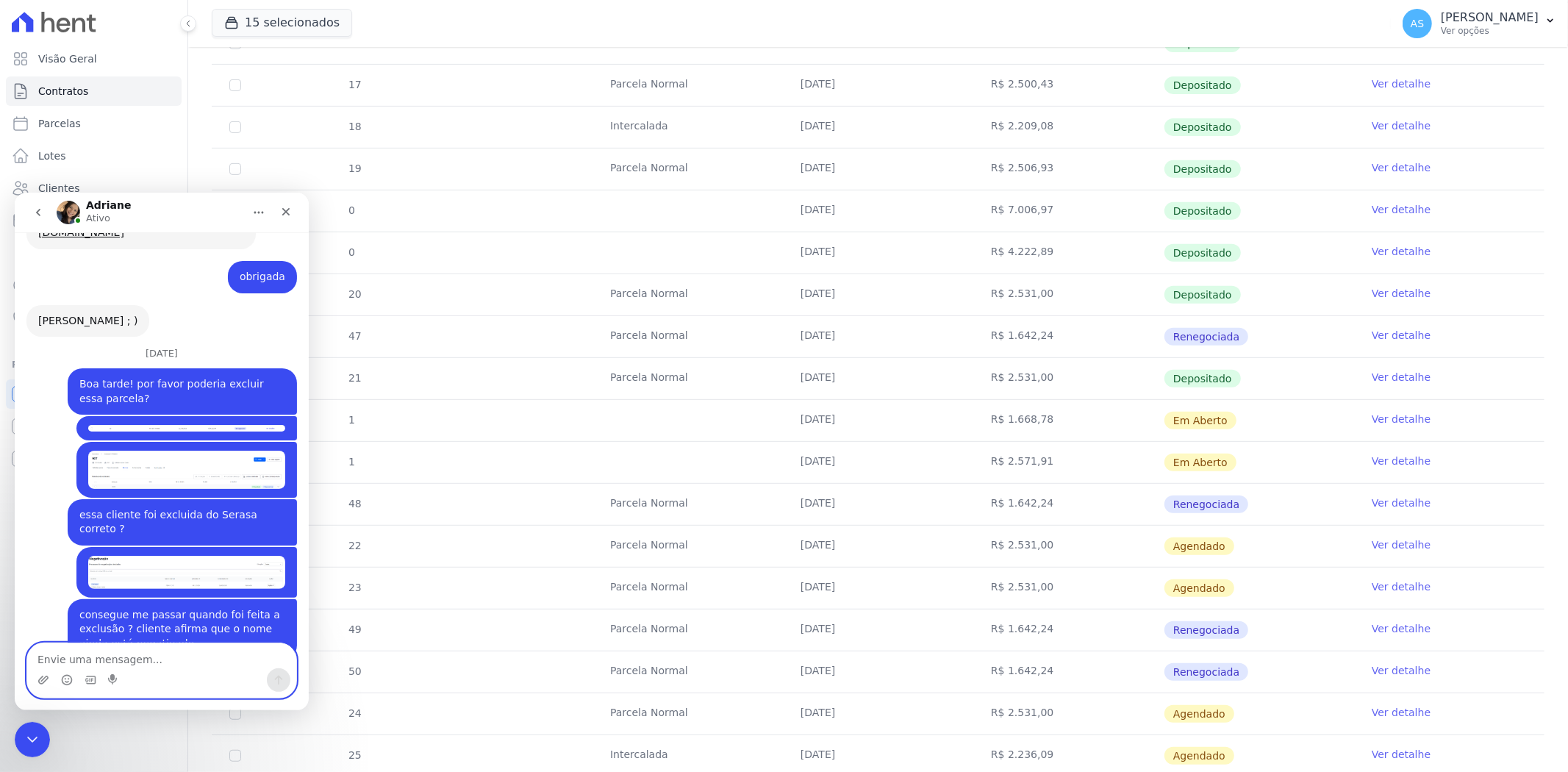
click at [63, 666] on textarea "Envie uma mensagem..." at bounding box center [161, 655] width 269 height 25
type textarea "obrigada"
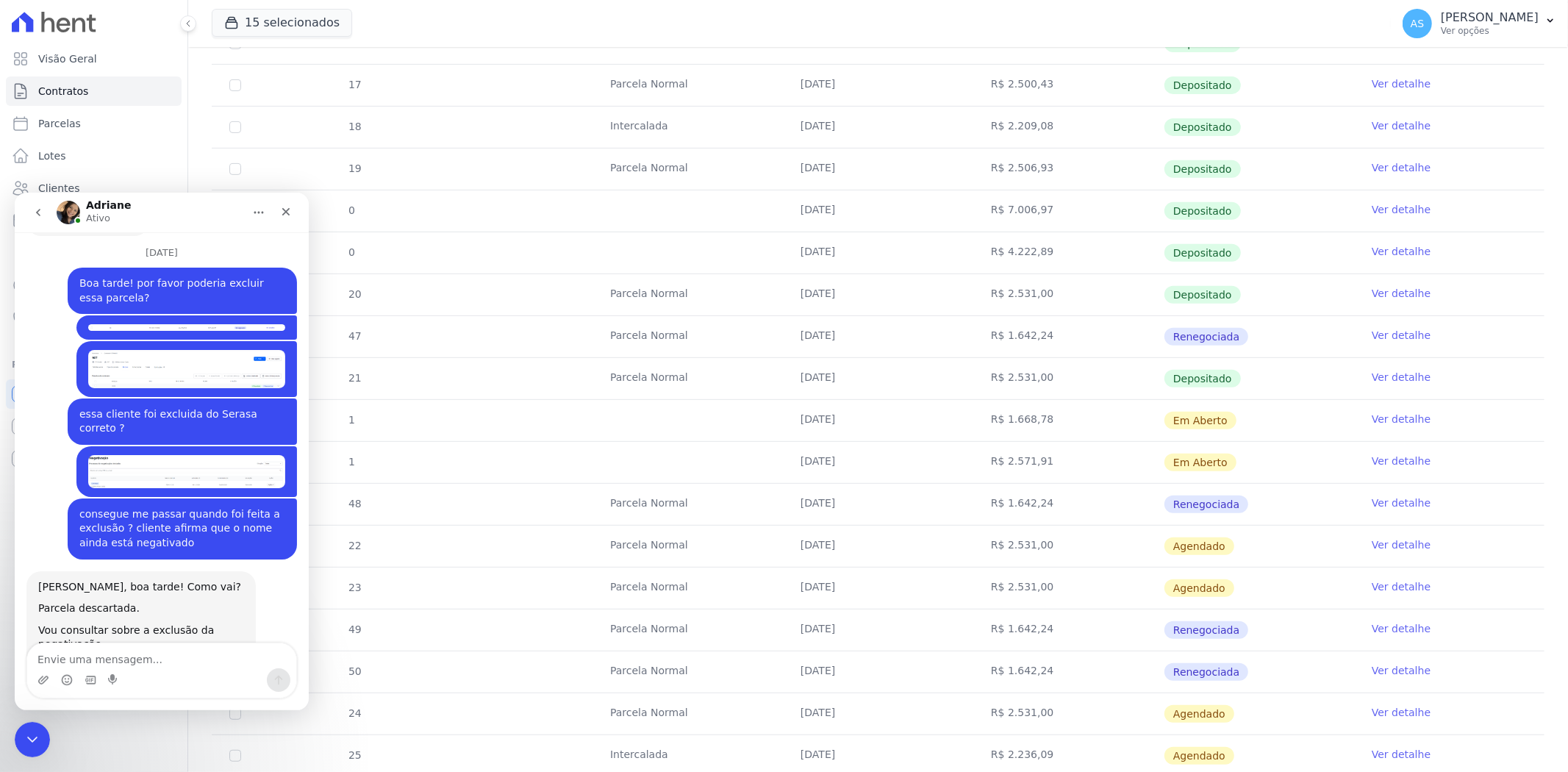
scroll to position [14408, 0]
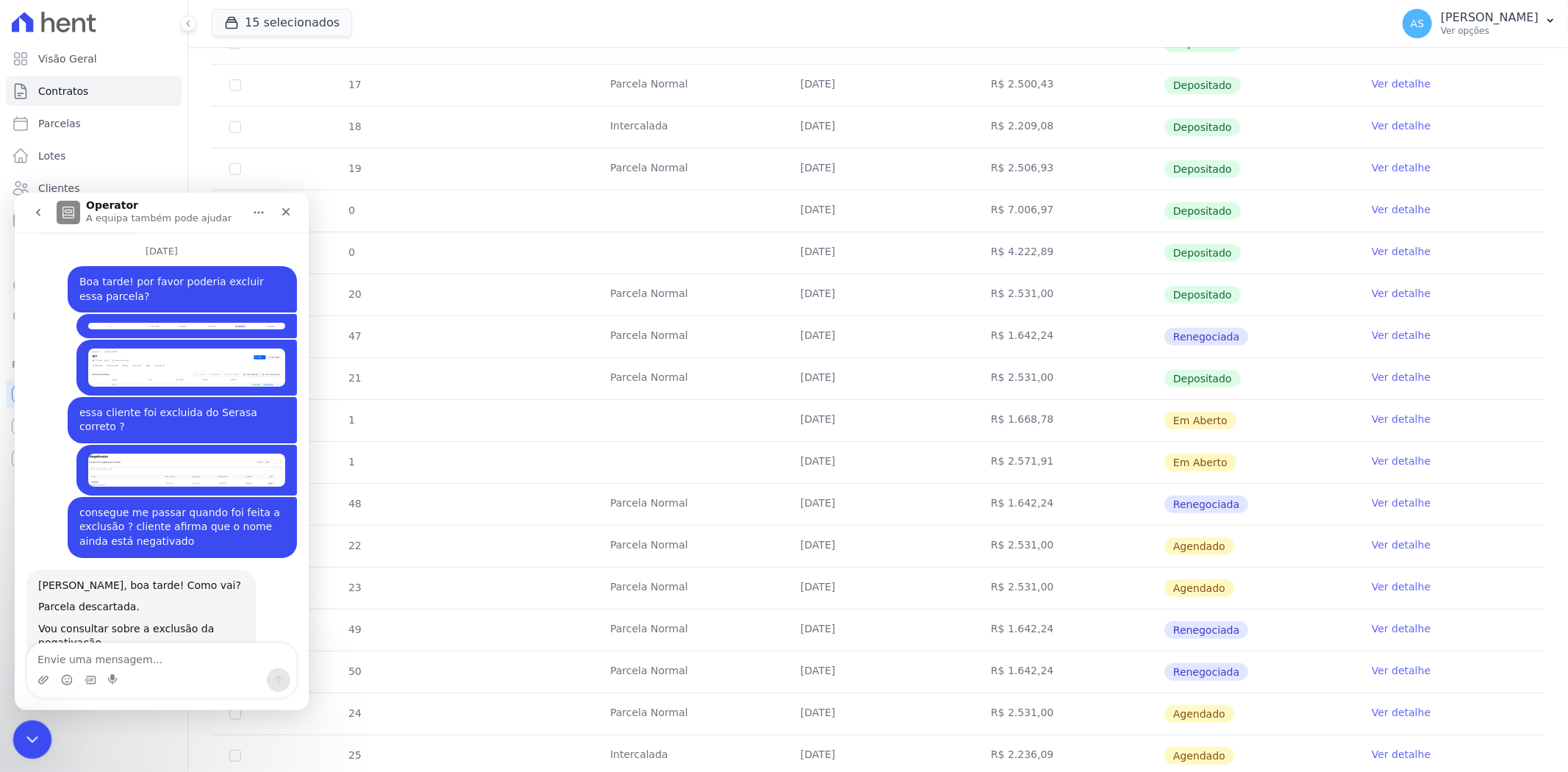
click at [26, 723] on div "Fechar mensagem da Intercom" at bounding box center [29, 737] width 35 height 35
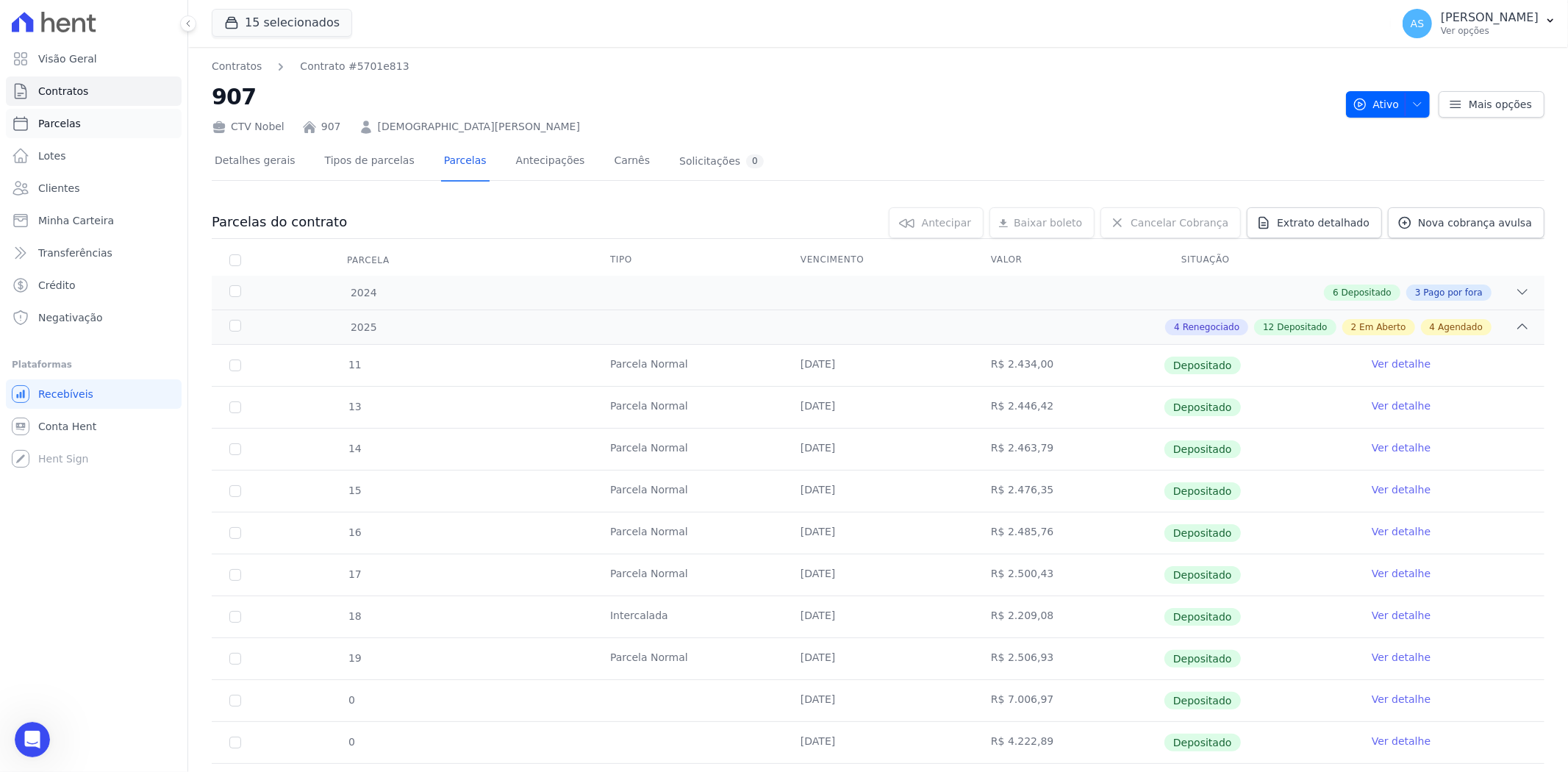
scroll to position [14394, 0]
click at [48, 190] on span "Clientes" at bounding box center [59, 188] width 41 height 15
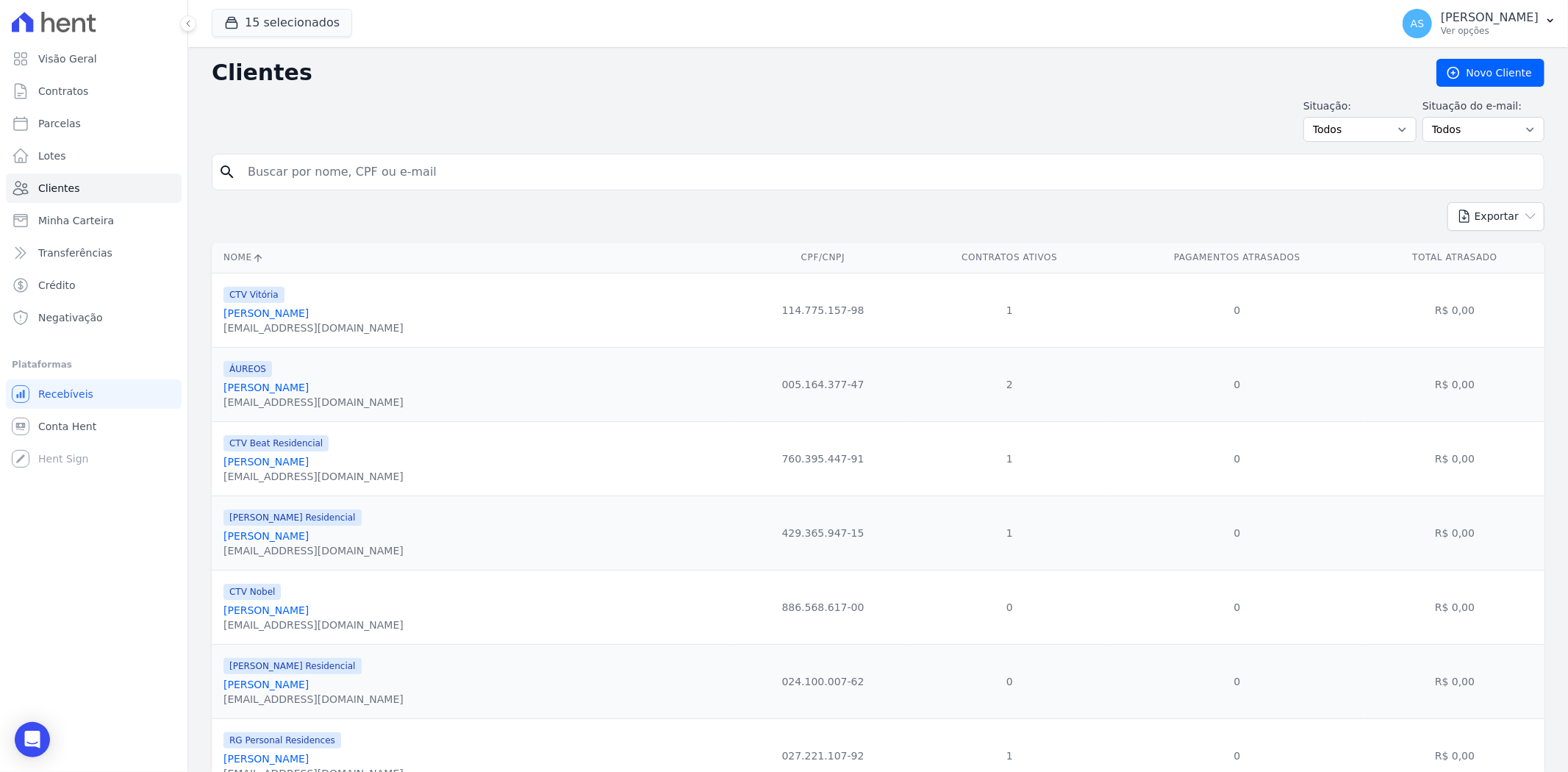
click at [310, 165] on input "search" at bounding box center [888, 172] width 1299 height 29
click at [303, 181] on input "search" at bounding box center [888, 172] width 1299 height 29
paste input "[PERSON_NAME]"
type input "[PERSON_NAME]"
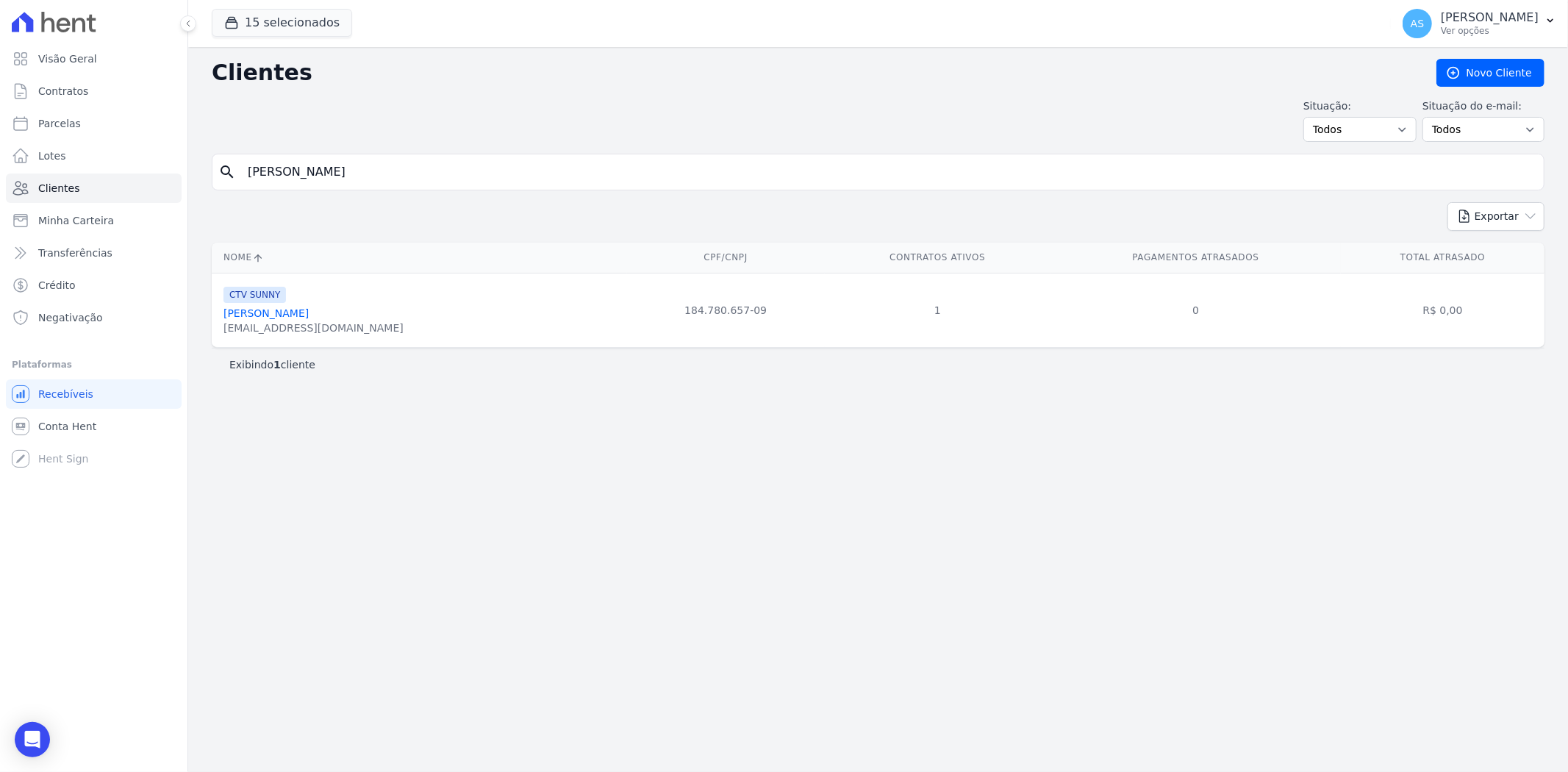
click at [304, 310] on link "[PERSON_NAME]" at bounding box center [266, 313] width 85 height 11
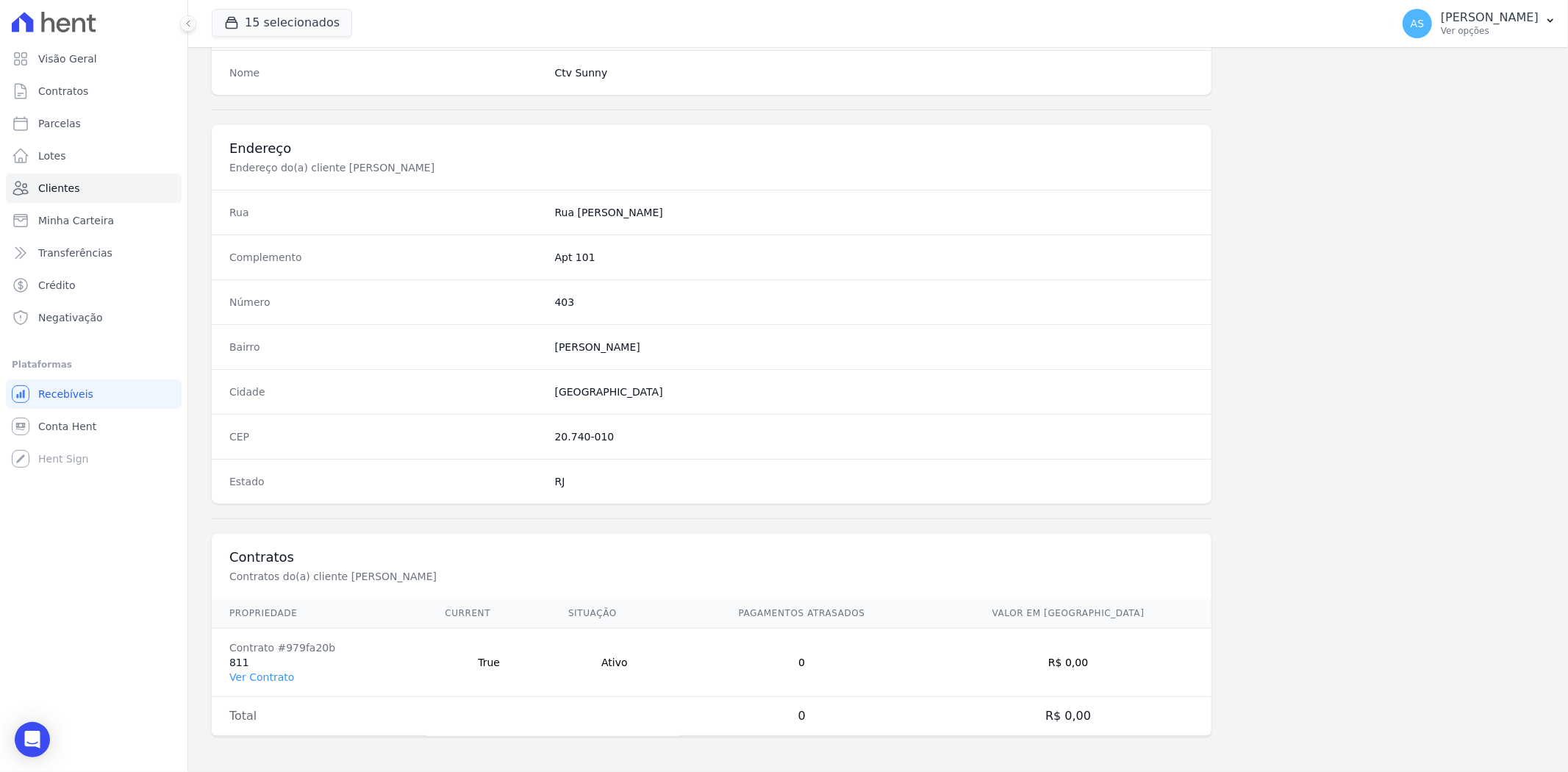
scroll to position [606, 0]
click at [256, 679] on link "Ver Contrato" at bounding box center [262, 677] width 65 height 11
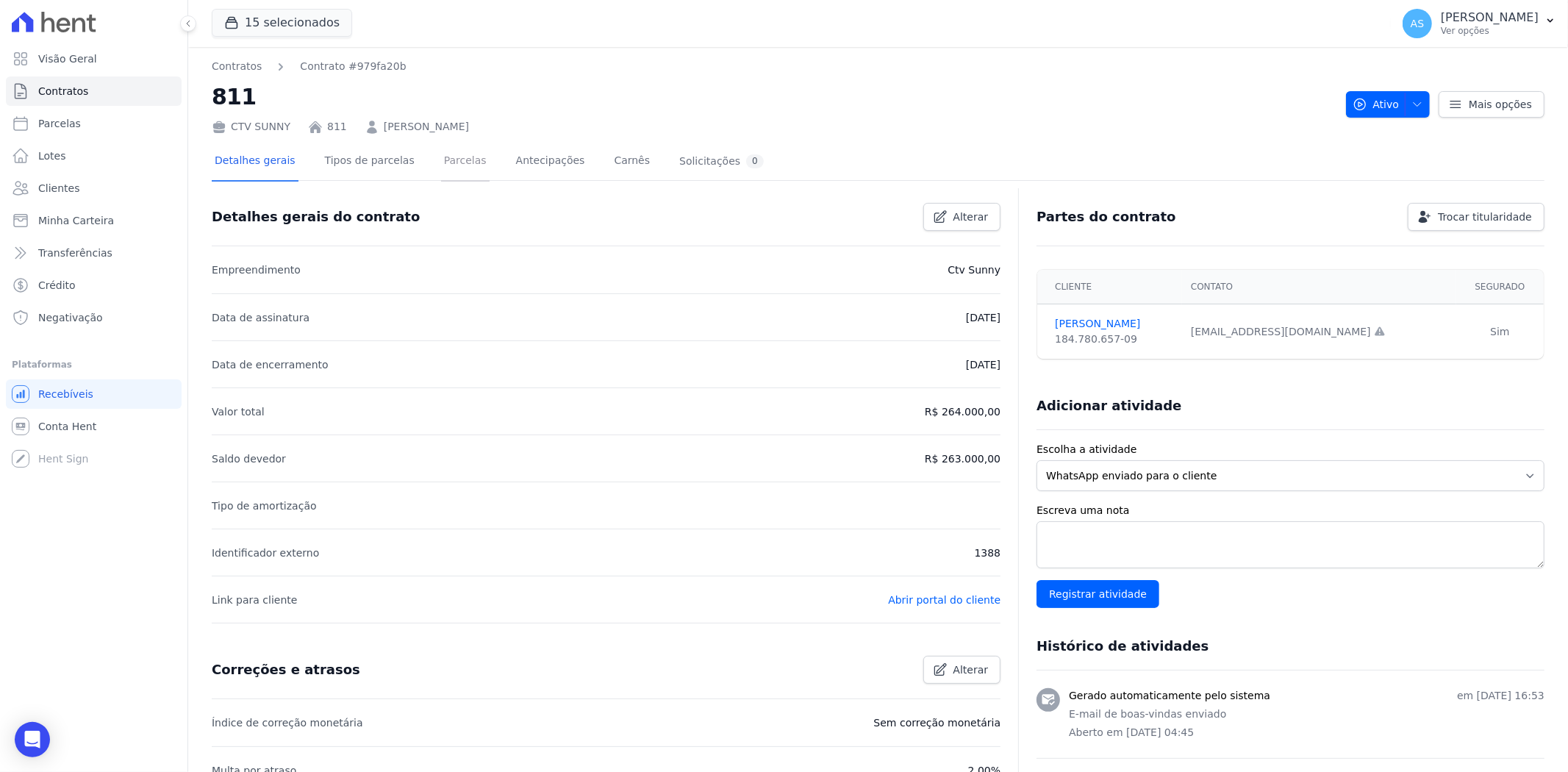
click at [442, 164] on link "Parcelas" at bounding box center [465, 162] width 49 height 39
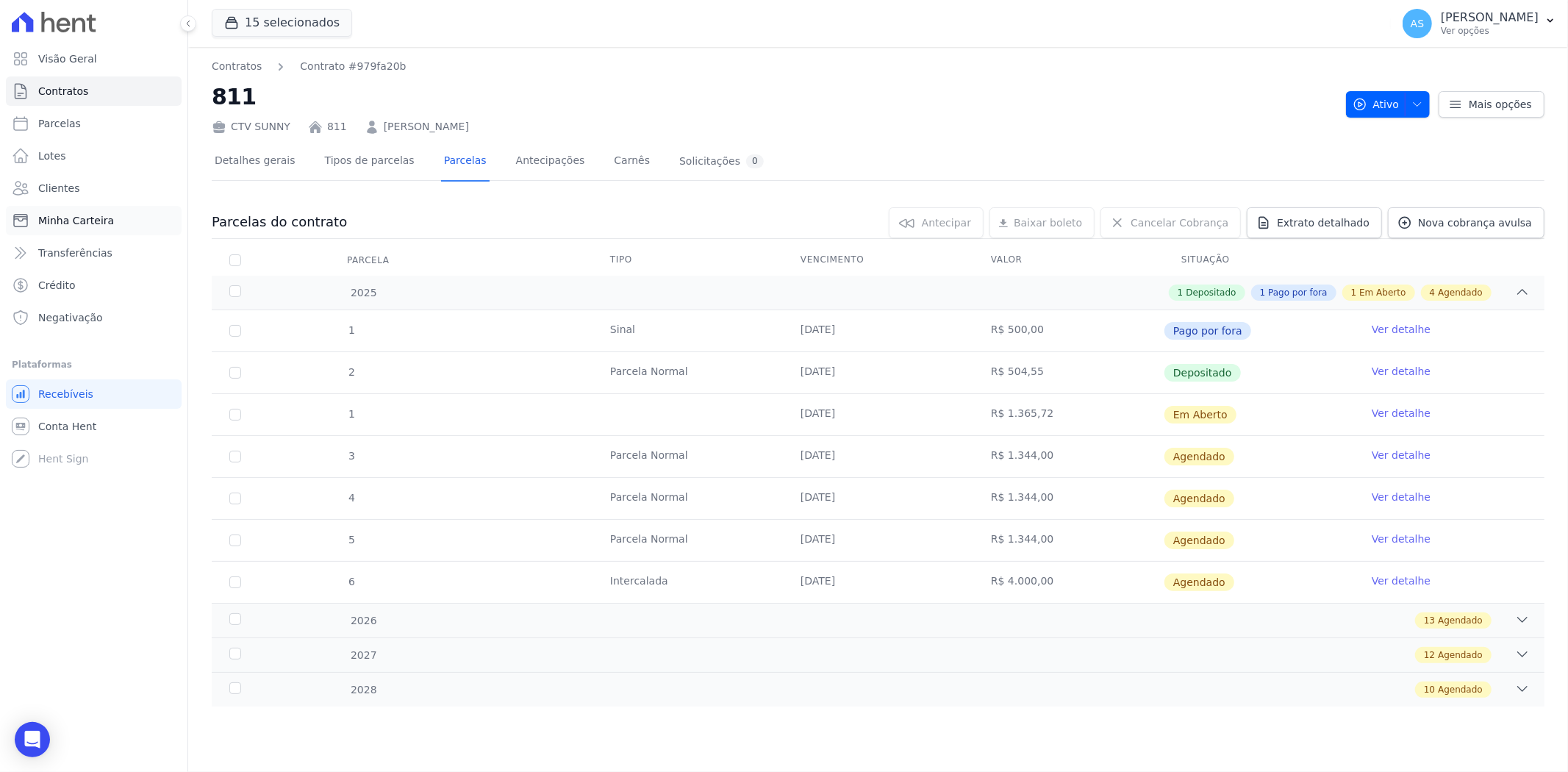
click at [76, 225] on span "Minha Carteira" at bounding box center [76, 220] width 76 height 15
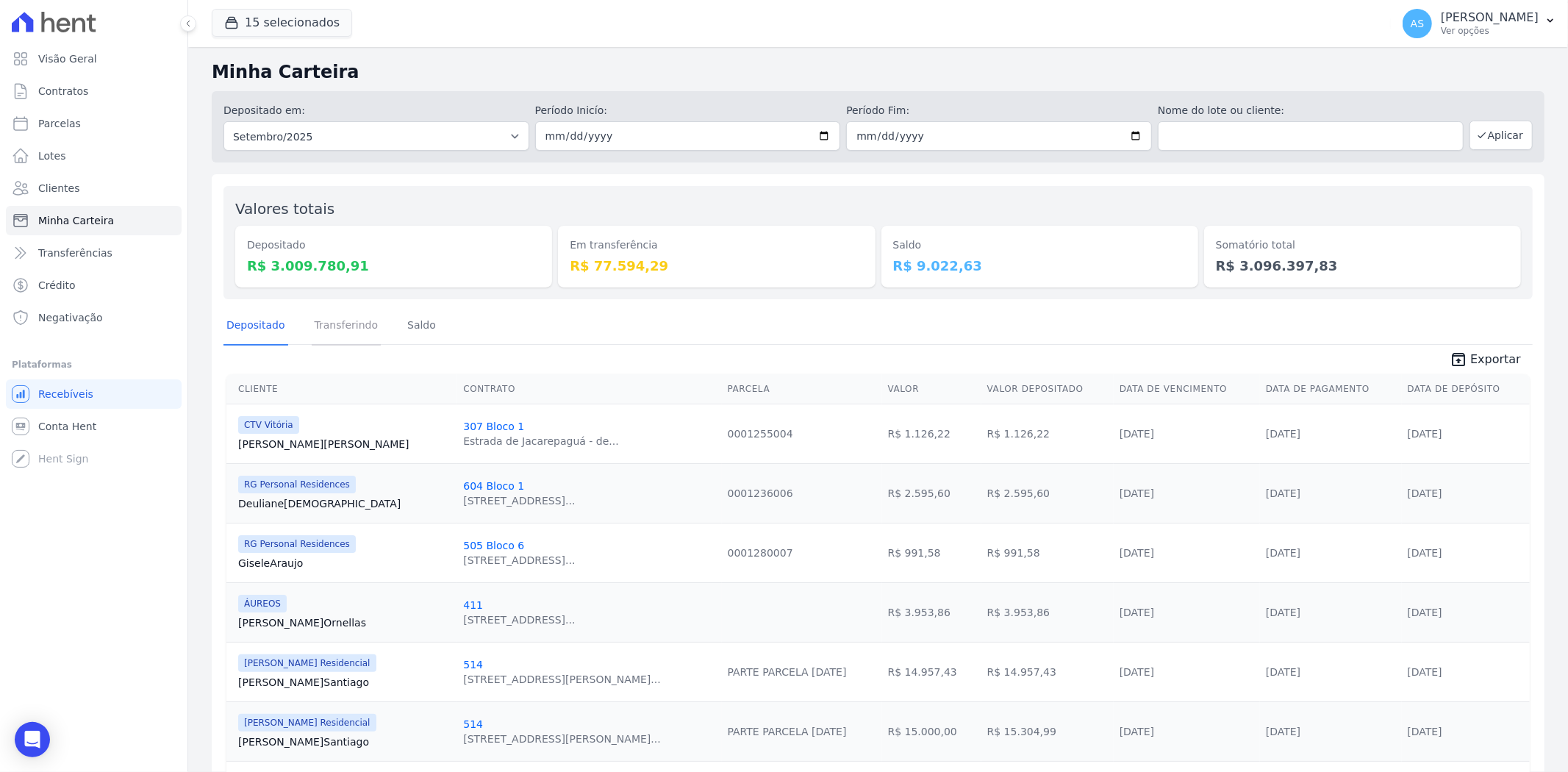
click at [329, 333] on link "Transferindo" at bounding box center [346, 326] width 70 height 38
